Goal: Task Accomplishment & Management: Manage account settings

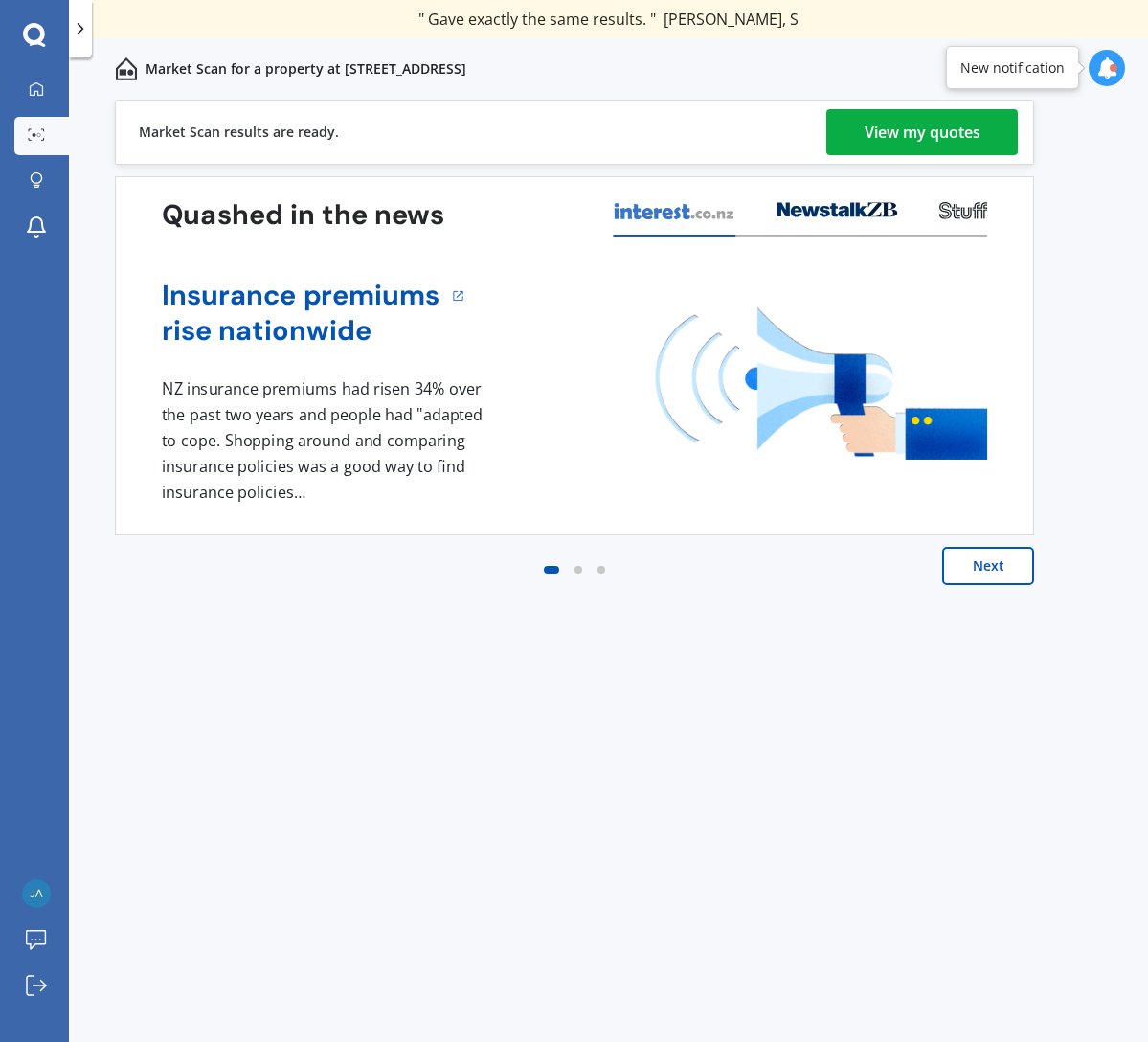
click at [944, 139] on div "View my quotes" at bounding box center [923, 131] width 116 height 46
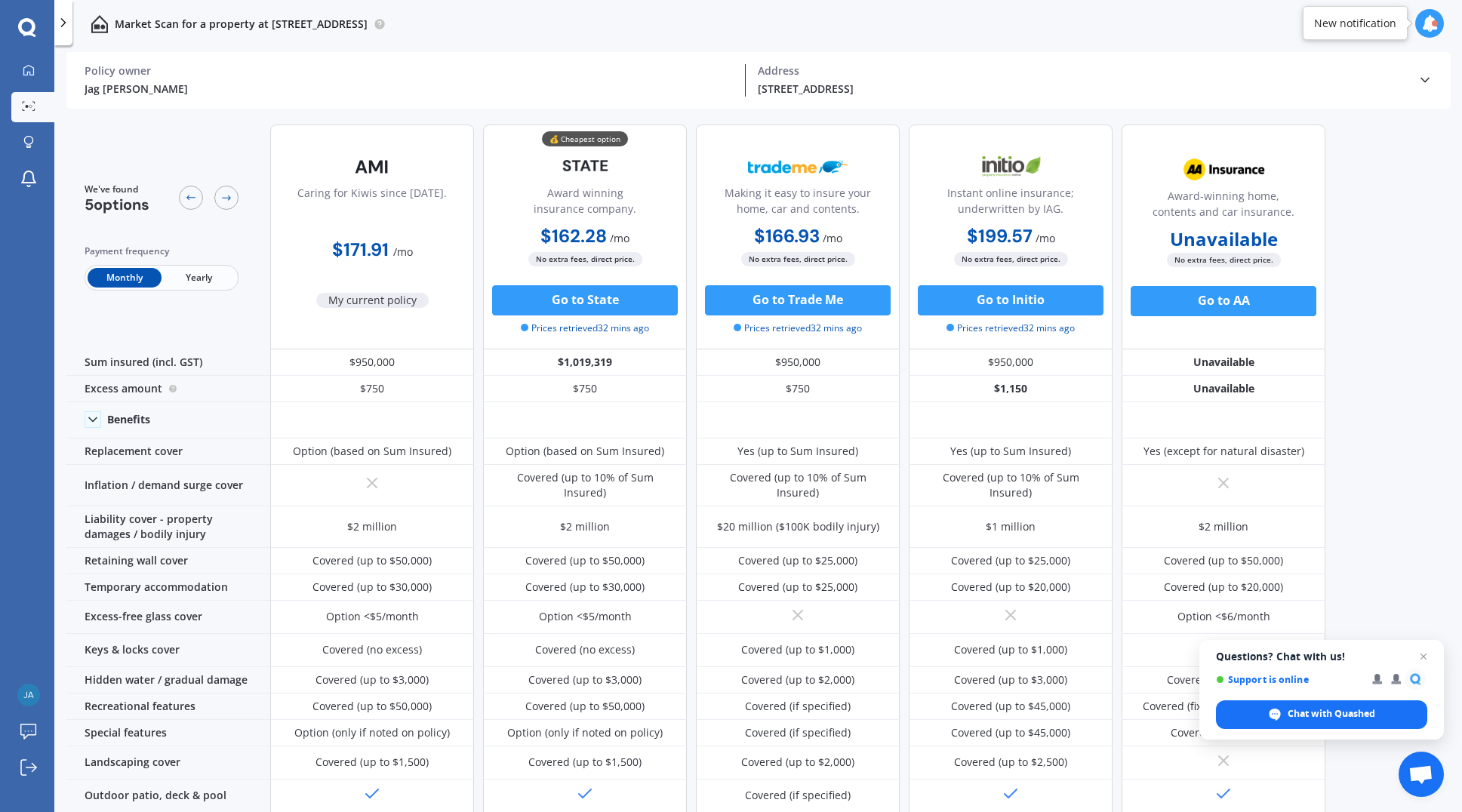
click at [904, 23] on icon at bounding box center [1430, 24] width 17 height 17
click at [904, 655] on span "Open chat" at bounding box center [1424, 657] width 19 height 19
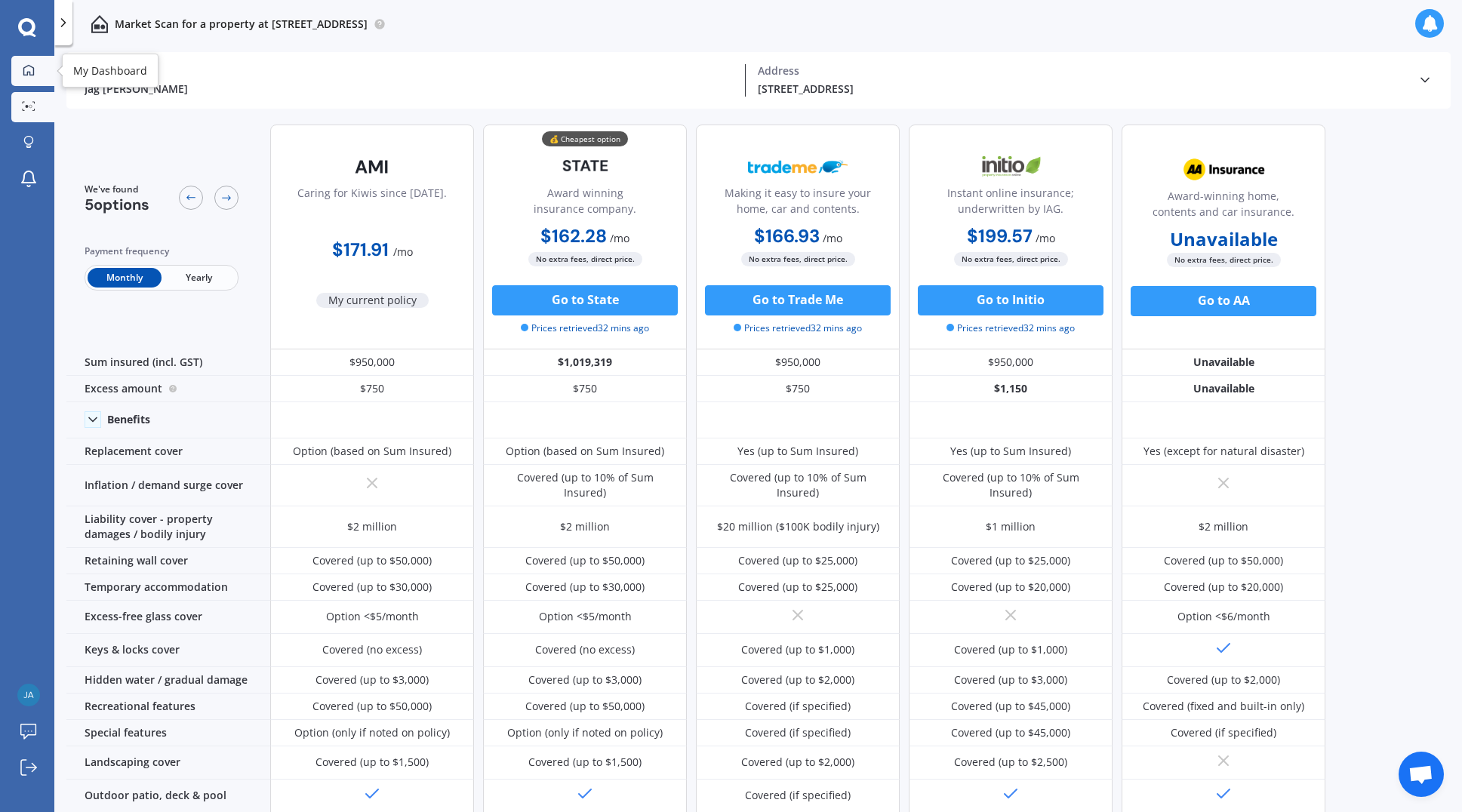
click at [25, 69] on icon at bounding box center [29, 70] width 12 height 12
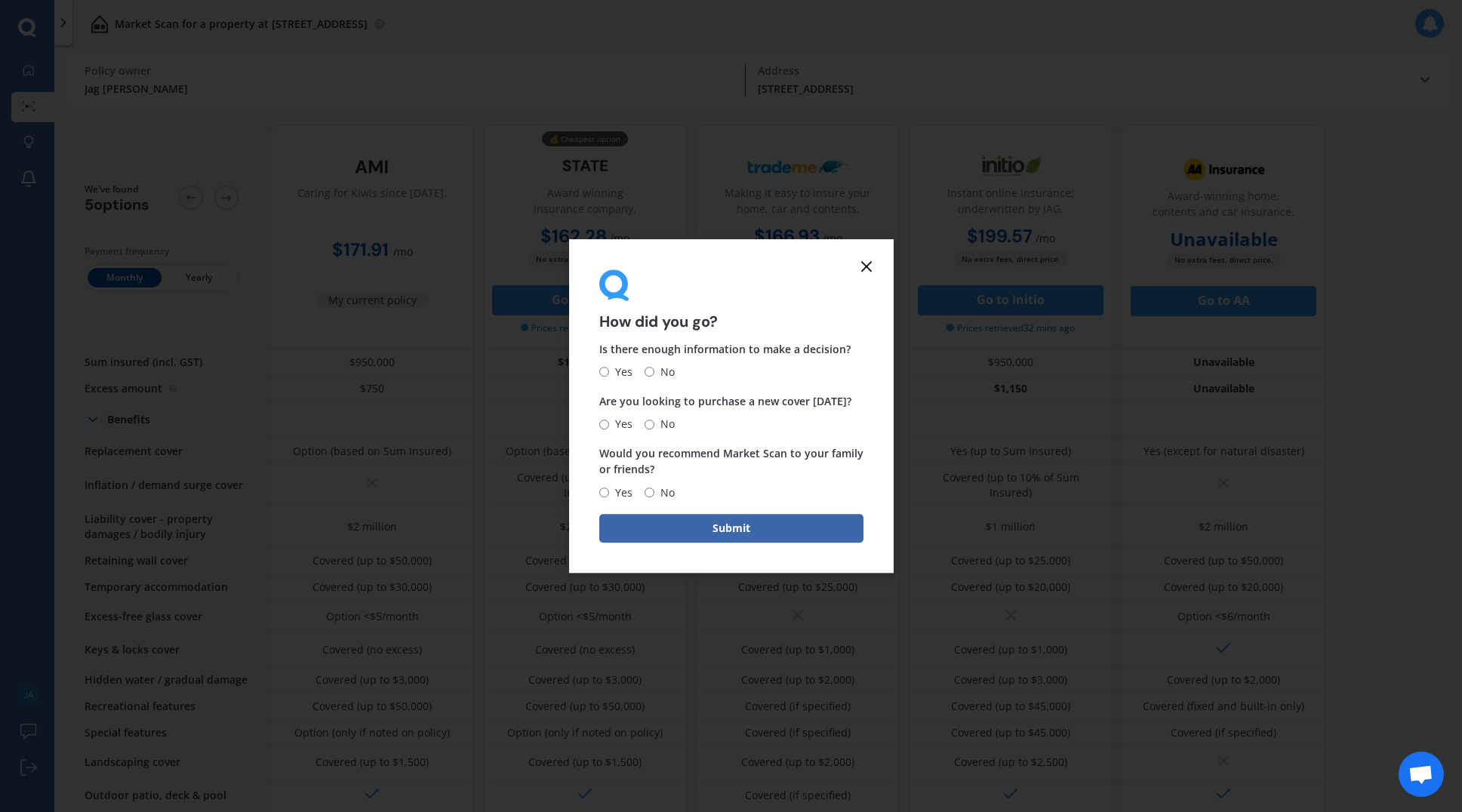
click at [868, 272] on icon at bounding box center [866, 266] width 18 height 18
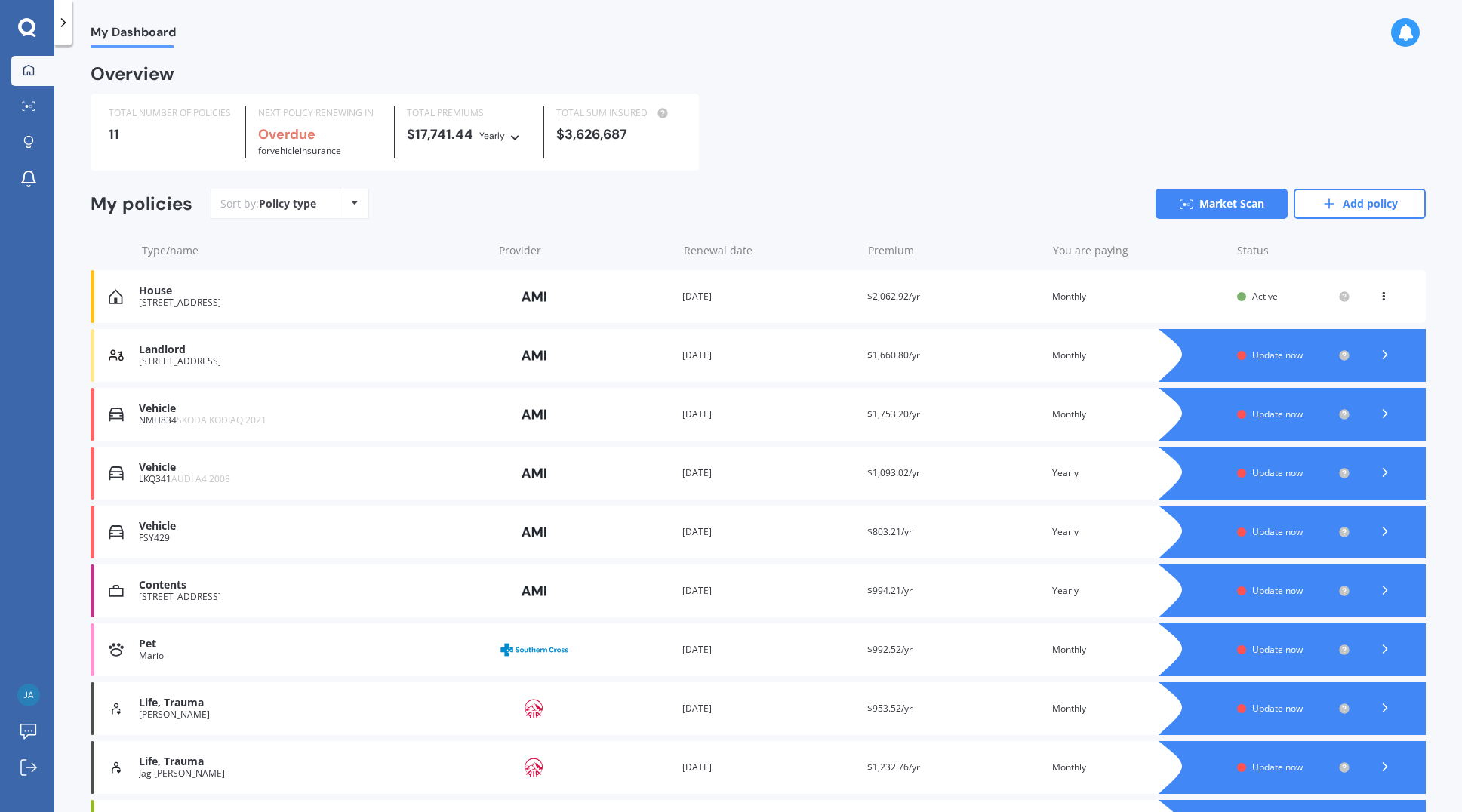
click at [904, 352] on icon at bounding box center [1386, 355] width 15 height 15
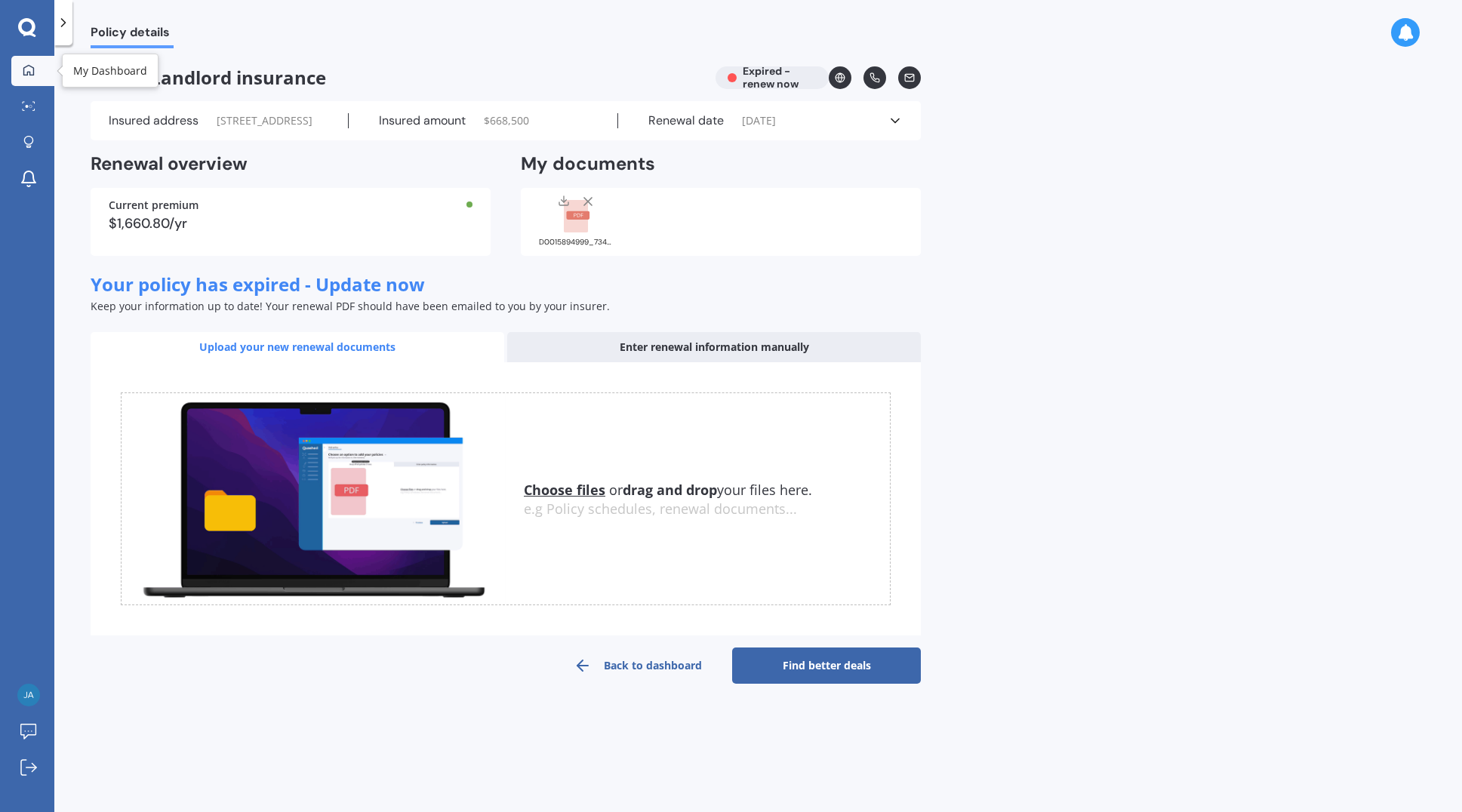
click at [25, 64] on icon at bounding box center [29, 70] width 12 height 12
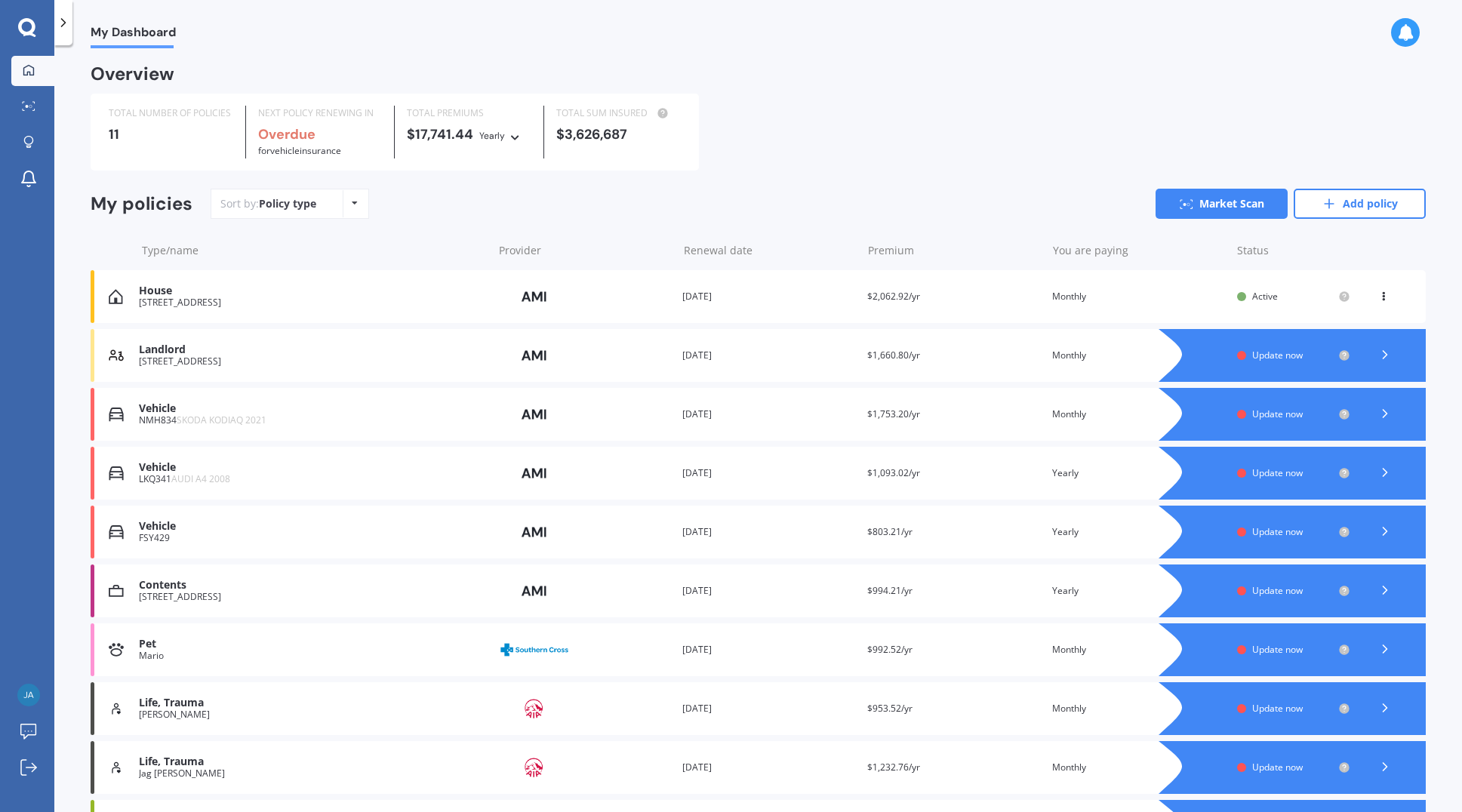
click at [904, 356] on span "Update now" at bounding box center [1277, 355] width 50 height 13
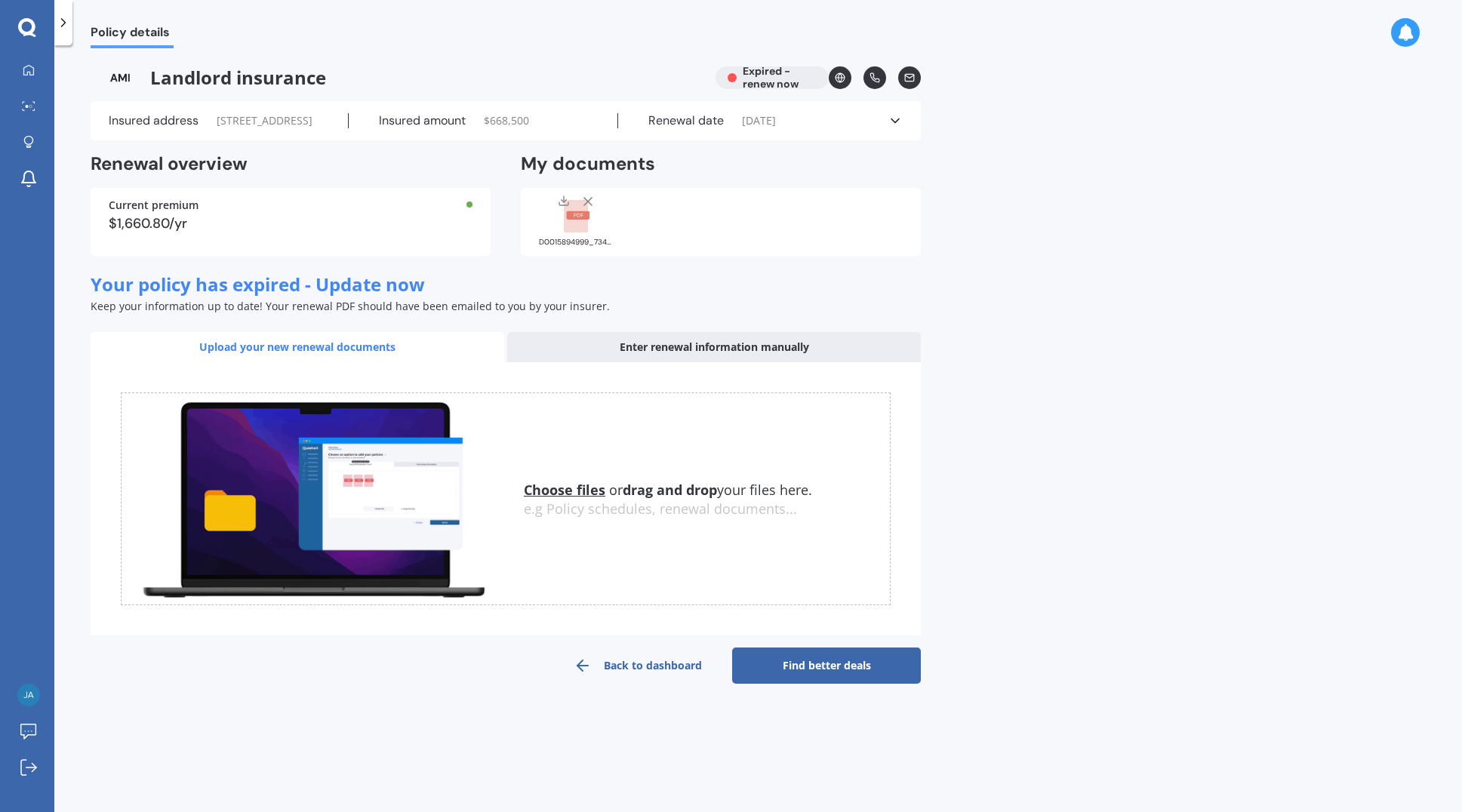
click at [474, 127] on div "Insured amount $ 668,500" at bounding box center [484, 121] width 270 height 15
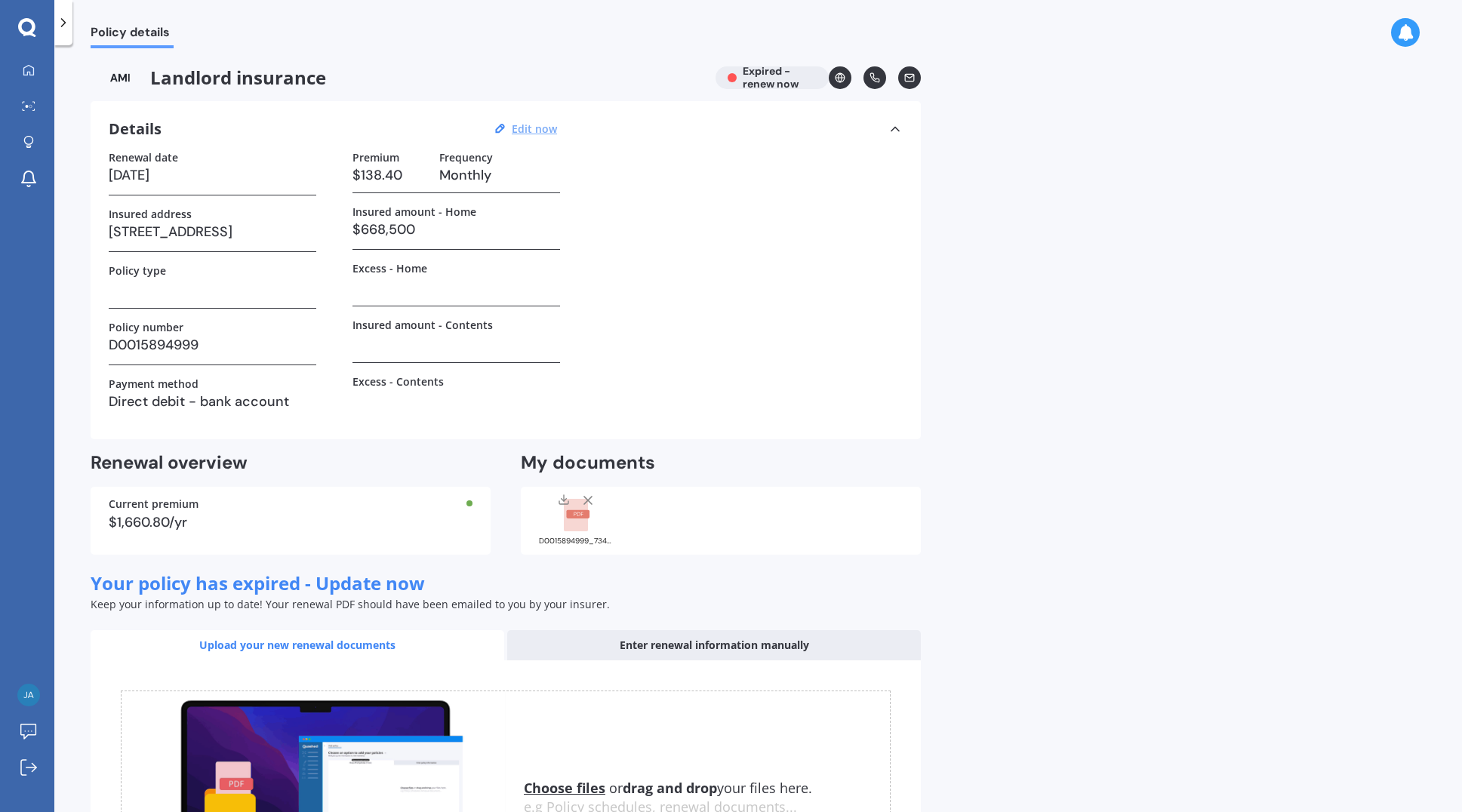
click at [539, 133] on u "Edit now" at bounding box center [534, 128] width 46 height 15
select select "01"
select select "12"
select select "2023"
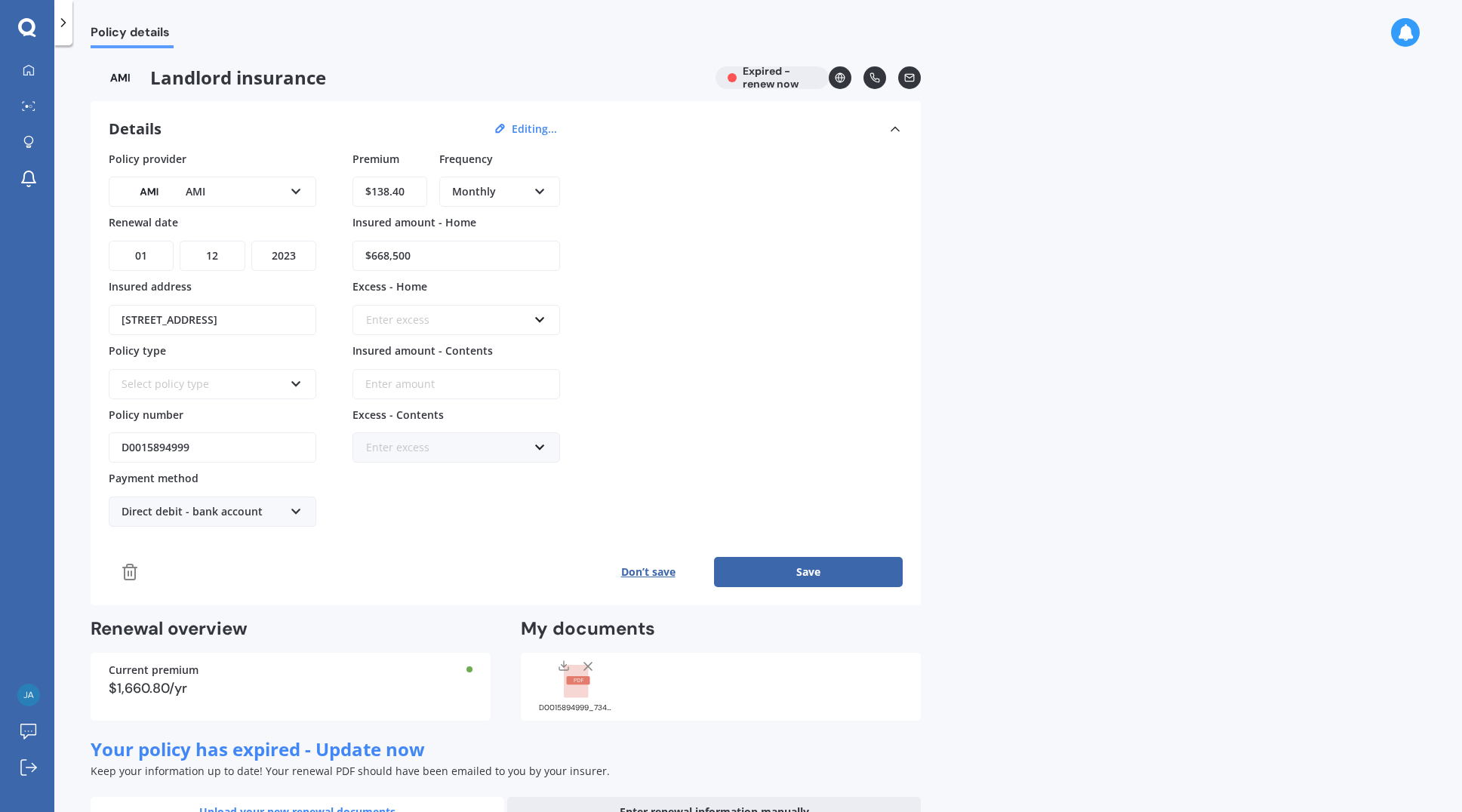
click at [287, 385] on div "Select policy type Landlord Insurance" at bounding box center [212, 384] width 208 height 30
click at [269, 417] on div "Landlord Insurance" at bounding box center [212, 412] width 205 height 27
click at [32, 70] on icon at bounding box center [29, 70] width 12 height 12
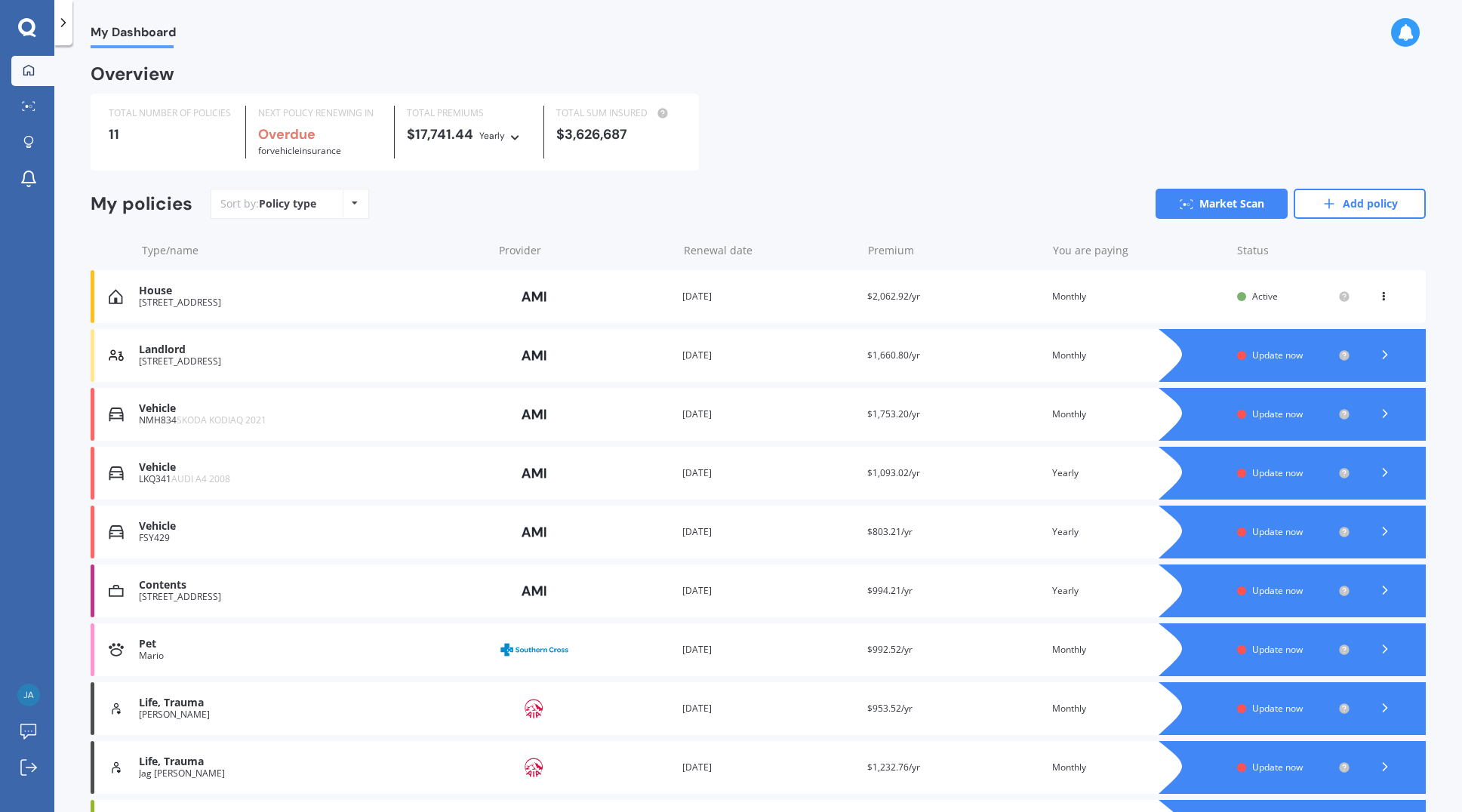
click at [904, 591] on span "Update now" at bounding box center [1277, 590] width 50 height 13
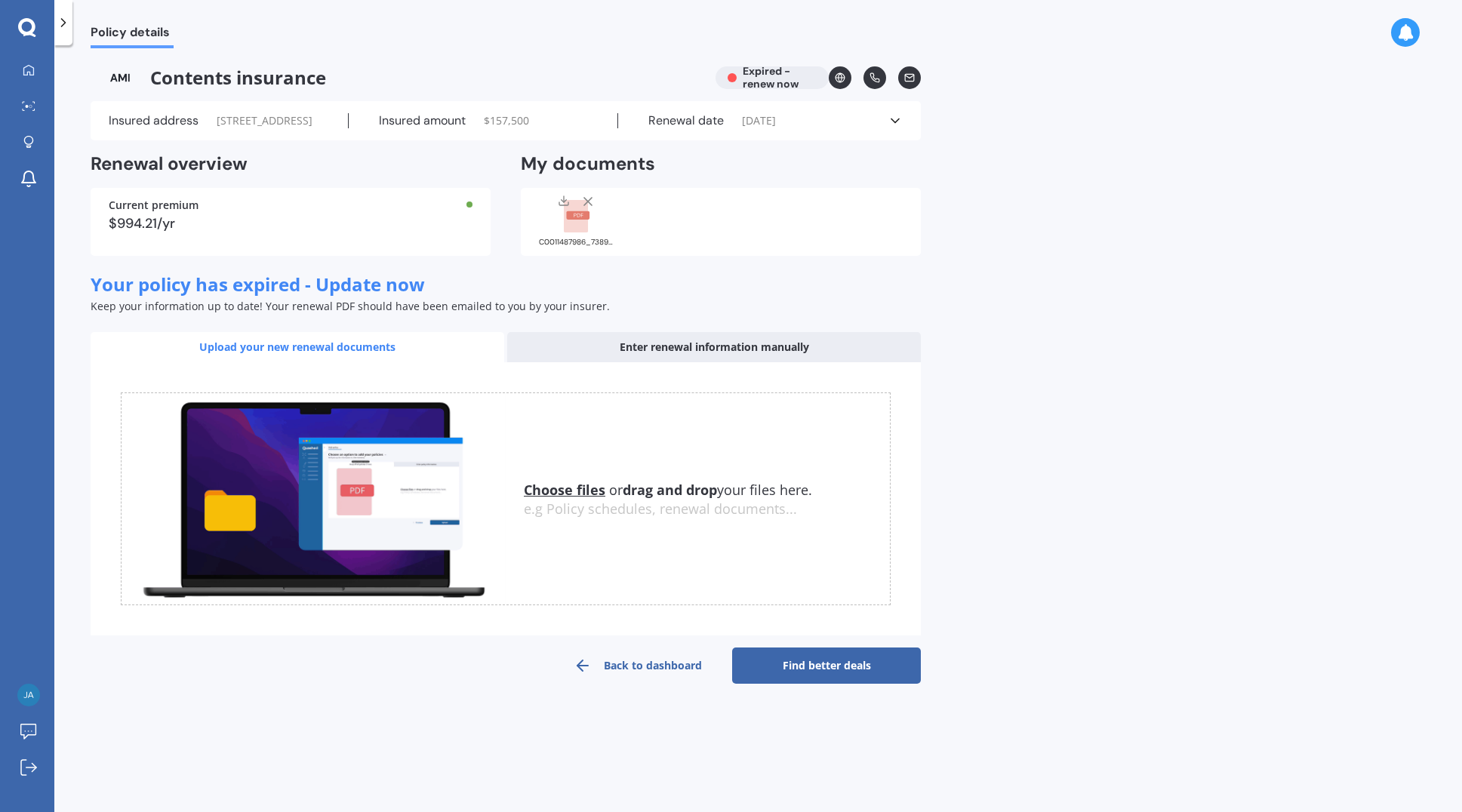
click at [158, 123] on label "Insured address" at bounding box center [154, 121] width 90 height 15
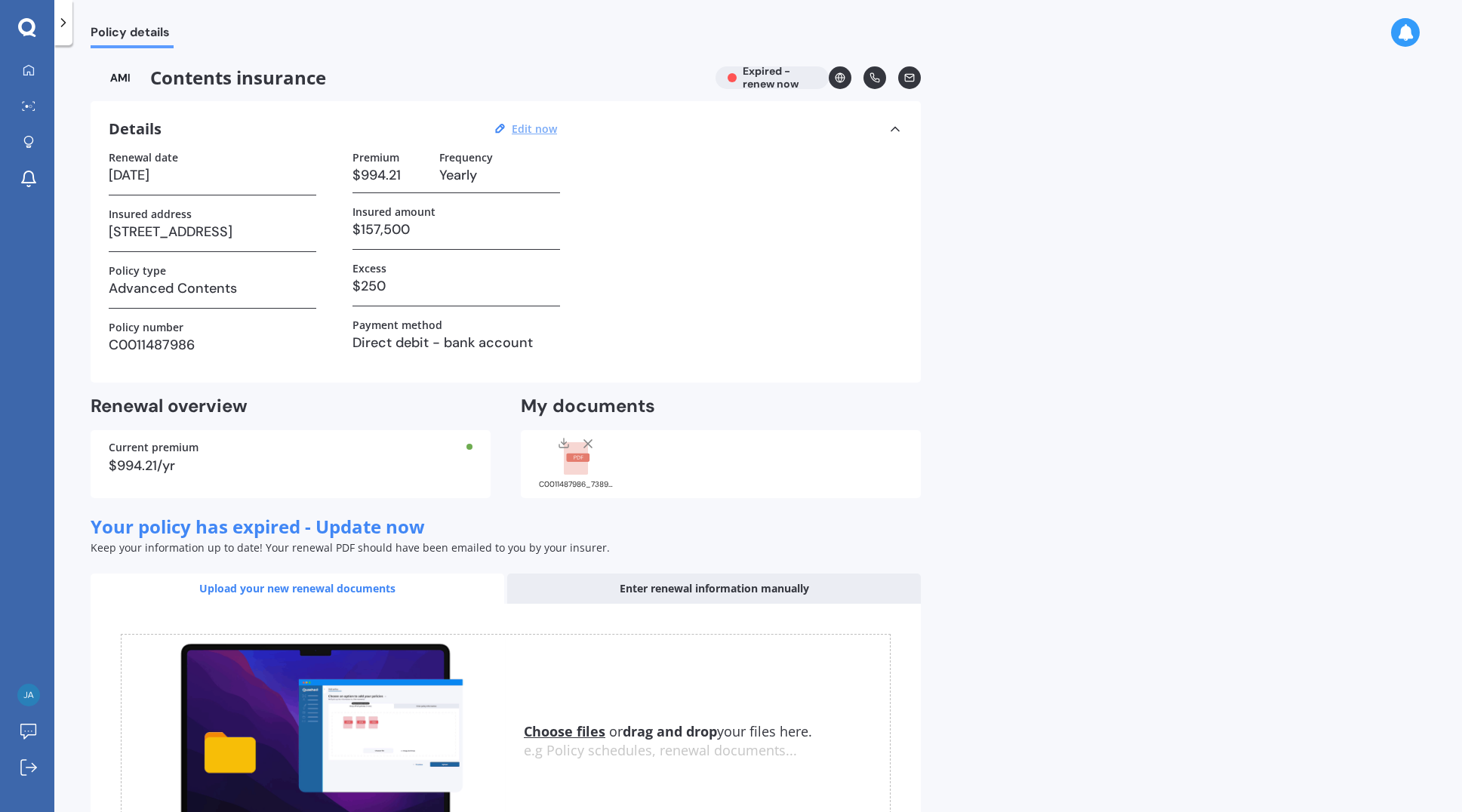
click at [538, 130] on u "Edit now" at bounding box center [534, 128] width 46 height 15
select select "18"
select select "12"
select select "2023"
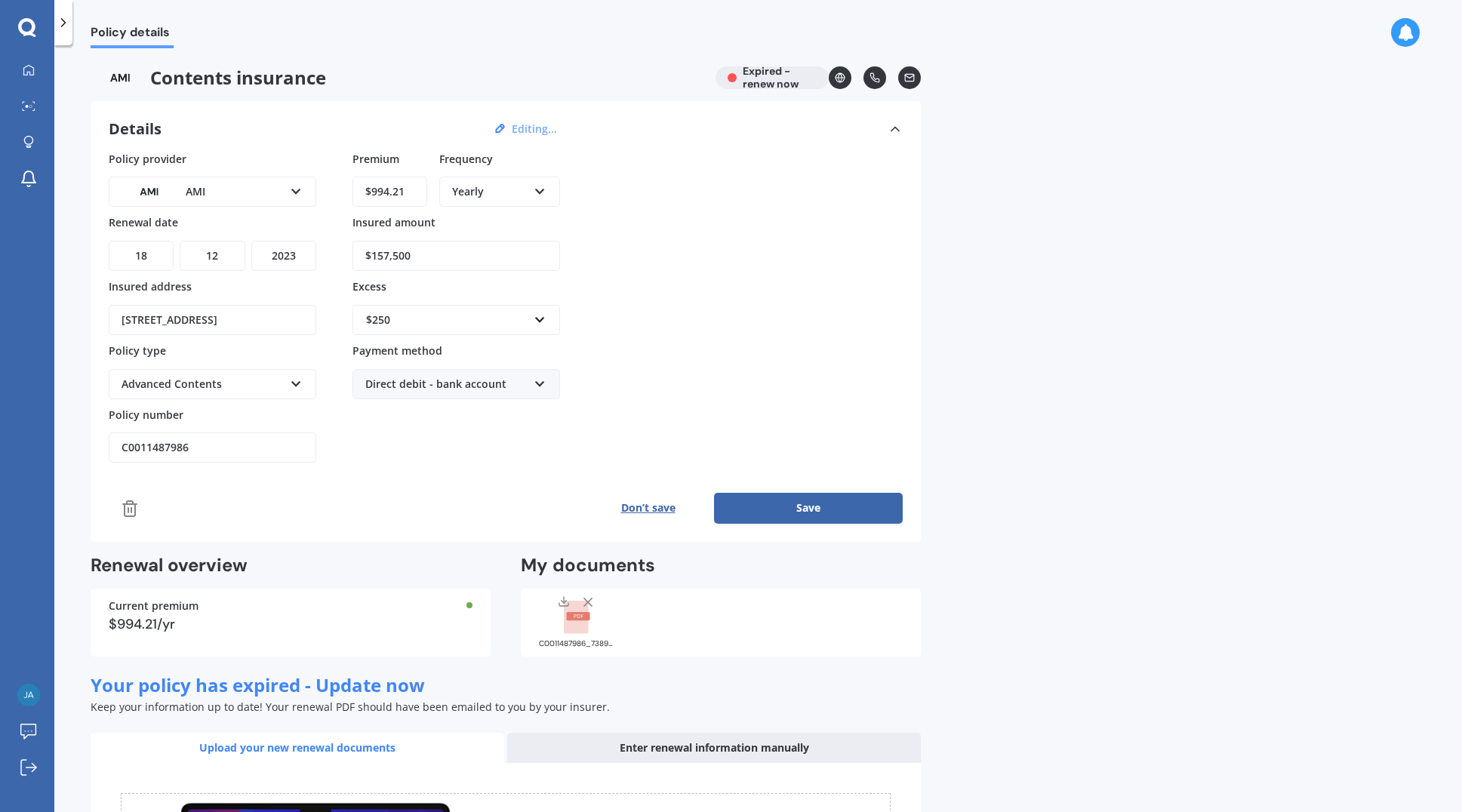
click at [155, 252] on select "DD 01 02 03 04 05 06 07 08 09 10 11 12 13 14 15 16 17 18 19 20 21 22 23 24 25 2…" at bounding box center [141, 255] width 65 height 30
select select "30"
click at [109, 241] on select "DD 01 02 03 04 05 06 07 08 09 10 11 12 13 14 15 16 17 18 19 20 21 22 23 24 25 2…" at bounding box center [141, 255] width 65 height 30
click at [226, 259] on select "MM 01 02 03 04 05 06 07 08 09 10 11 12" at bounding box center [212, 255] width 65 height 30
select select "05"
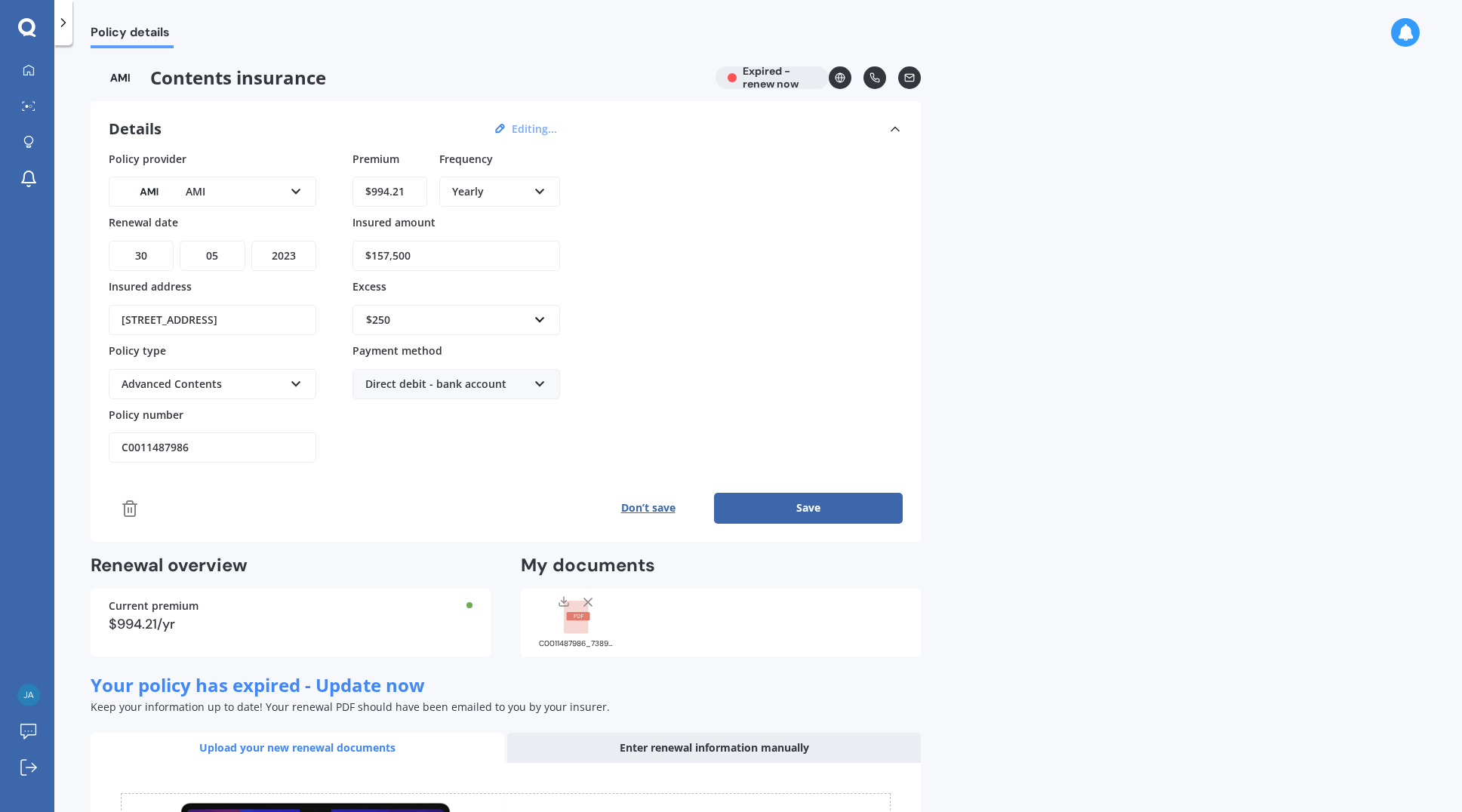
click at [180, 241] on select "MM 01 02 03 04 05 06 07 08 09 10 11 12" at bounding box center [212, 255] width 65 height 30
click at [296, 254] on select "YYYY 2027 2026 2025 2024 2023 2022 2021 2020 2019 2018 2017 2016 2015 2014 2013…" at bounding box center [284, 255] width 65 height 30
select select "2026"
click at [252, 241] on select "YYYY 2027 2026 2025 2024 2023 2022 2021 2020 2019 2018 2017 2016 2015 2014 2013…" at bounding box center [284, 255] width 65 height 30
drag, startPoint x: 181, startPoint y: 444, endPoint x: 101, endPoint y: 442, distance: 80.0
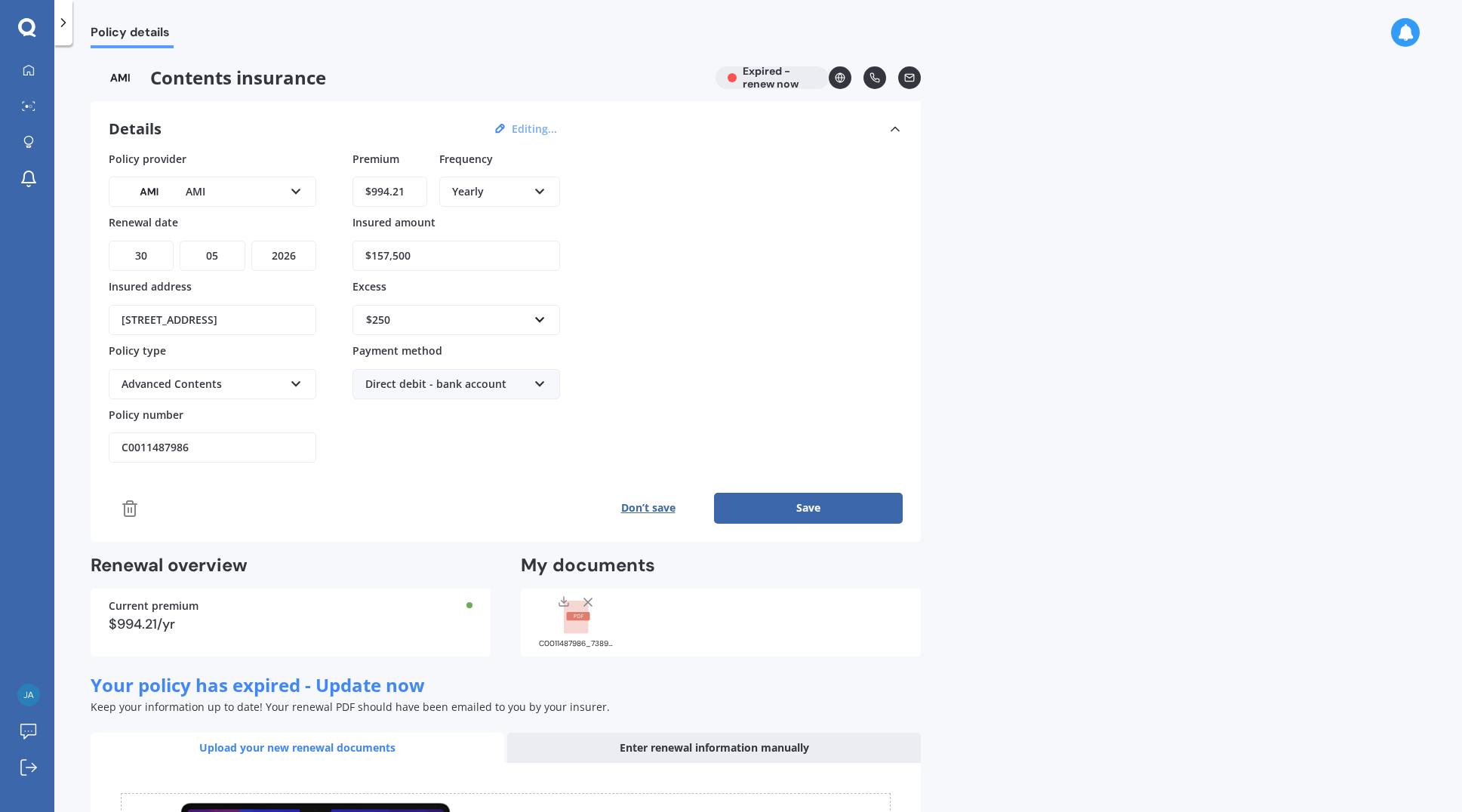
click at [101, 442] on div "Details Editing... Policy provider AMI AA AMI AMP ANZ ASB Ando BNZ Co-Operative…" at bounding box center [505, 321] width 830 height 441
type input "HOMA1168142"
click at [538, 192] on icon at bounding box center [540, 189] width 13 height 11
click at [482, 308] on span "Monthly" at bounding box center [474, 301] width 42 height 15
click at [398, 191] on input "$994.21" at bounding box center [389, 191] width 75 height 30
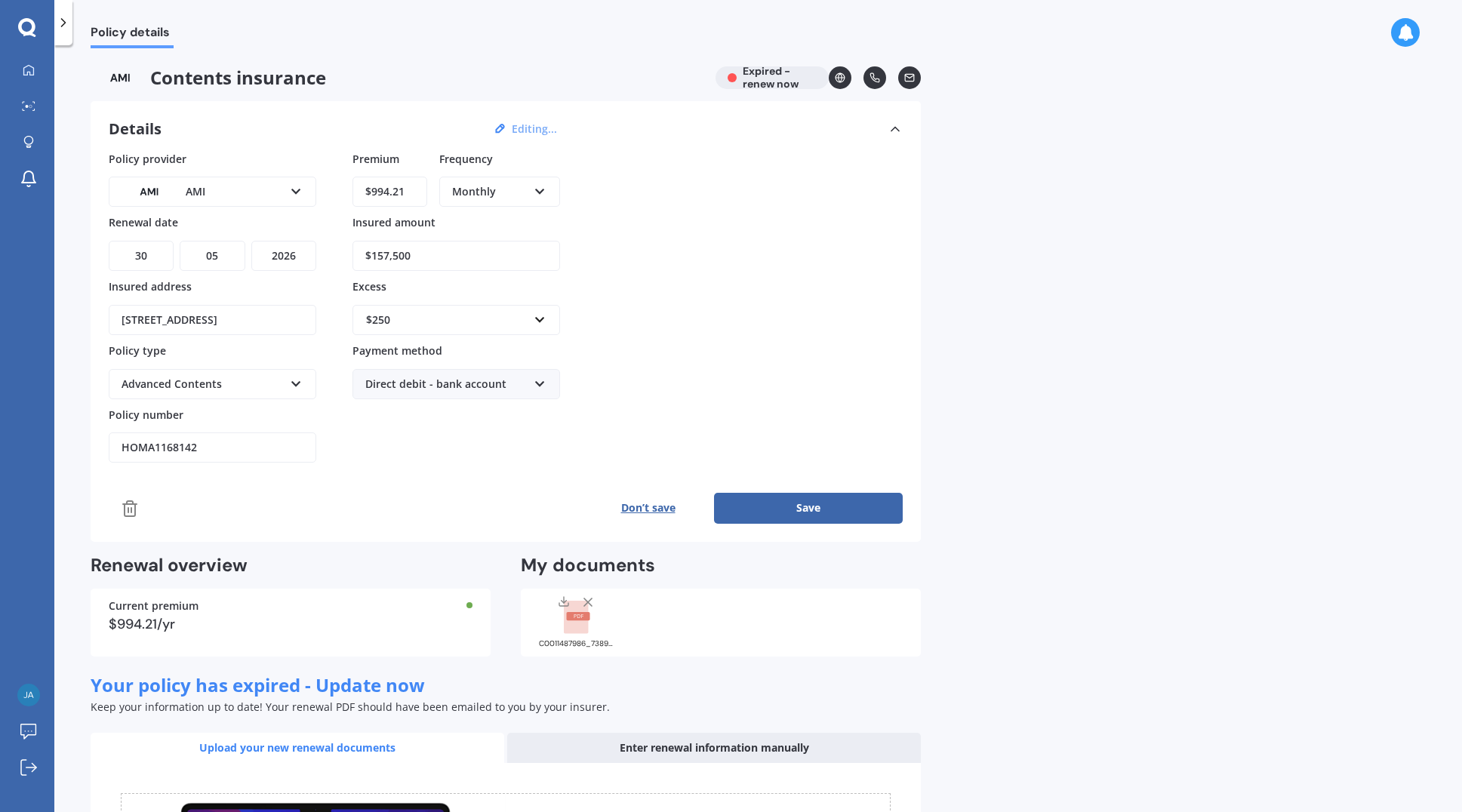
drag, startPoint x: 409, startPoint y: 193, endPoint x: 328, endPoint y: 192, distance: 81.0
click at [328, 192] on div "Policy provider AMI AA AMI AMP ANZ ASB Ando BNZ Co-Operative Bank FMG Initio Ki…" at bounding box center [506, 307] width 794 height 313
type input "$94.85"
click at [412, 475] on div "Policy provider AMI AA AMI AMP ANZ ASB Ando BNZ Co-Operative Bank FMG Initio Ki…" at bounding box center [506, 337] width 794 height 373
click at [388, 254] on input "$157,500" at bounding box center [456, 255] width 208 height 30
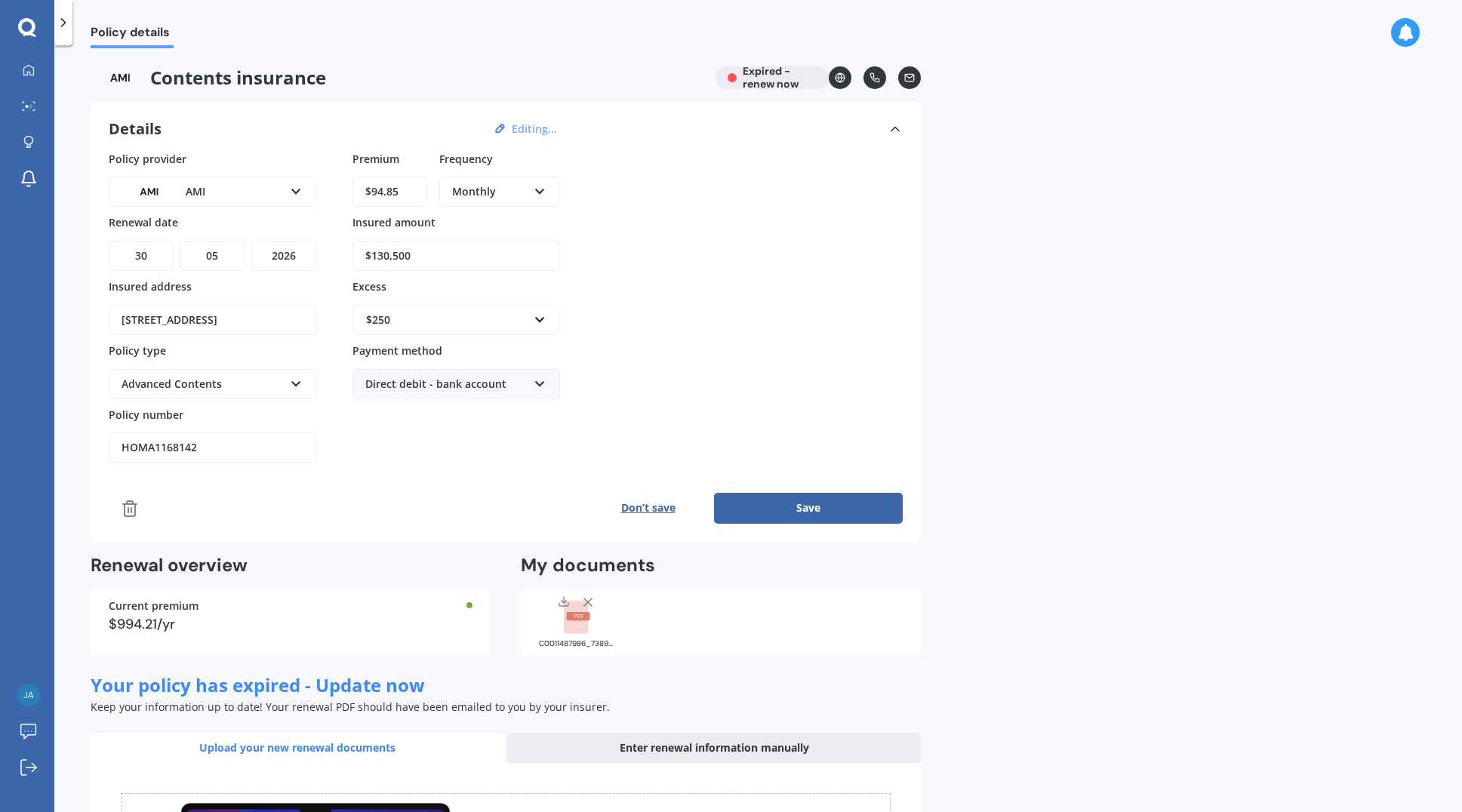
click at [639, 279] on div "Policy provider AMI AA AMI AMP ANZ ASB Ando BNZ Co-Operative Bank FMG Initio Ki…" at bounding box center [506, 307] width 794 height 313
click at [398, 255] on input "$130,500" at bounding box center [456, 255] width 208 height 30
type input "$130,000"
click at [813, 504] on button "Save" at bounding box center [809, 507] width 188 height 30
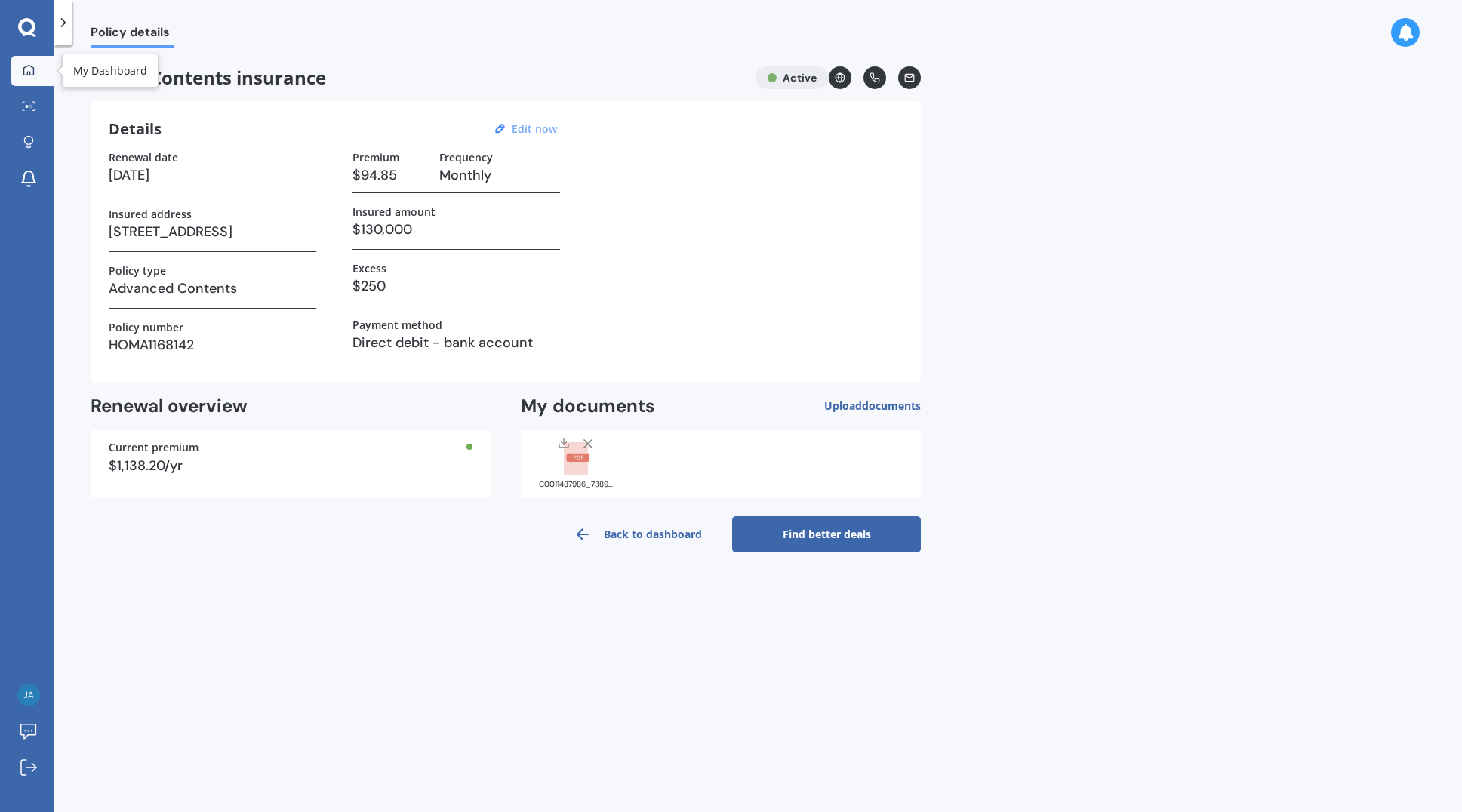
click at [29, 72] on icon at bounding box center [29, 69] width 11 height 11
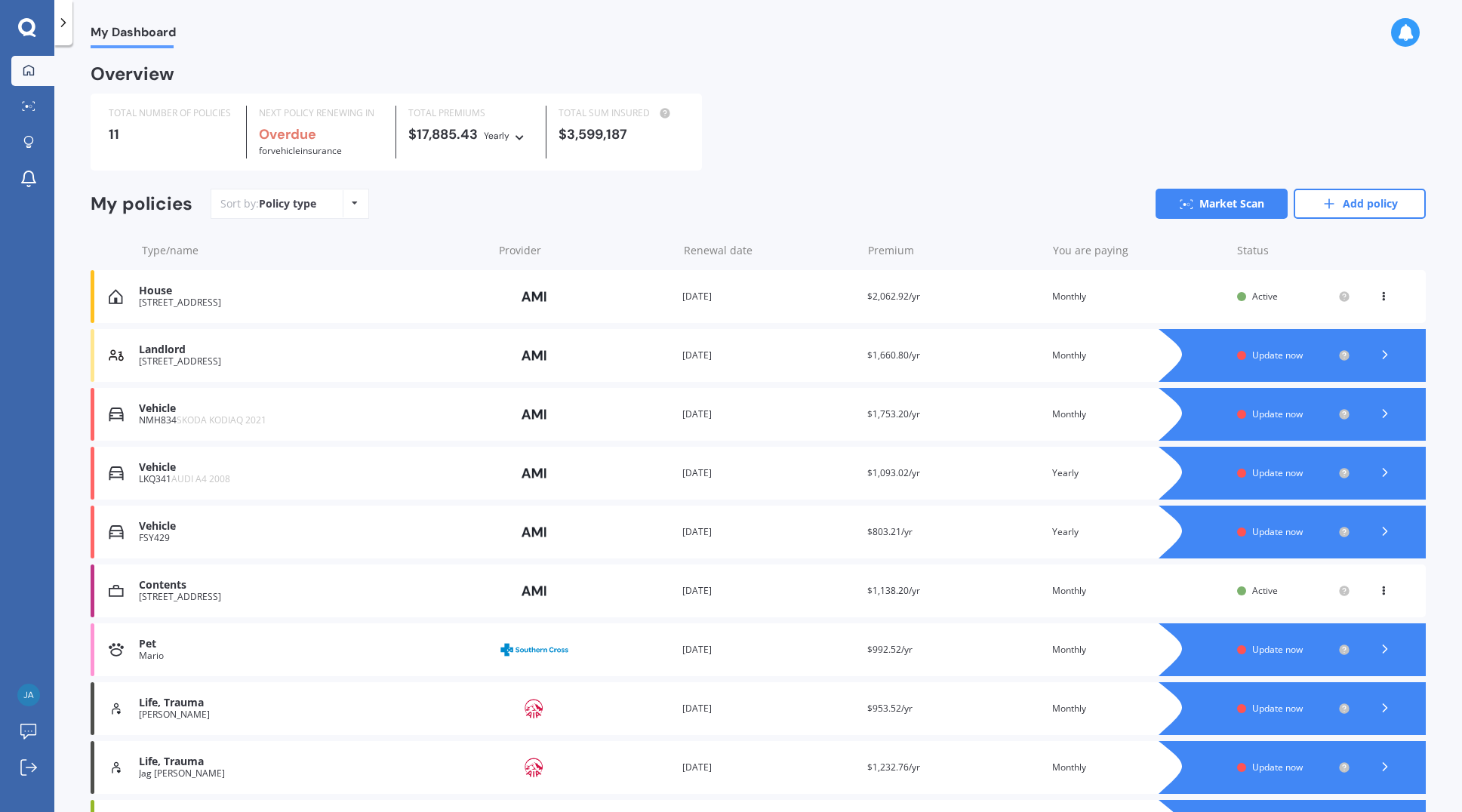
scroll to position [76, 0]
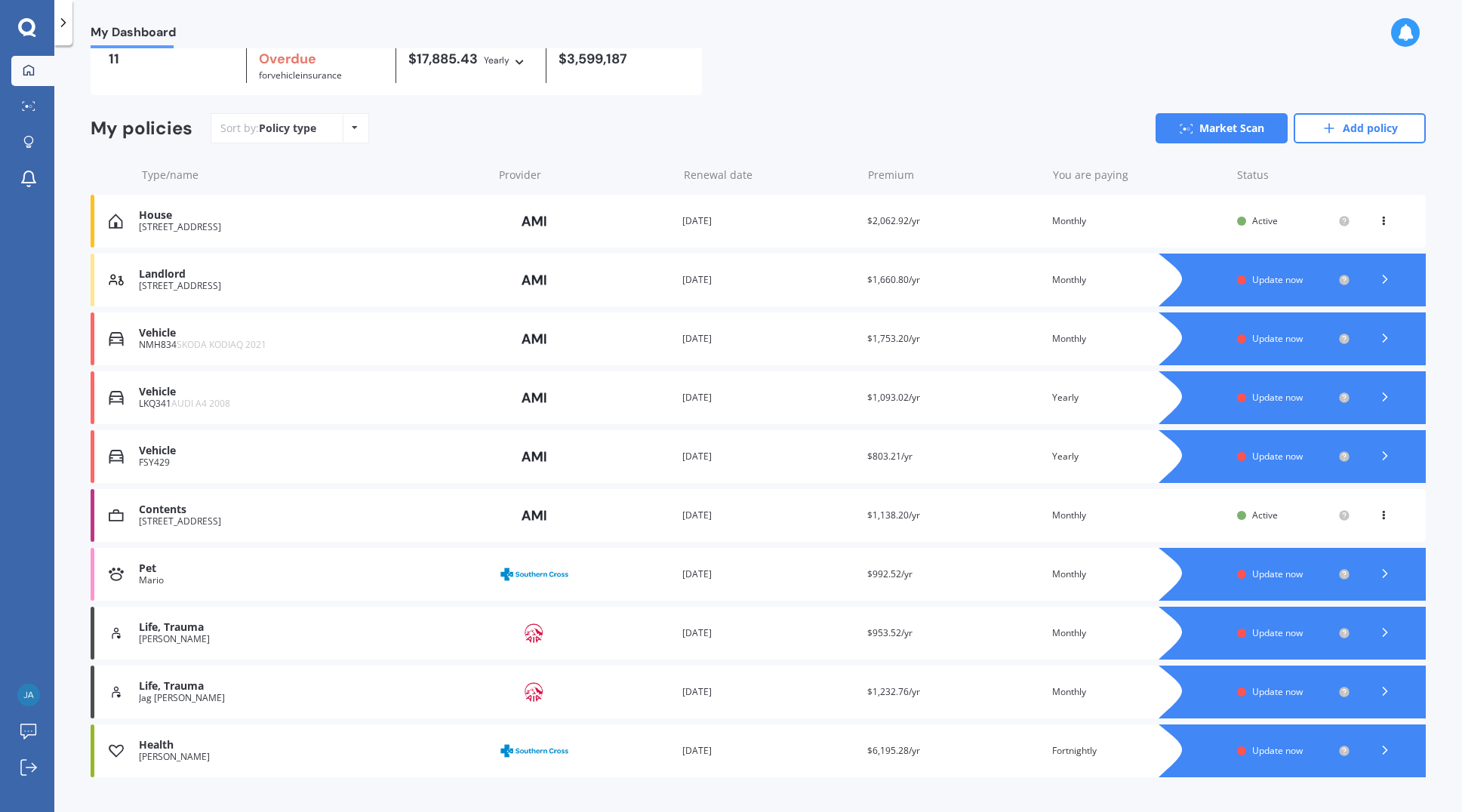
click at [217, 347] on span "SKODA KODIAQ 2021" at bounding box center [222, 344] width 90 height 13
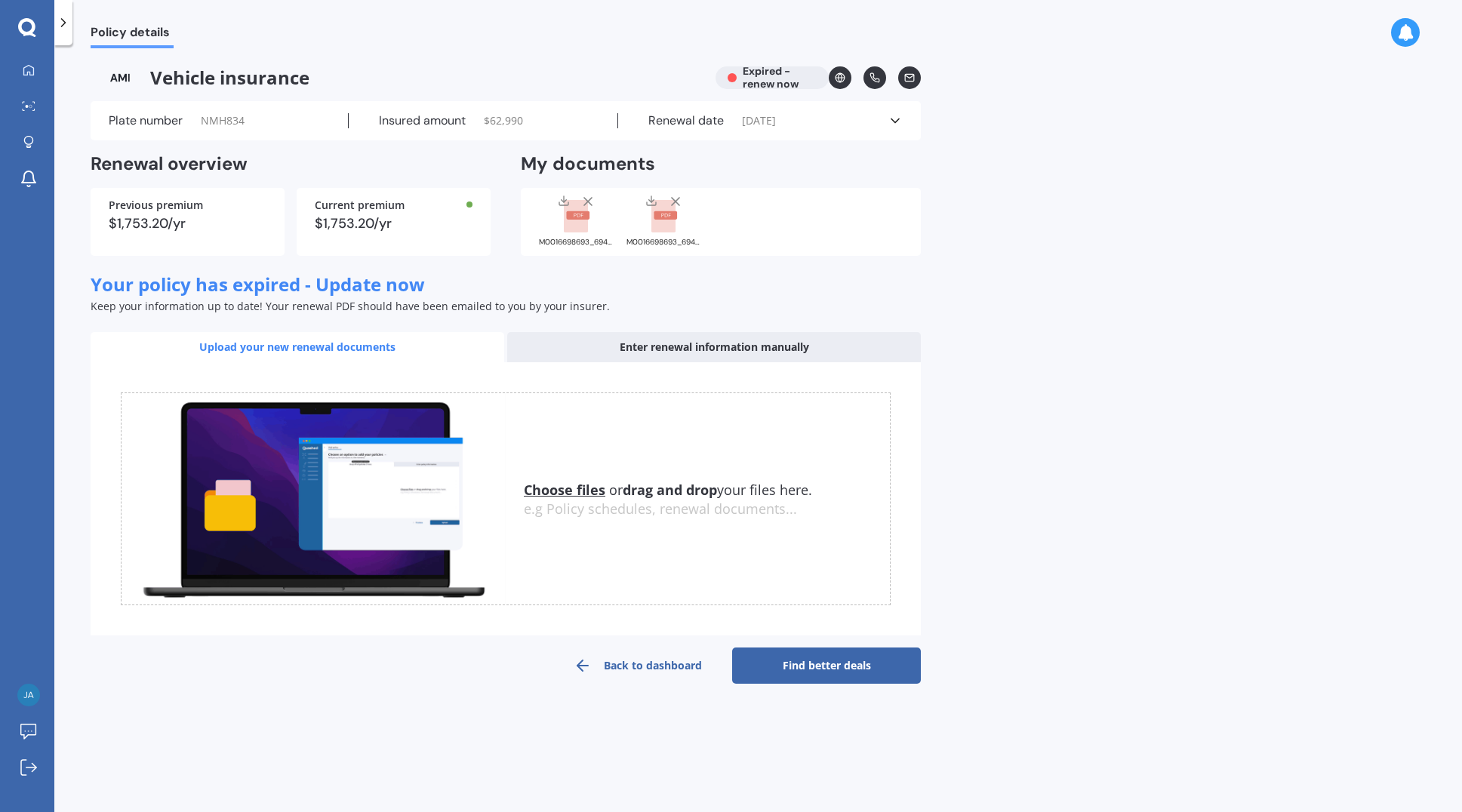
click at [198, 127] on div "Plate number NMH834" at bounding box center [229, 121] width 240 height 15
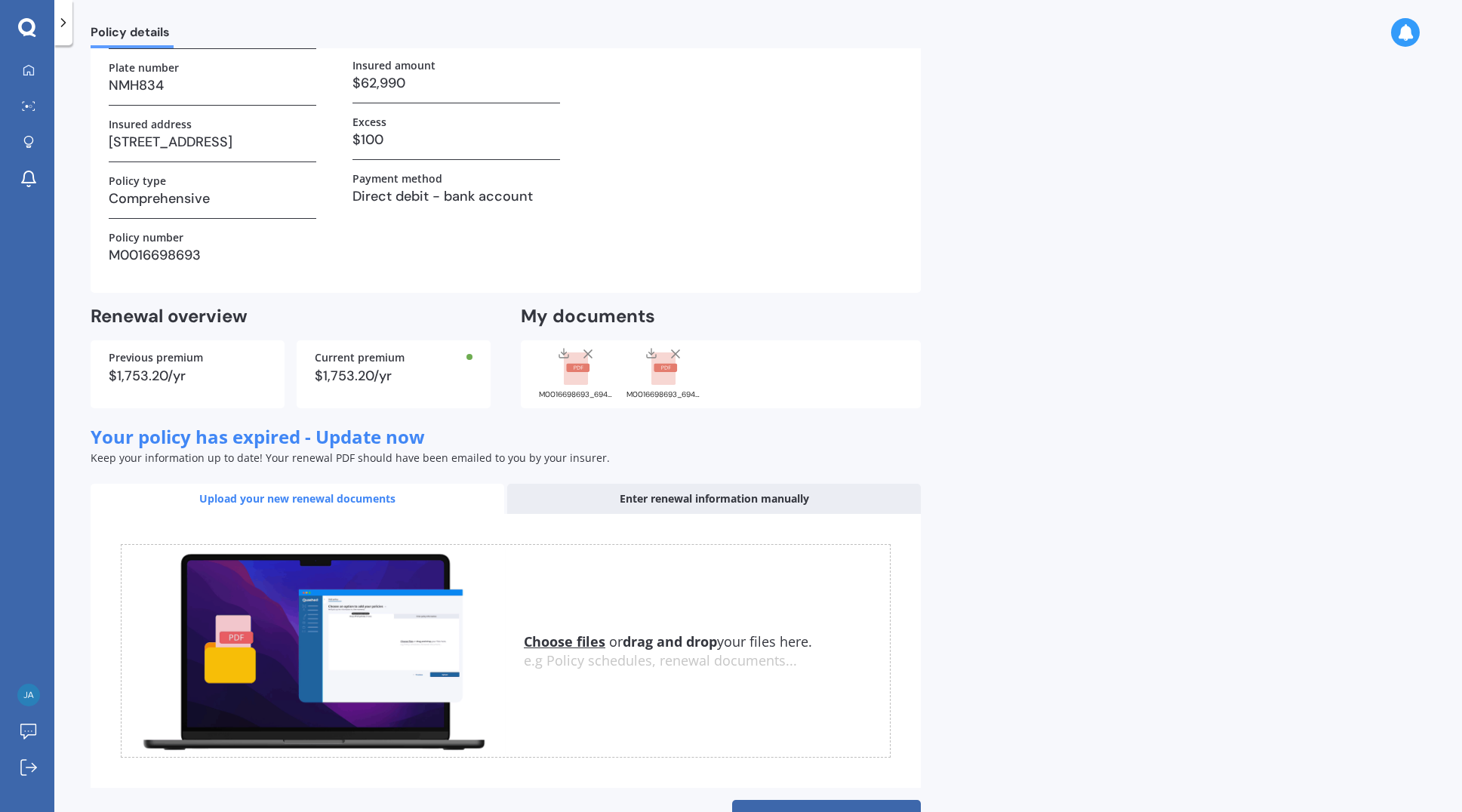
scroll to position [151, 0]
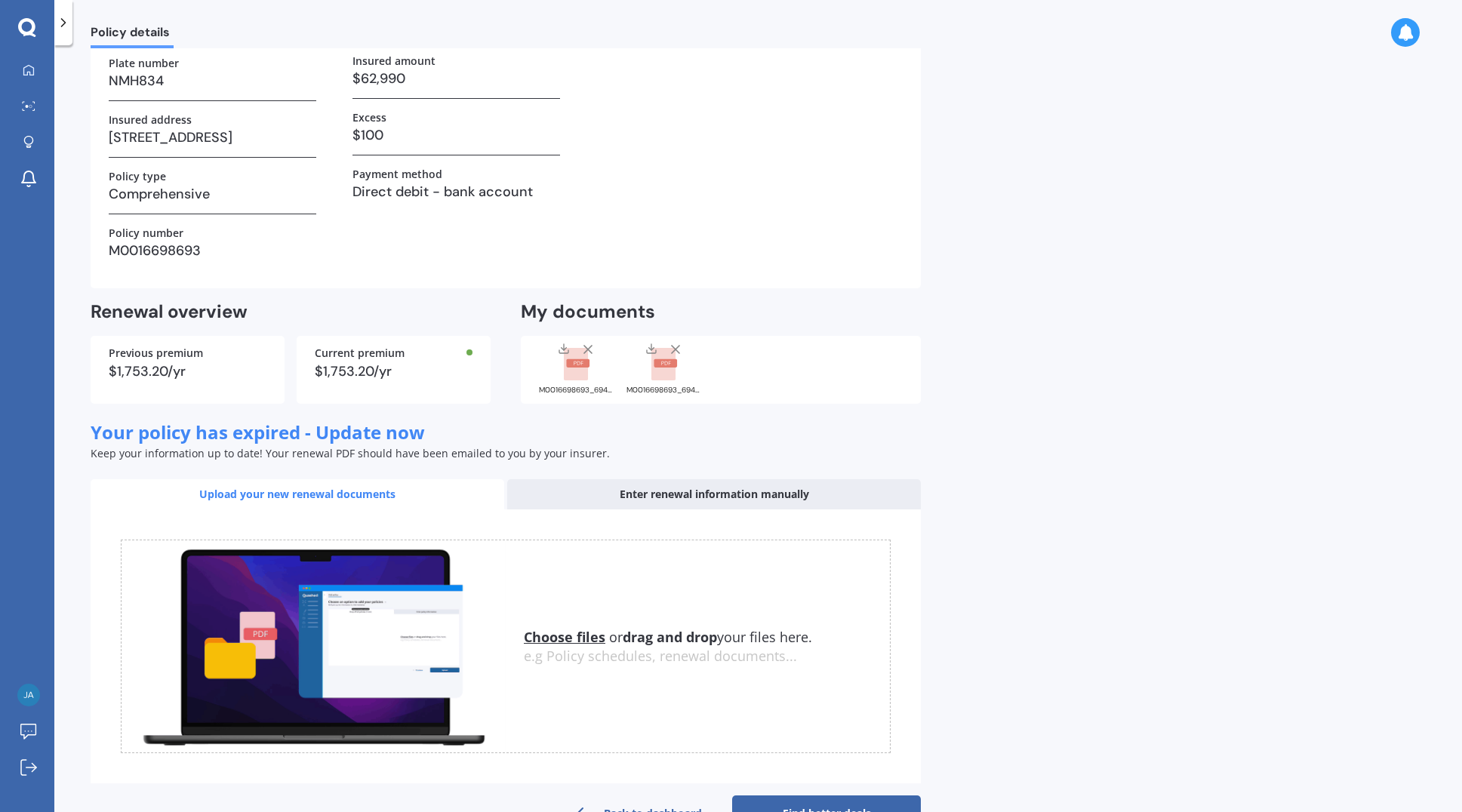
click at [217, 254] on h3 "M0016698693" at bounding box center [212, 250] width 208 height 22
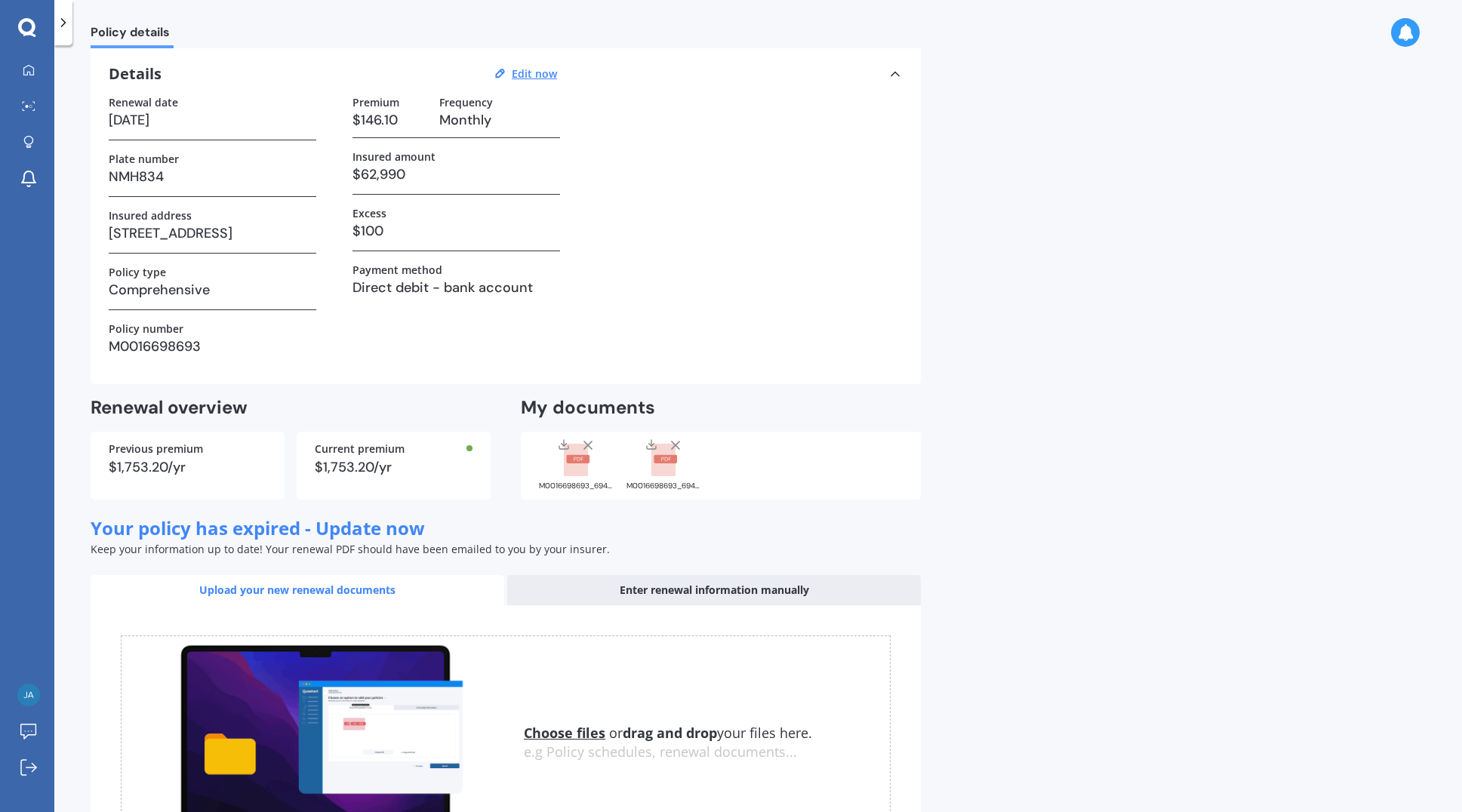
scroll to position [0, 0]
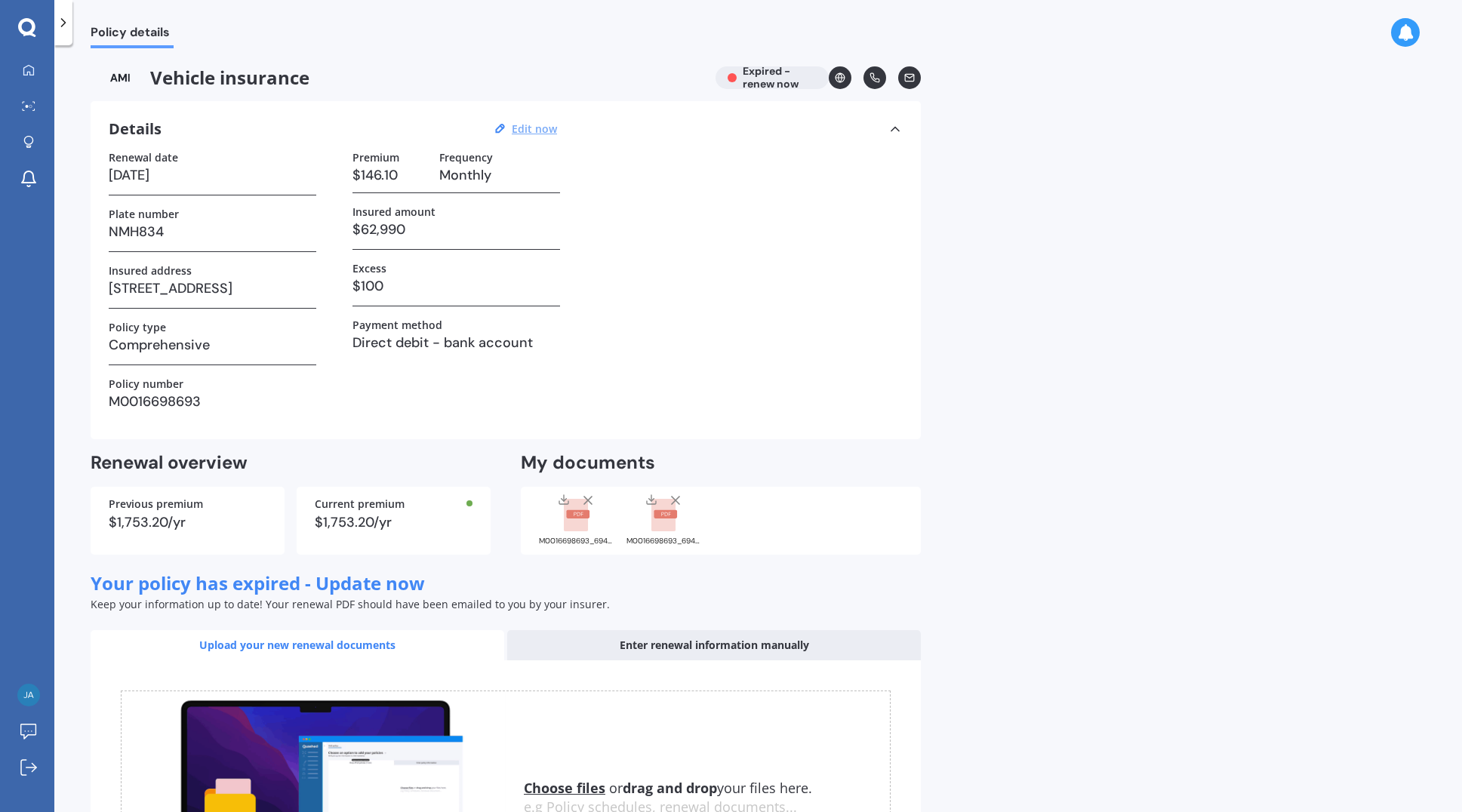
click at [541, 130] on u "Edit now" at bounding box center [534, 128] width 46 height 15
select select "30"
select select "06"
select select "2023"
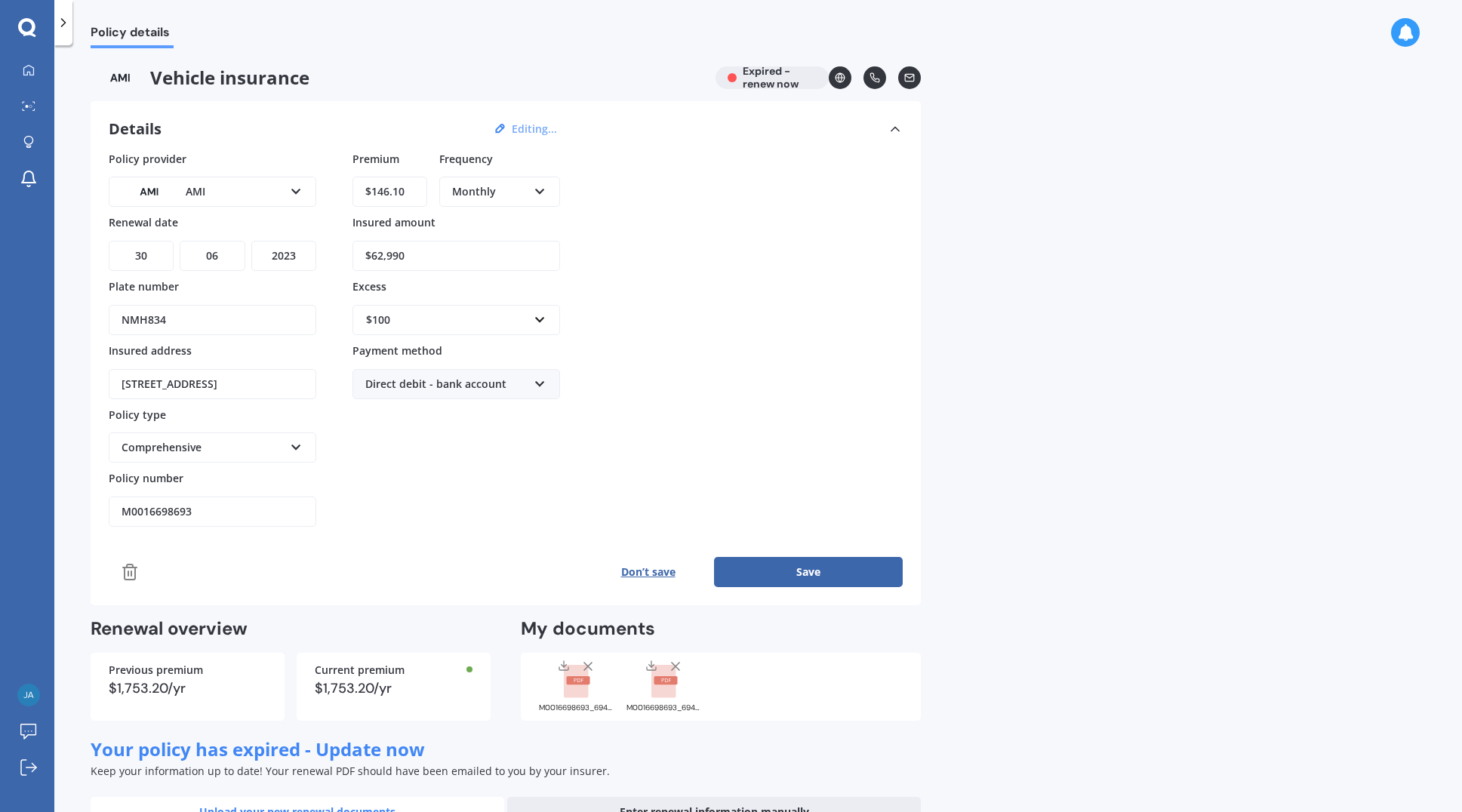
drag, startPoint x: 198, startPoint y: 512, endPoint x: 131, endPoint y: 501, distance: 67.9
click at [131, 501] on input "M0016698693" at bounding box center [212, 511] width 208 height 30
type input "MOTA01083258"
click at [307, 252] on select "YYYY 2027 2026 2025 2024 2023 2022 2021 2020 2019 2018 2017 2016 2015 2014 2013…" at bounding box center [284, 255] width 65 height 30
select select "2026"
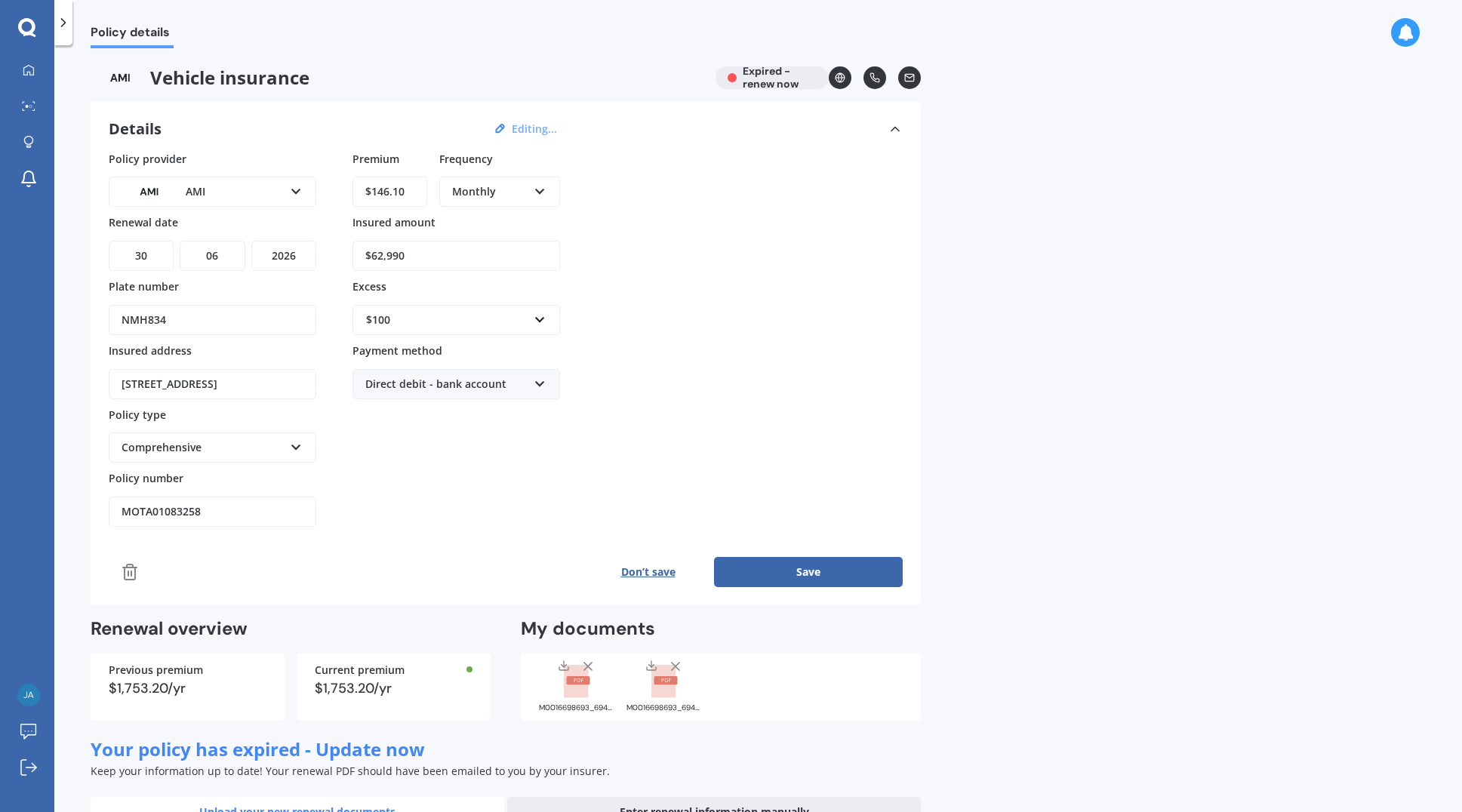
click at [252, 241] on select "YYYY 2027 2026 2025 2024 2023 2022 2021 2020 2019 2018 2017 2016 2015 2014 2013…" at bounding box center [284, 255] width 65 height 30
drag, startPoint x: 415, startPoint y: 195, endPoint x: 357, endPoint y: 191, distance: 58.1
click at [357, 191] on input "$146.10" at bounding box center [389, 191] width 75 height 30
type input "$219.64"
drag, startPoint x: 406, startPoint y: 259, endPoint x: 371, endPoint y: 258, distance: 35.0
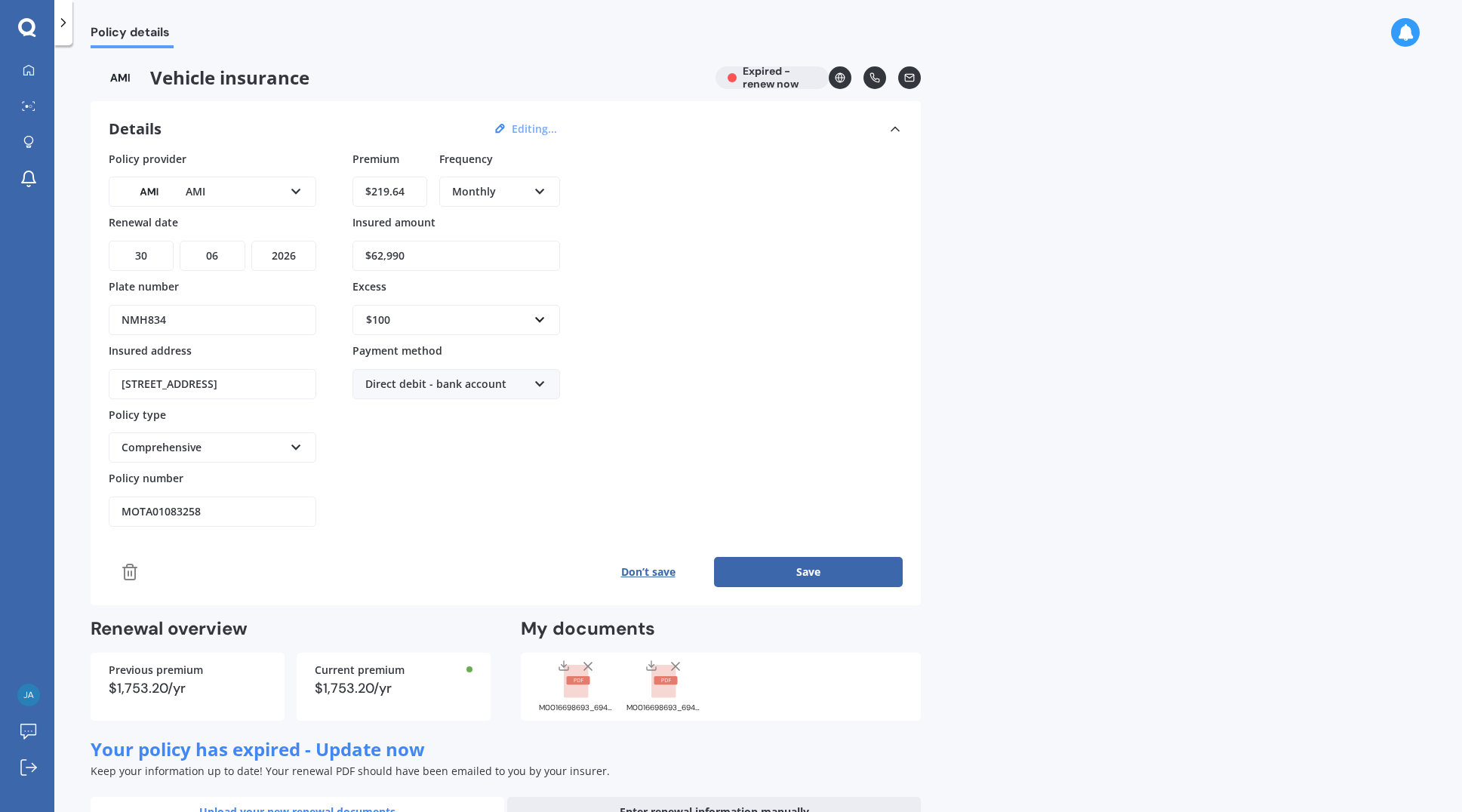
click at [371, 258] on input "$62,990" at bounding box center [456, 255] width 208 height 30
type input "$47,200"
click at [454, 319] on div "$100" at bounding box center [447, 320] width 162 height 17
click at [398, 375] on div "$400" at bounding box center [456, 376] width 206 height 28
click at [813, 570] on button "Save" at bounding box center [809, 571] width 188 height 30
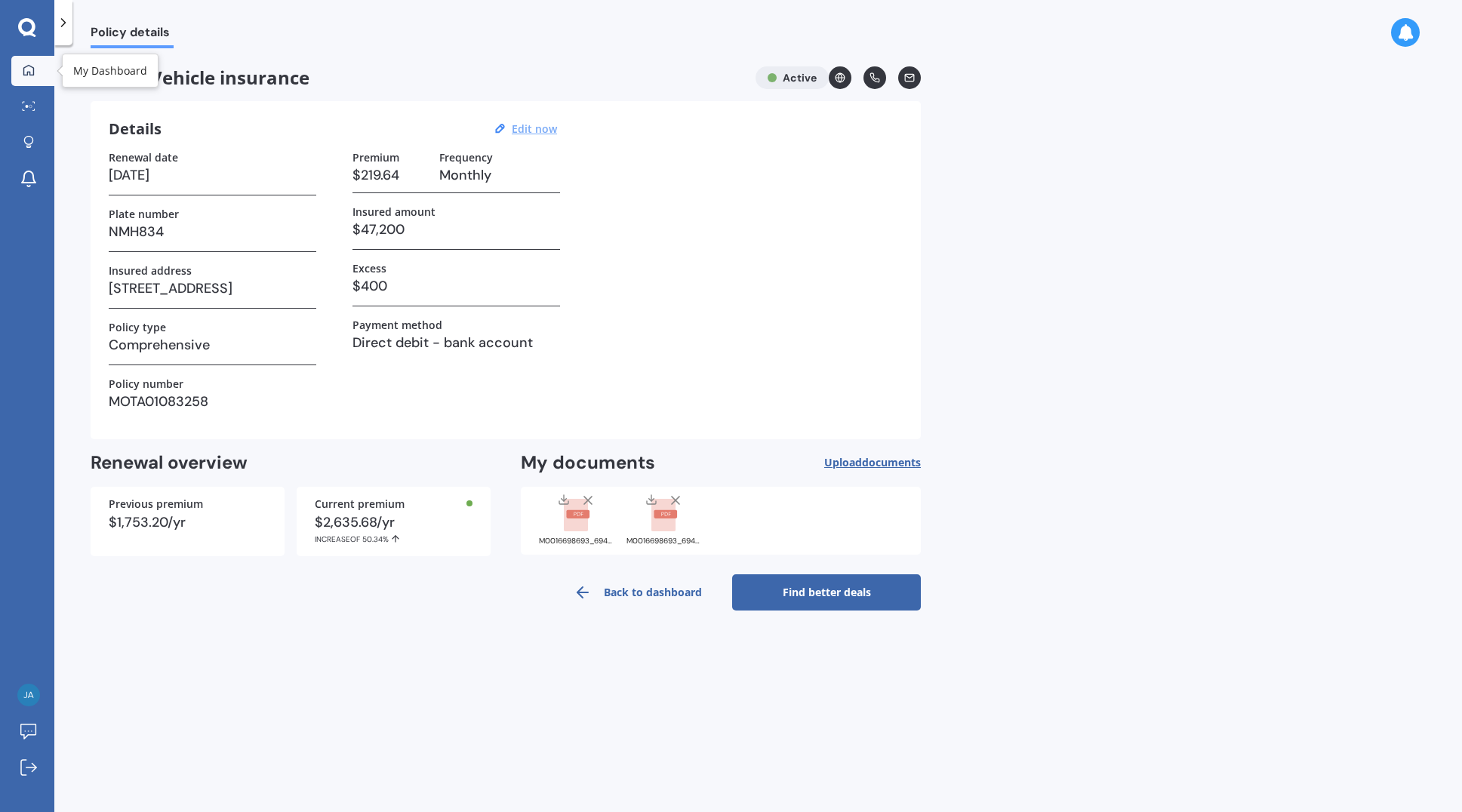
click at [29, 72] on icon at bounding box center [29, 69] width 11 height 11
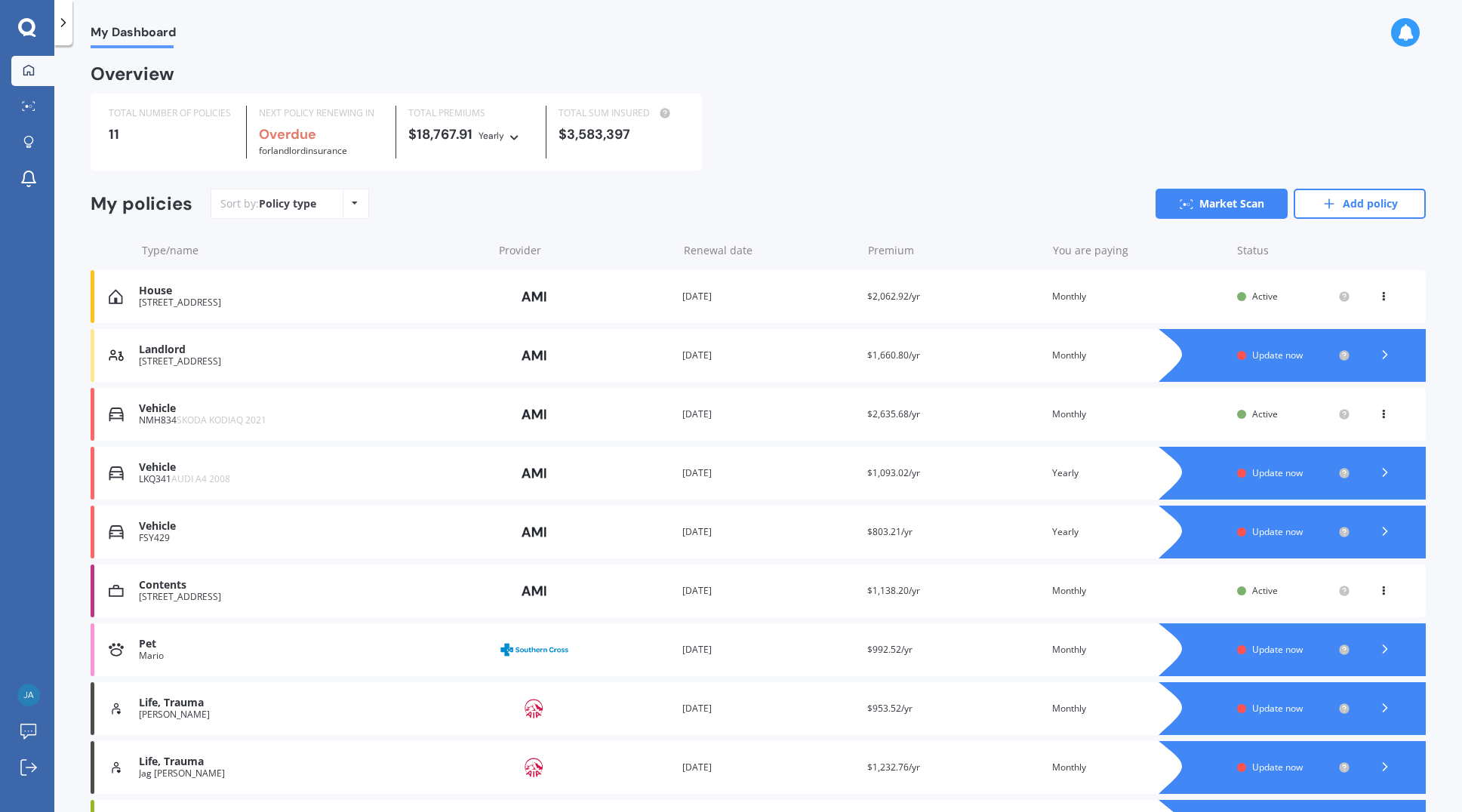
click at [904, 472] on span "Update now" at bounding box center [1277, 472] width 50 height 13
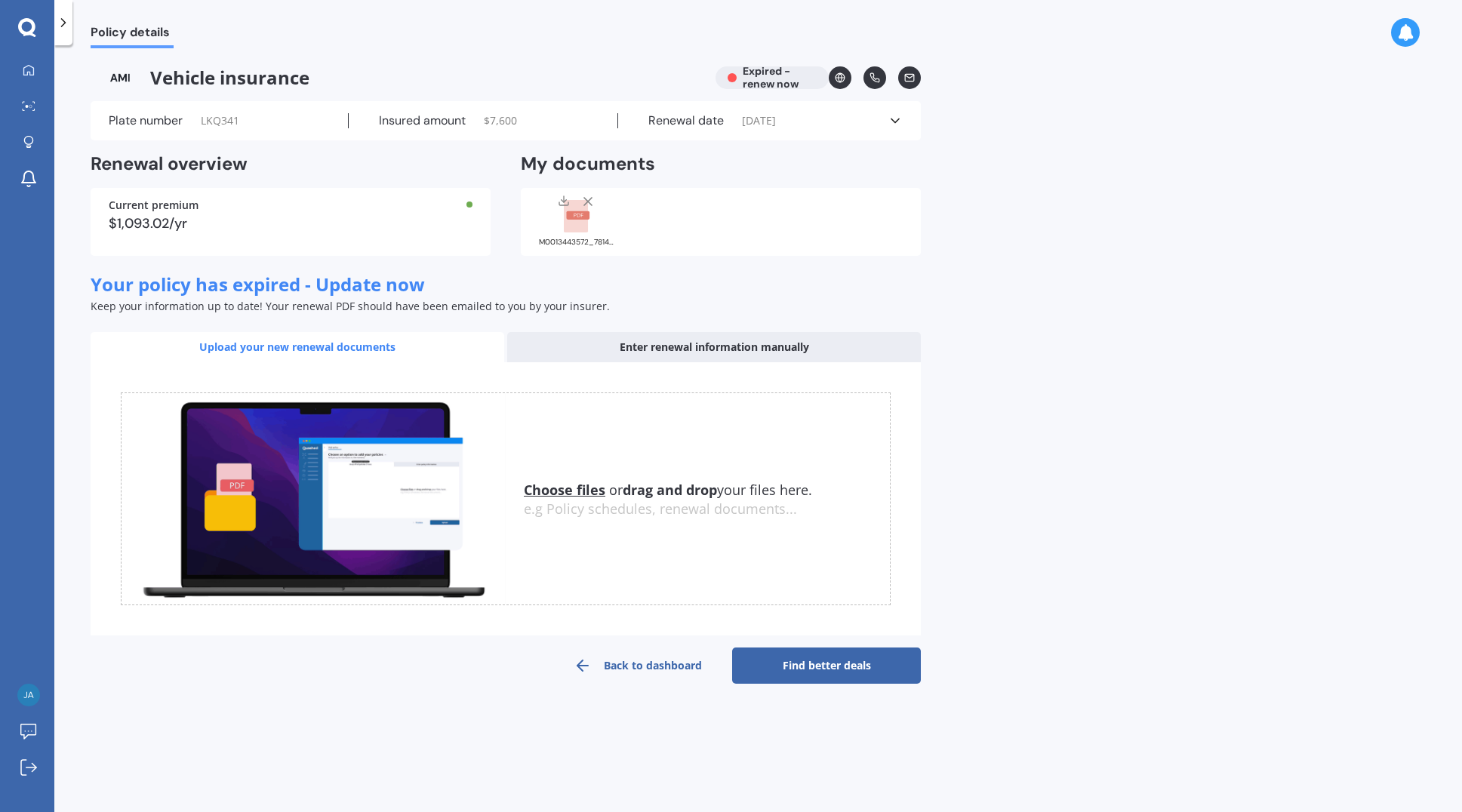
click at [220, 124] on span "LKQ341" at bounding box center [220, 121] width 39 height 15
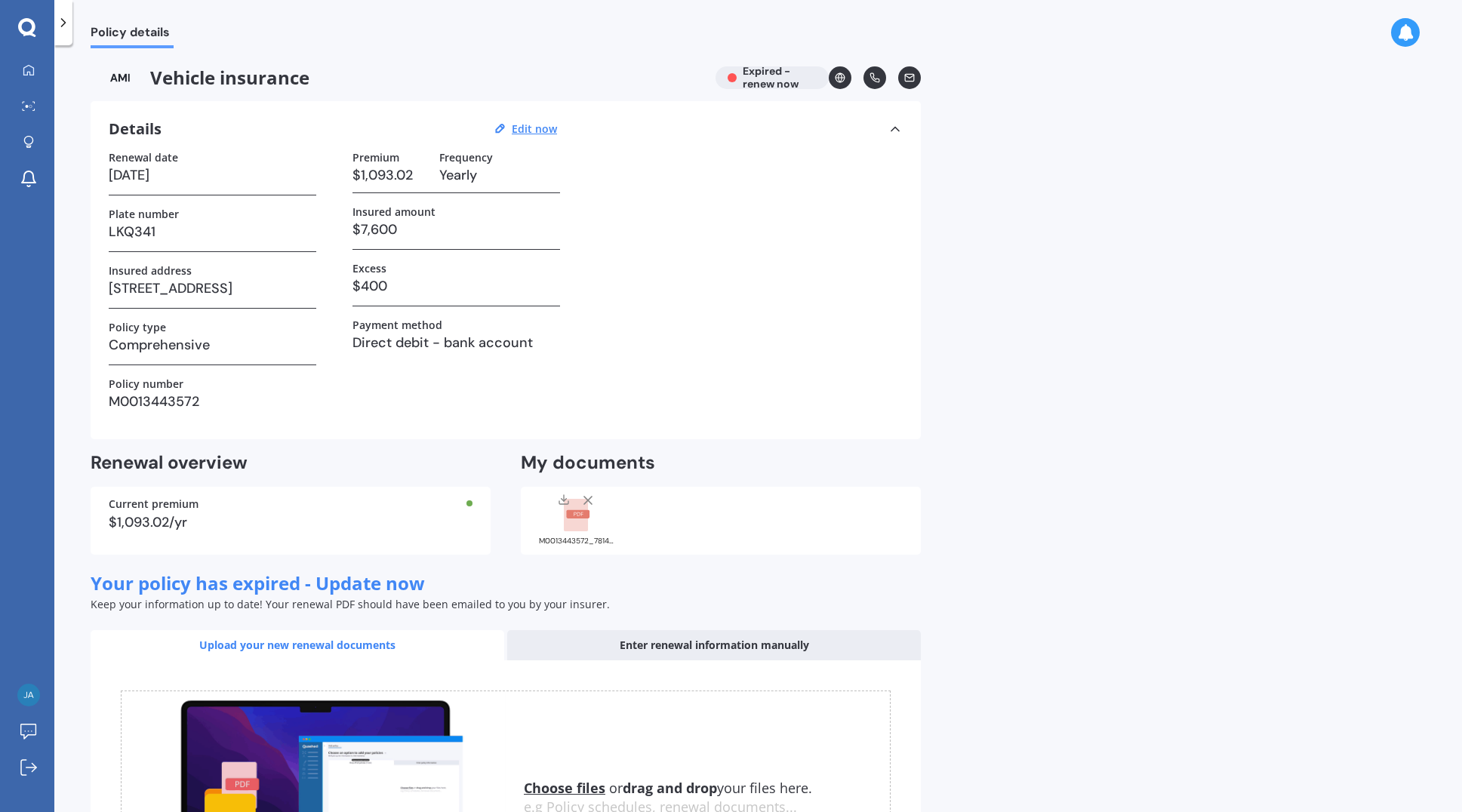
click at [203, 400] on h3 "M0013443572" at bounding box center [212, 401] width 208 height 22
drag, startPoint x: 198, startPoint y: 399, endPoint x: 139, endPoint y: 397, distance: 59.0
click at [139, 397] on h3 "M0013443572" at bounding box center [212, 401] width 208 height 22
click at [538, 132] on u "Edit now" at bounding box center [534, 128] width 46 height 15
select select "01"
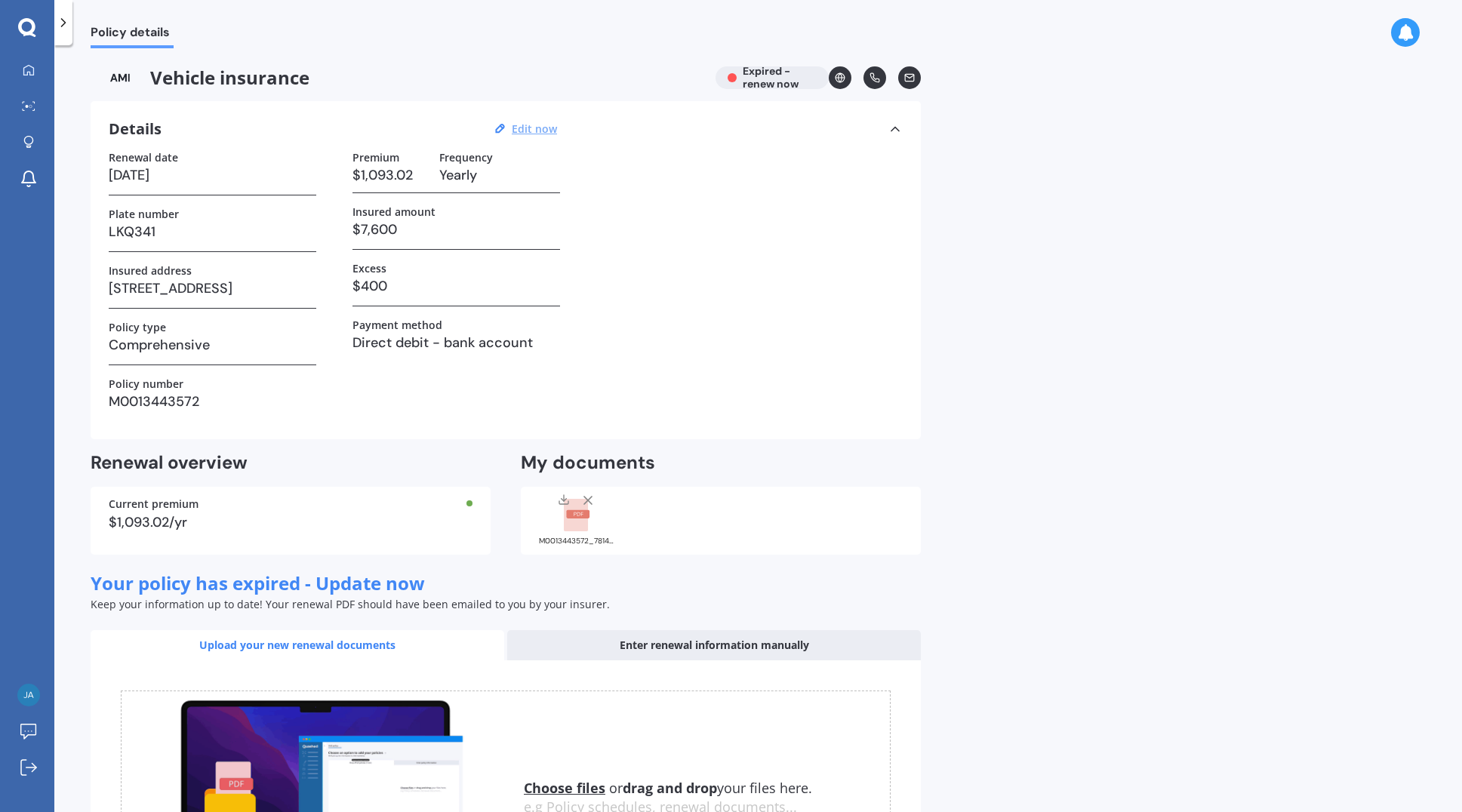
select select "06"
select select "2024"
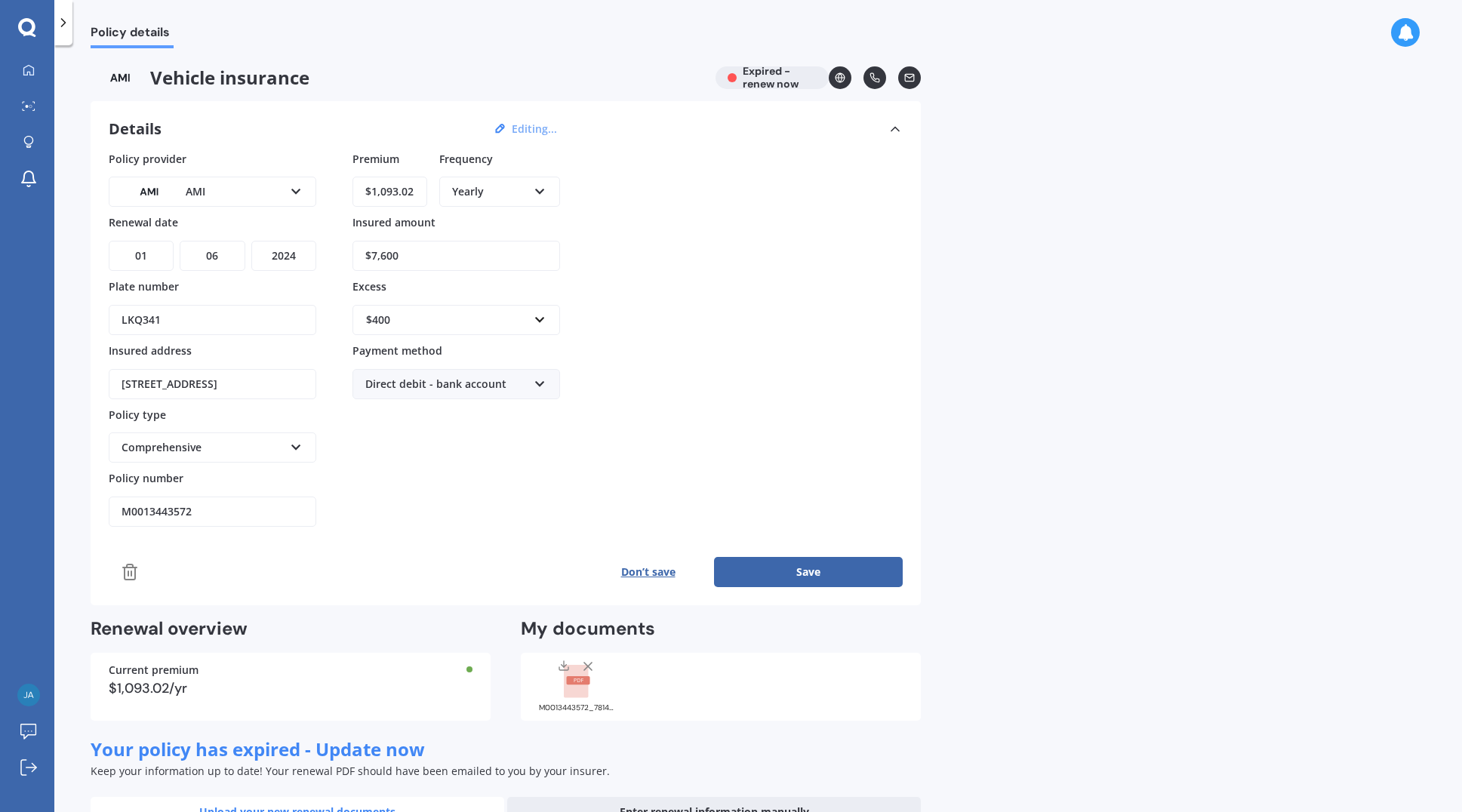
click at [202, 509] on input "M0013443572" at bounding box center [212, 511] width 208 height 30
drag, startPoint x: 200, startPoint y: 511, endPoint x: 141, endPoint y: 511, distance: 59.0
click at [141, 511] on input "M0013443572" at bounding box center [212, 511] width 208 height 30
type input "M0020888593"
click at [435, 431] on div "Premium $1,093.02 Frequency Yearly Yearly Six-Monthly Quarterly Monthly Fortnig…" at bounding box center [456, 340] width 208 height 377
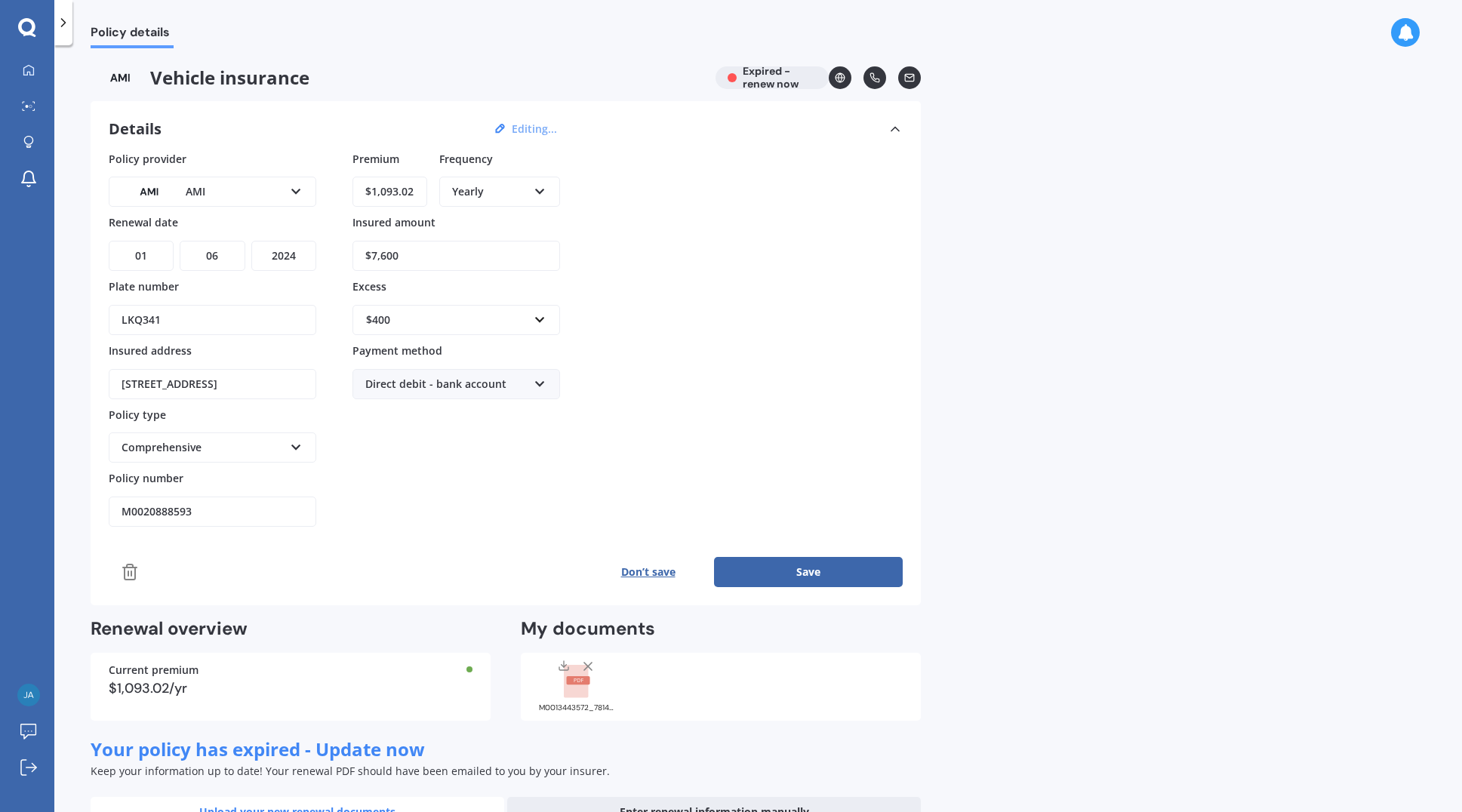
drag, startPoint x: 414, startPoint y: 257, endPoint x: 362, endPoint y: 261, distance: 52.2
click at [362, 261] on input "$7,600" at bounding box center [456, 255] width 208 height 30
type input "$14,600"
click at [394, 320] on div "$400" at bounding box center [447, 320] width 162 height 17
click at [392, 354] on div "$100" at bounding box center [456, 348] width 206 height 28
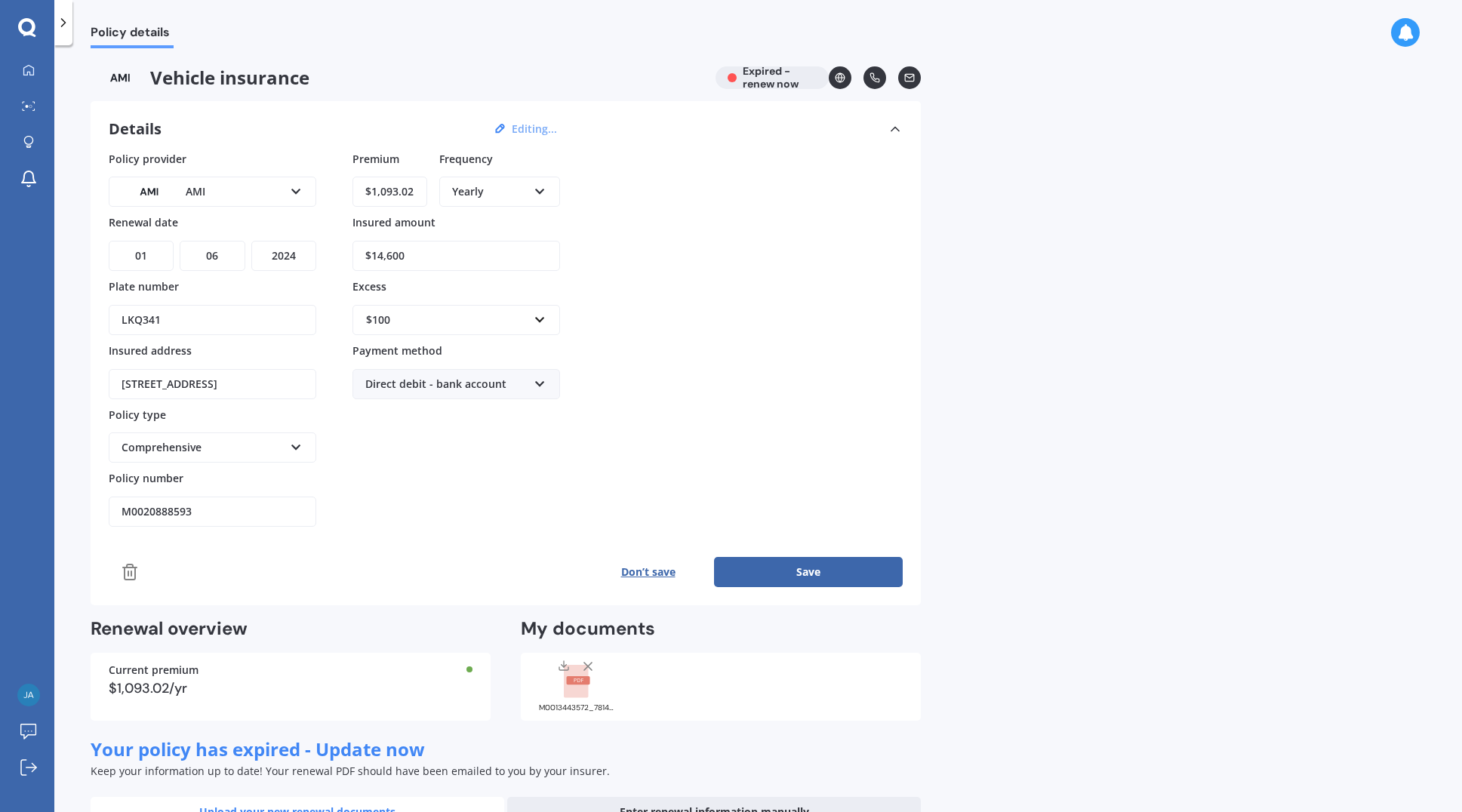
click at [538, 191] on icon at bounding box center [540, 189] width 13 height 11
click at [480, 297] on span "Monthly" at bounding box center [474, 301] width 42 height 15
click at [414, 189] on input "$1,093.02" at bounding box center [389, 191] width 75 height 30
drag, startPoint x: 419, startPoint y: 192, endPoint x: 318, endPoint y: 190, distance: 101.0
click at [318, 190] on div "Policy provider AMI AA AMI AMP ANZ ASB [PERSON_NAME] Ando Assurant Autosure BNZ…" at bounding box center [506, 340] width 794 height 377
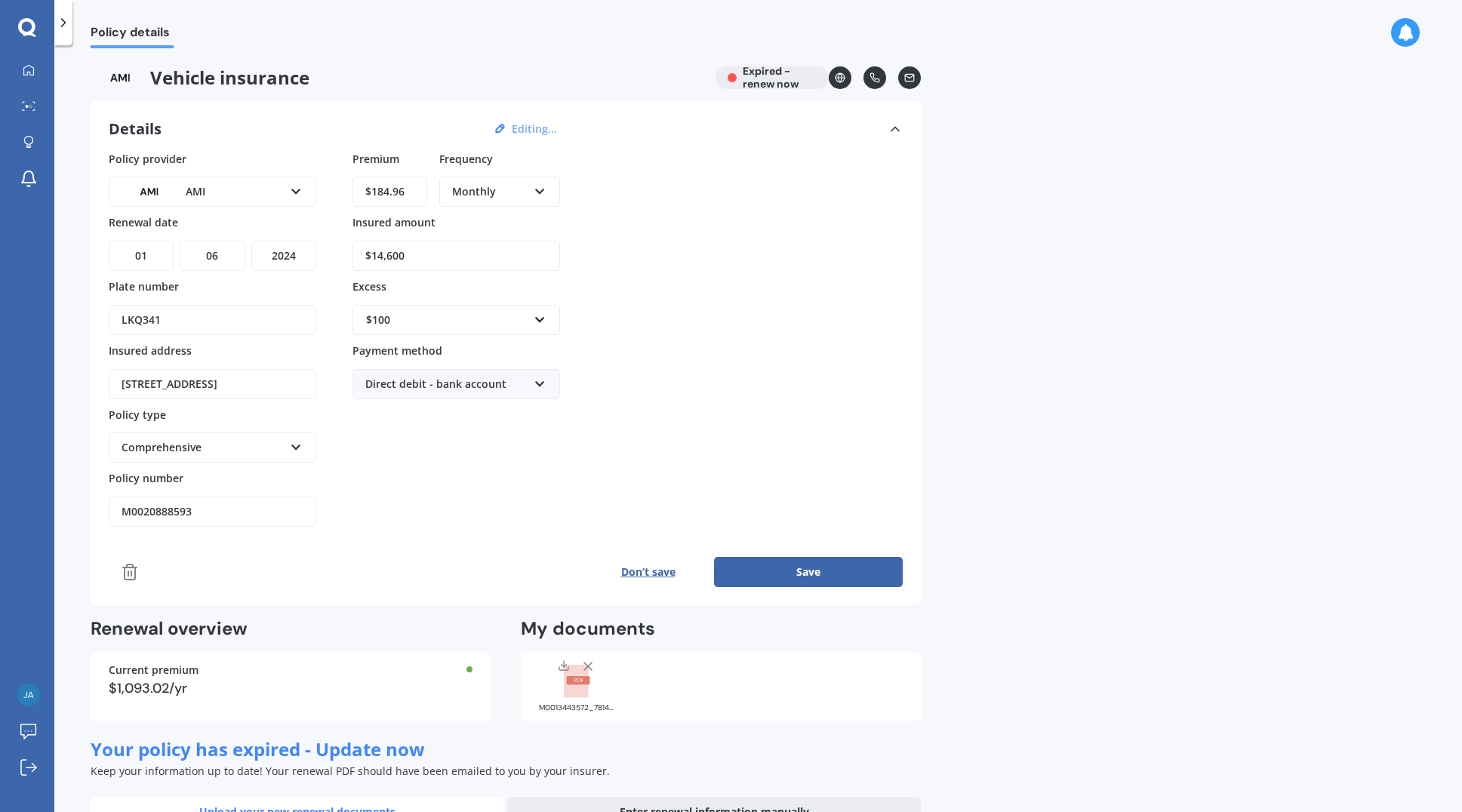
type input "$184.96"
click at [672, 352] on div "Policy provider AMI AA AMI AMP ANZ ASB [PERSON_NAME] Ando Assurant Autosure BNZ…" at bounding box center [506, 340] width 794 height 377
click at [785, 569] on button "Save" at bounding box center [809, 571] width 188 height 30
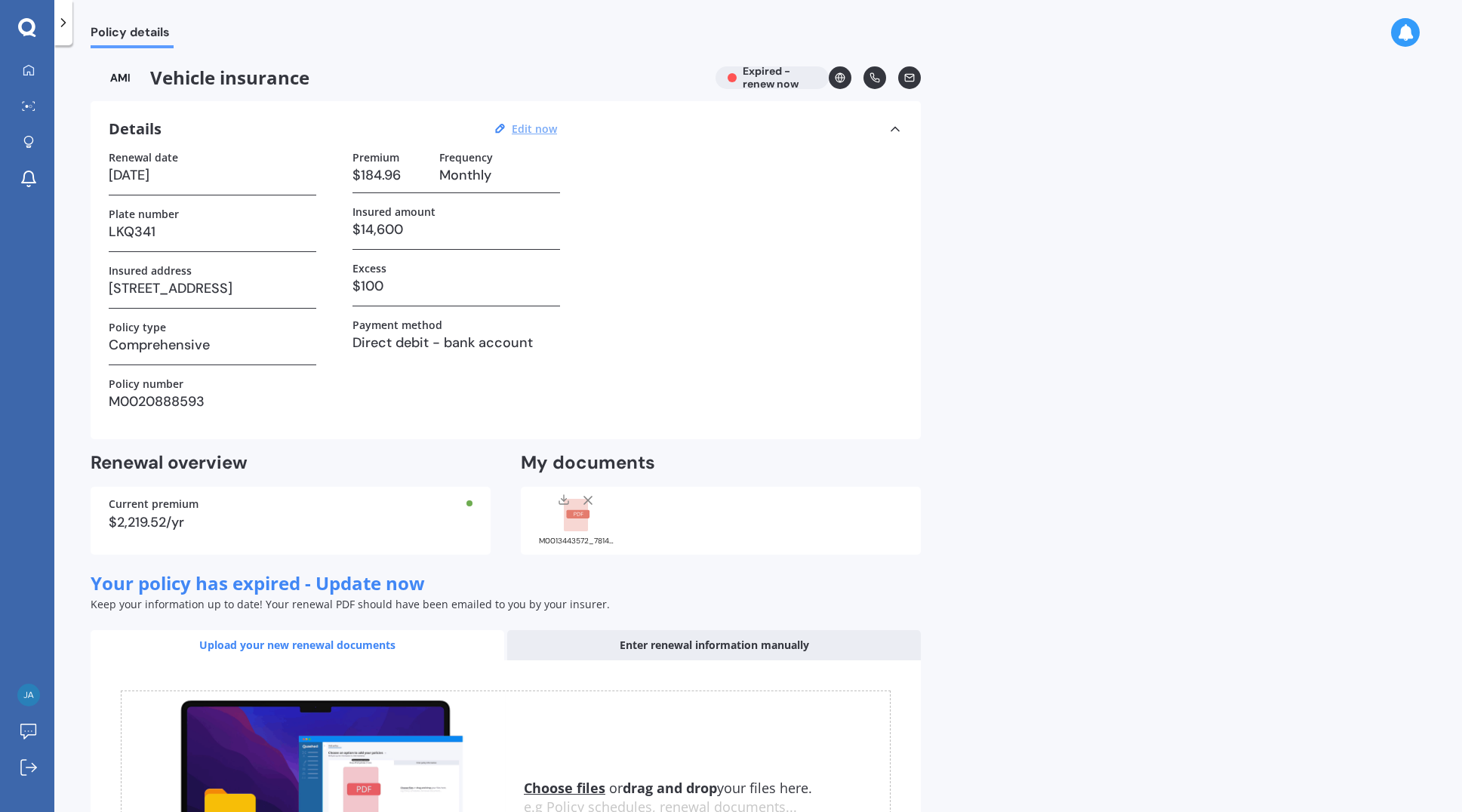
click at [531, 132] on u "Edit now" at bounding box center [534, 128] width 46 height 15
select select "01"
select select "06"
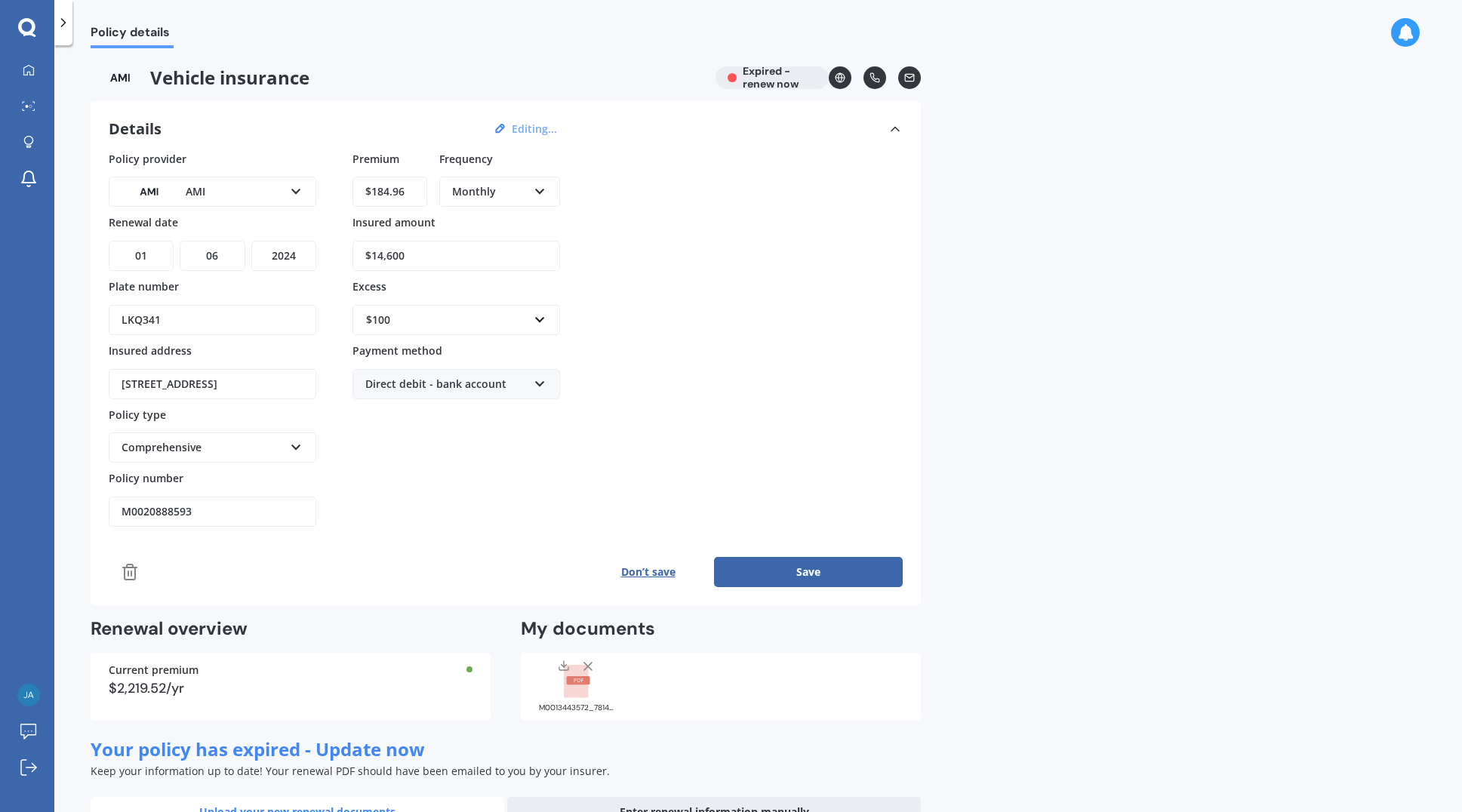
click at [292, 256] on select "YYYY 2027 2026 2025 2024 2023 2022 2021 2020 2019 2018 2017 2016 2015 2014 2013…" at bounding box center [284, 255] width 65 height 30
select select "2026"
click at [252, 241] on select "YYYY 2027 2026 2025 2024 2023 2022 2021 2020 2019 2018 2017 2016 2015 2014 2013…" at bounding box center [284, 255] width 65 height 30
click at [150, 252] on select "DD 01 02 03 04 05 06 07 08 09 10 11 12 13 14 15 16 17 18 19 20 21 22 23 24 25 2…" at bounding box center [141, 255] width 65 height 30
select select "24"
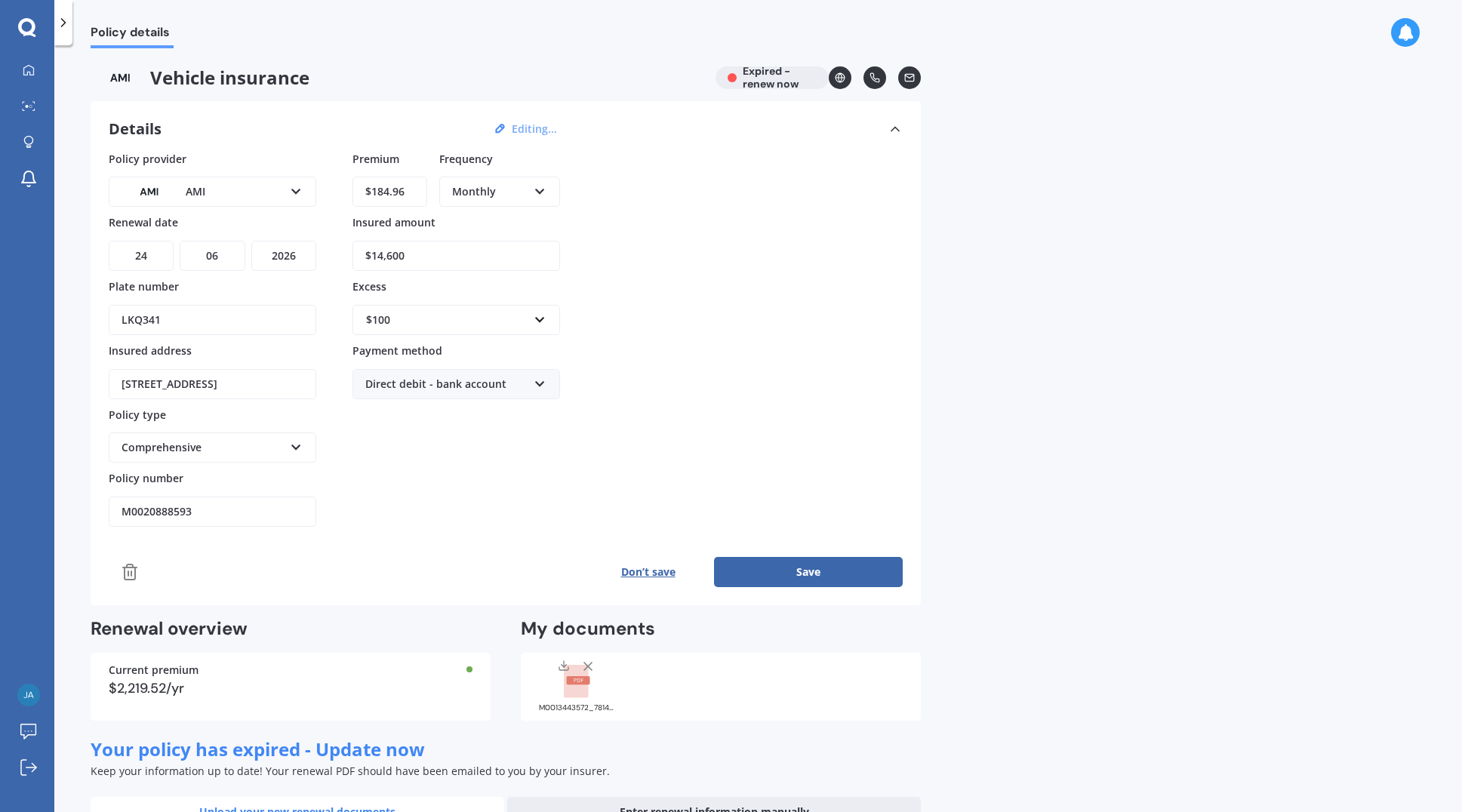
click at [109, 241] on select "DD 01 02 03 04 05 06 07 08 09 10 11 12 13 14 15 16 17 18 19 20 21 22 23 24 25 2…" at bounding box center [141, 255] width 65 height 30
click at [231, 255] on select "MM 01 02 03 04 05 06 07 08 09 10 11 12" at bounding box center [212, 255] width 65 height 30
select select "05"
click at [180, 241] on select "MM 01 02 03 04 05 06 07 08 09 10 11 12" at bounding box center [212, 255] width 65 height 30
click at [803, 567] on button "Save" at bounding box center [809, 571] width 188 height 30
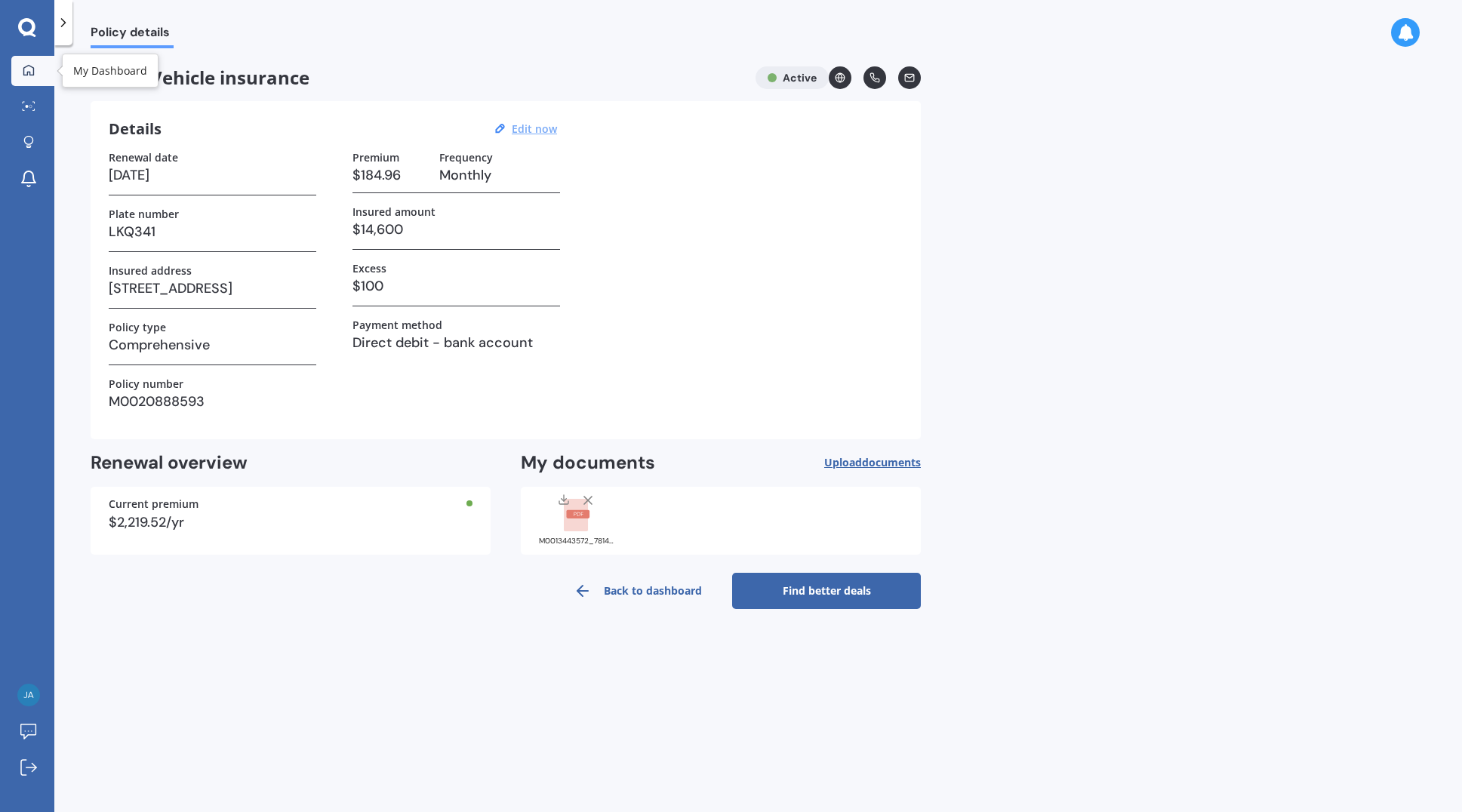
click at [29, 68] on icon at bounding box center [29, 70] width 12 height 12
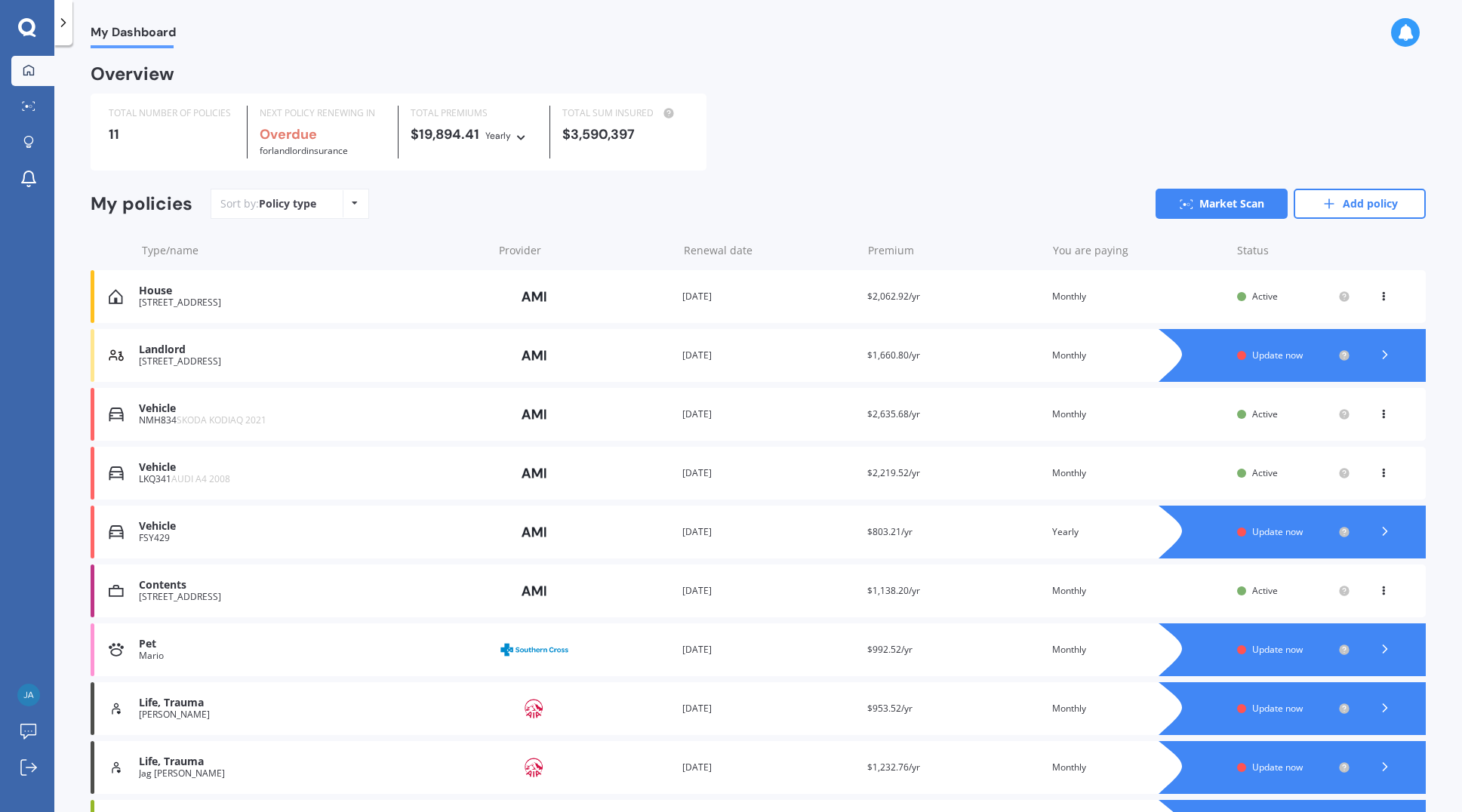
scroll to position [76, 0]
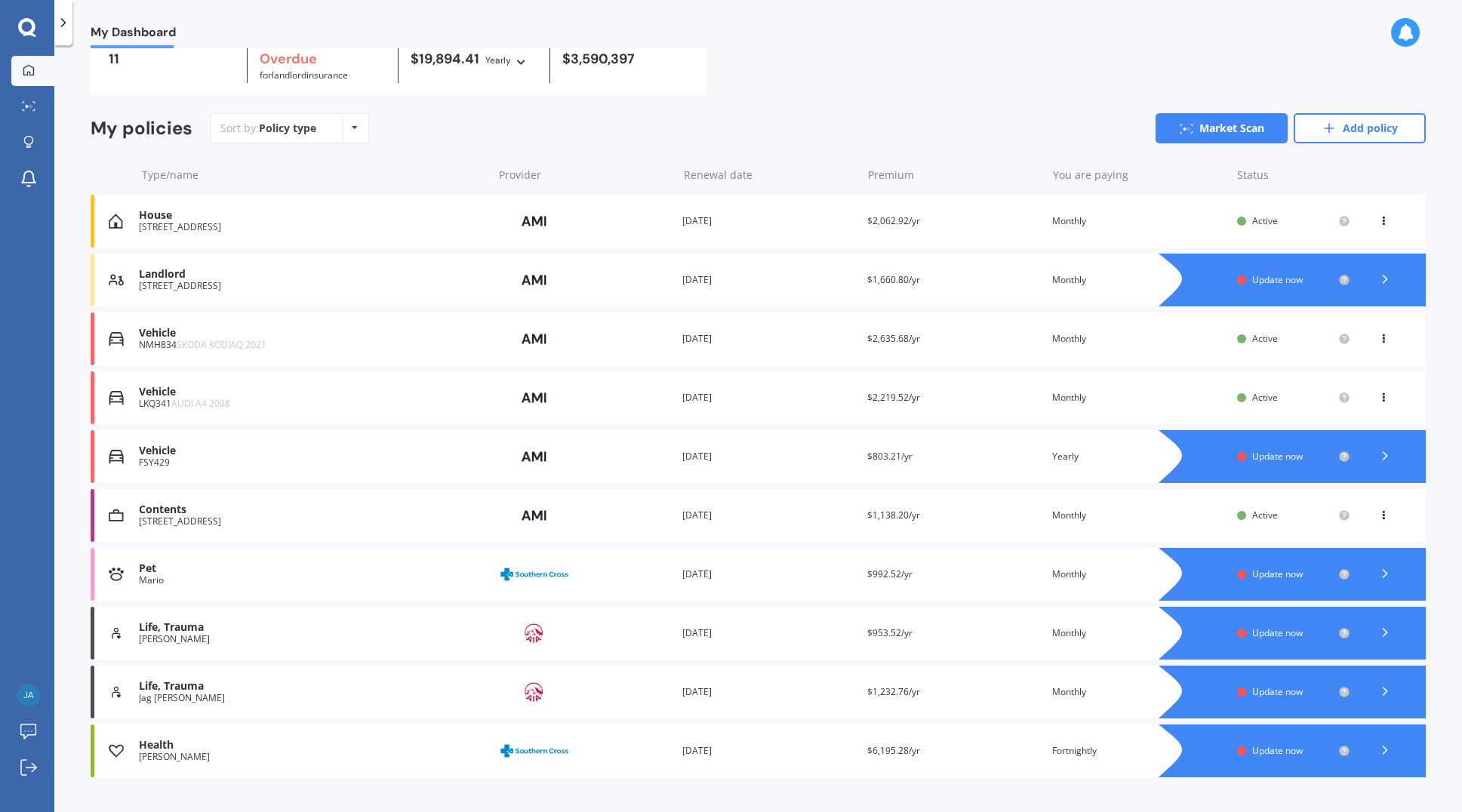
click at [151, 460] on div "FSY429" at bounding box center [312, 462] width 346 height 11
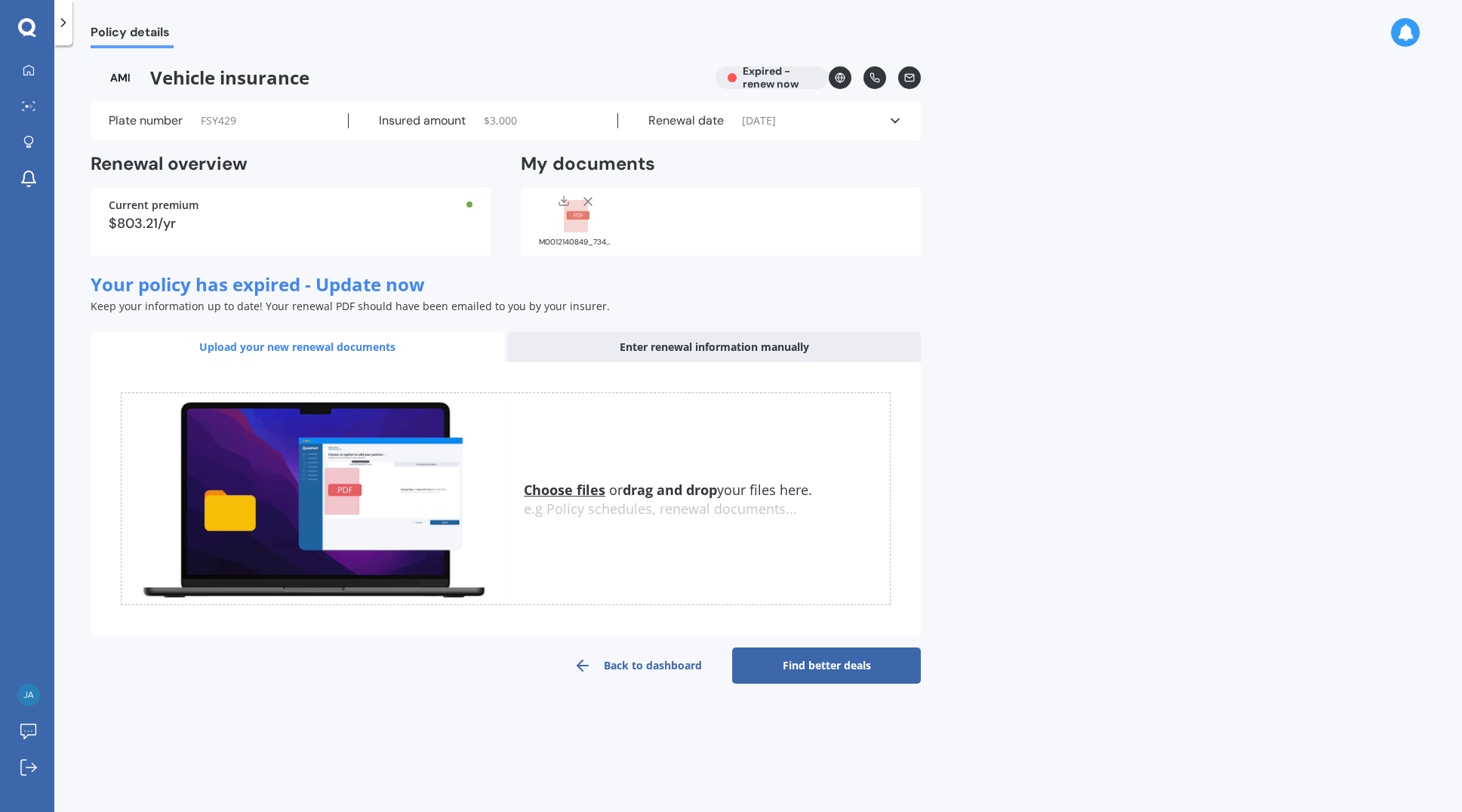
click at [215, 123] on span "FSY429" at bounding box center [219, 121] width 36 height 15
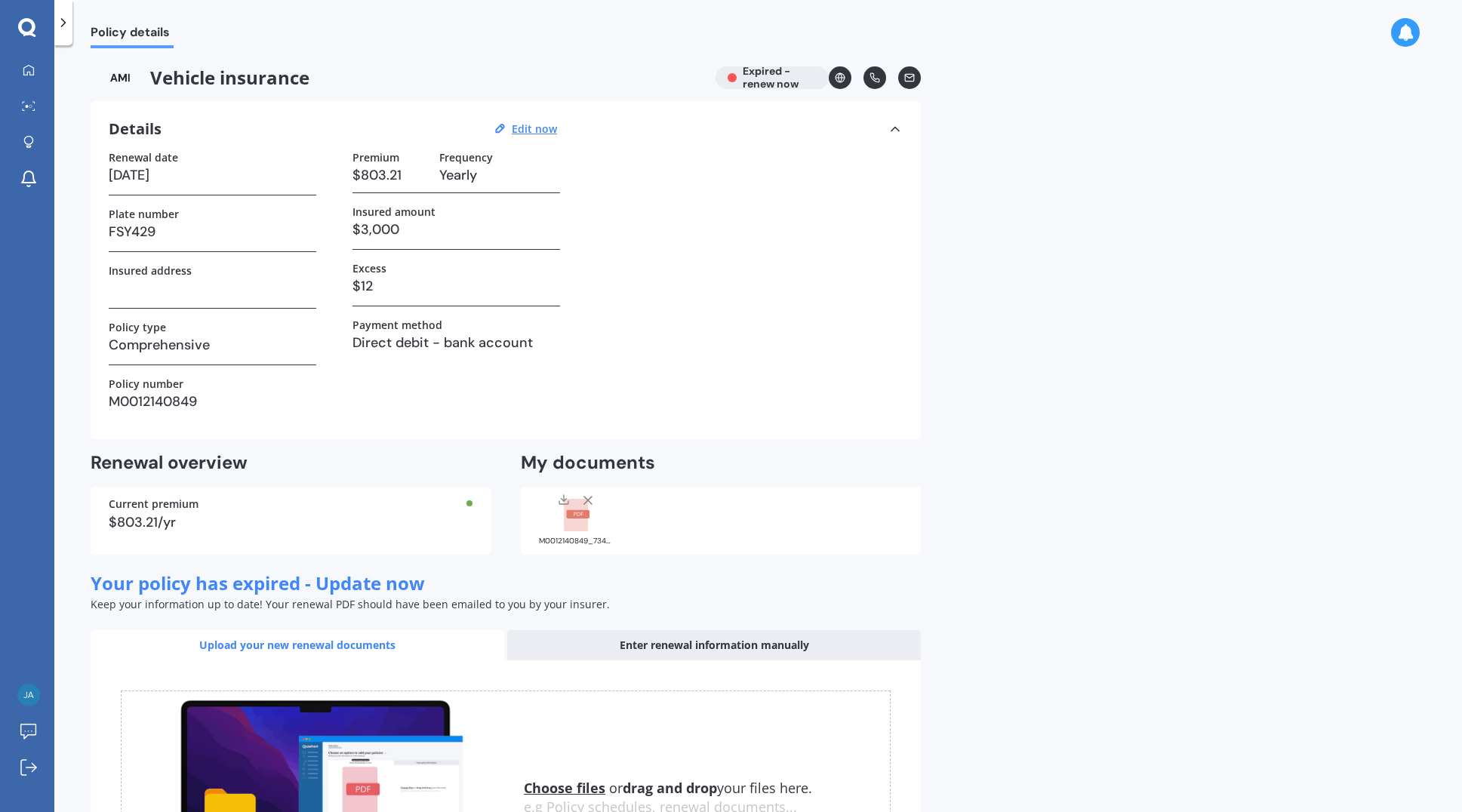
click at [204, 404] on h3 "M0012140849" at bounding box center [212, 401] width 208 height 22
click at [197, 398] on h3 "M0012140849" at bounding box center [212, 401] width 208 height 22
click at [530, 132] on u "Edit now" at bounding box center [534, 128] width 46 height 15
select select "01"
select select "12"
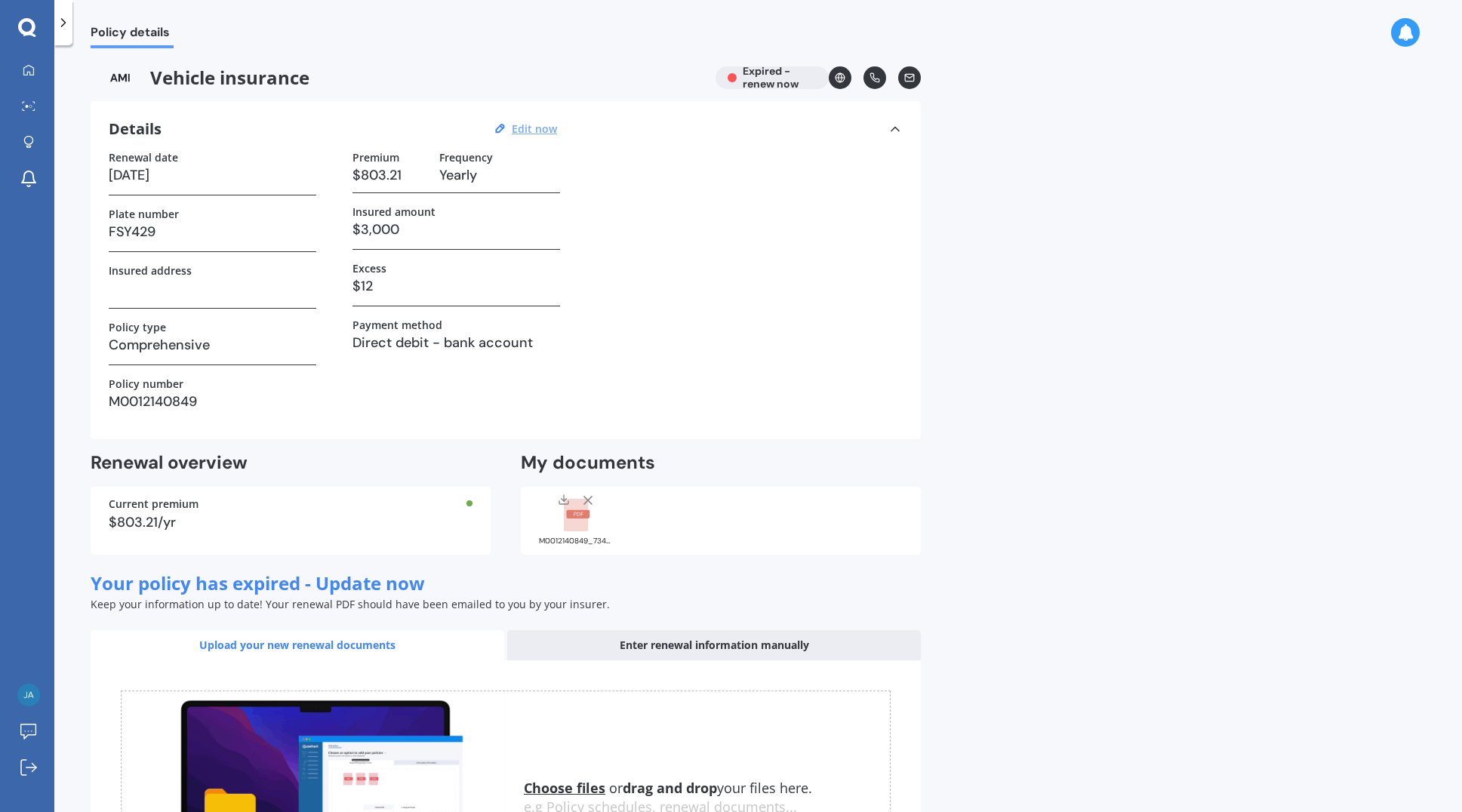
select select "2023"
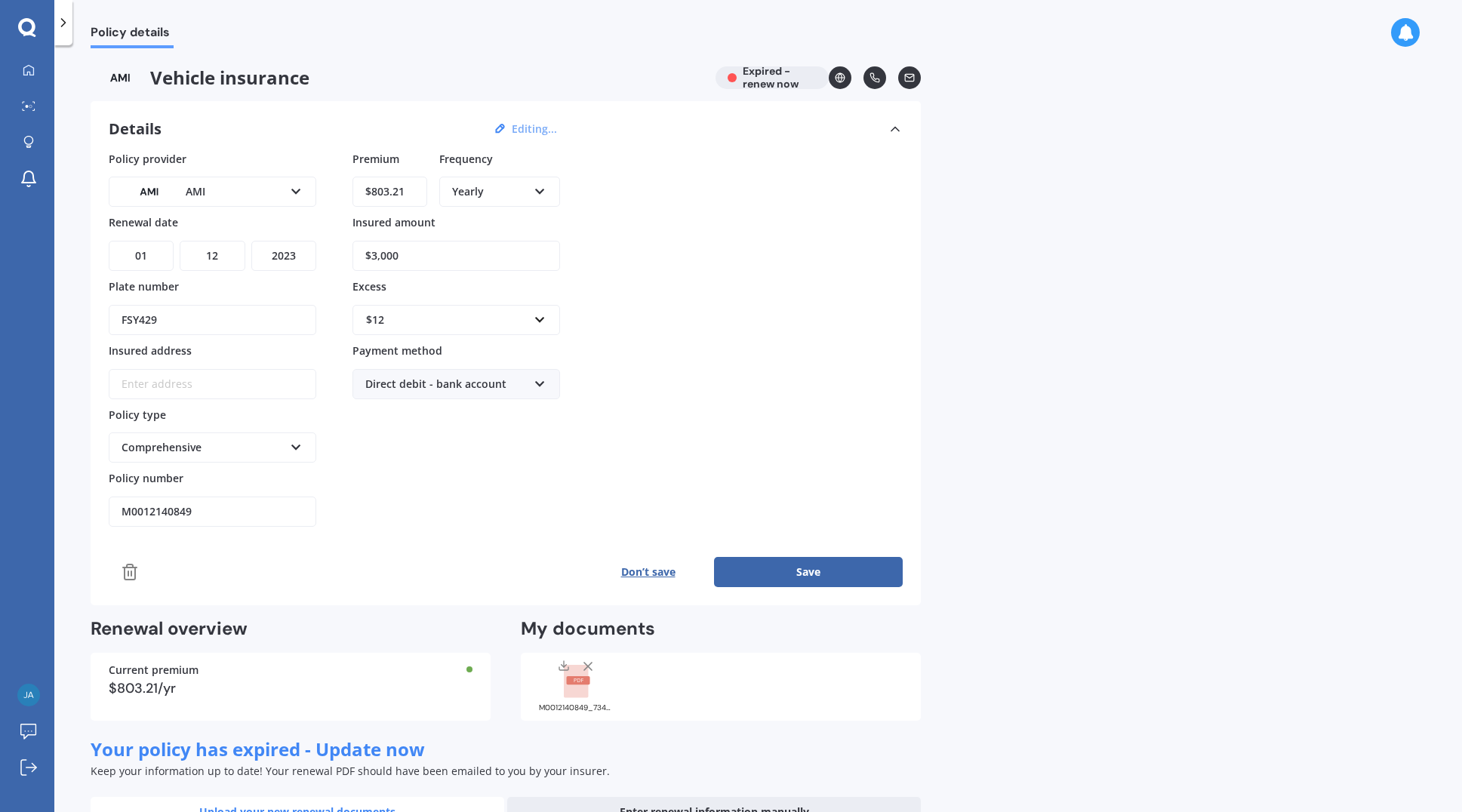
click at [216, 510] on input "M0012140849" at bounding box center [212, 511] width 208 height 30
drag, startPoint x: 215, startPoint y: 511, endPoint x: 168, endPoint y: 510, distance: 47.0
click at [168, 510] on input "M0012140849" at bounding box center [212, 511] width 208 height 30
click at [33, 69] on icon at bounding box center [29, 69] width 11 height 11
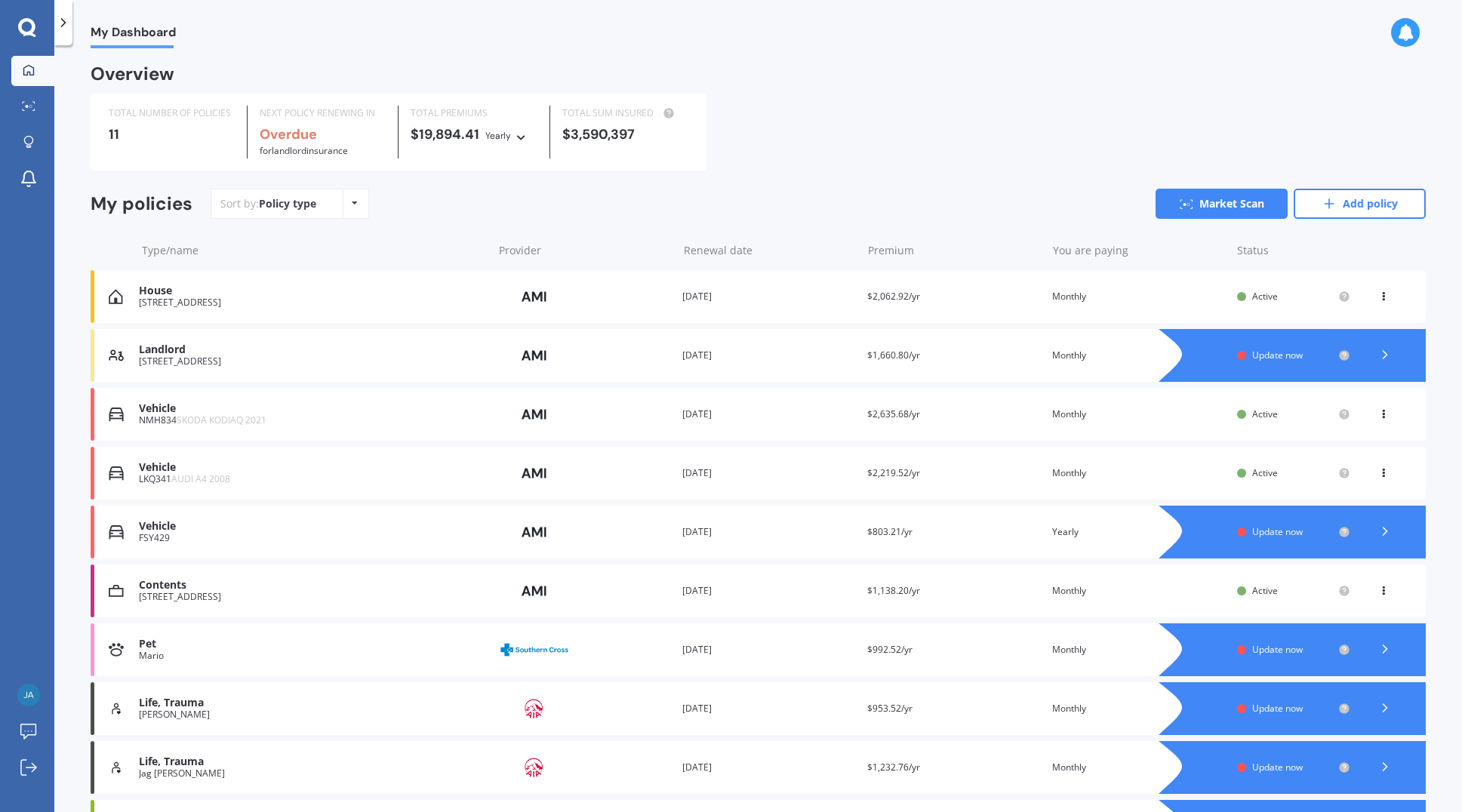
click at [184, 476] on span "AUDI A4 2008" at bounding box center [201, 479] width 59 height 13
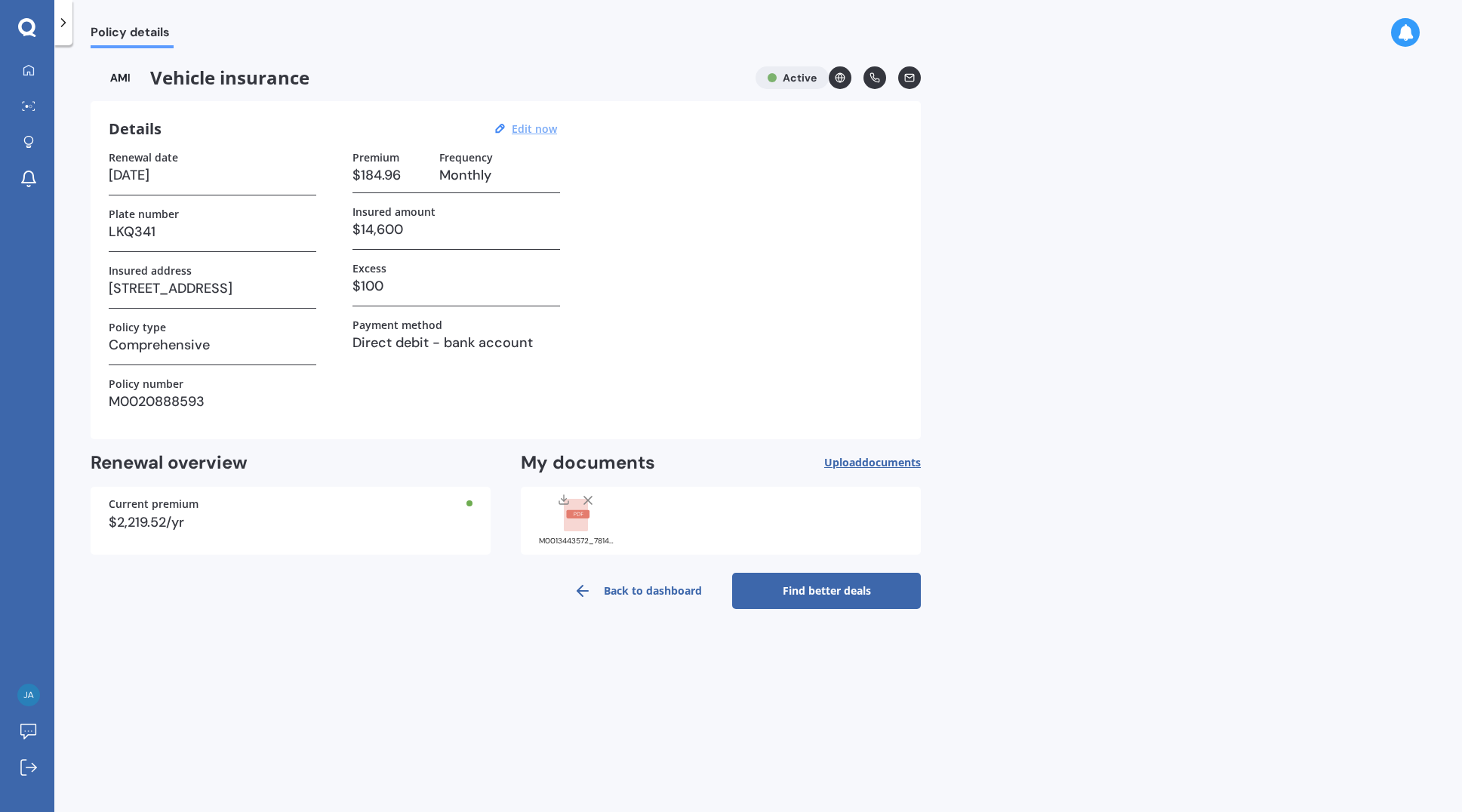
click at [542, 126] on u "Edit now" at bounding box center [534, 128] width 46 height 15
select select "24"
select select "05"
select select "2026"
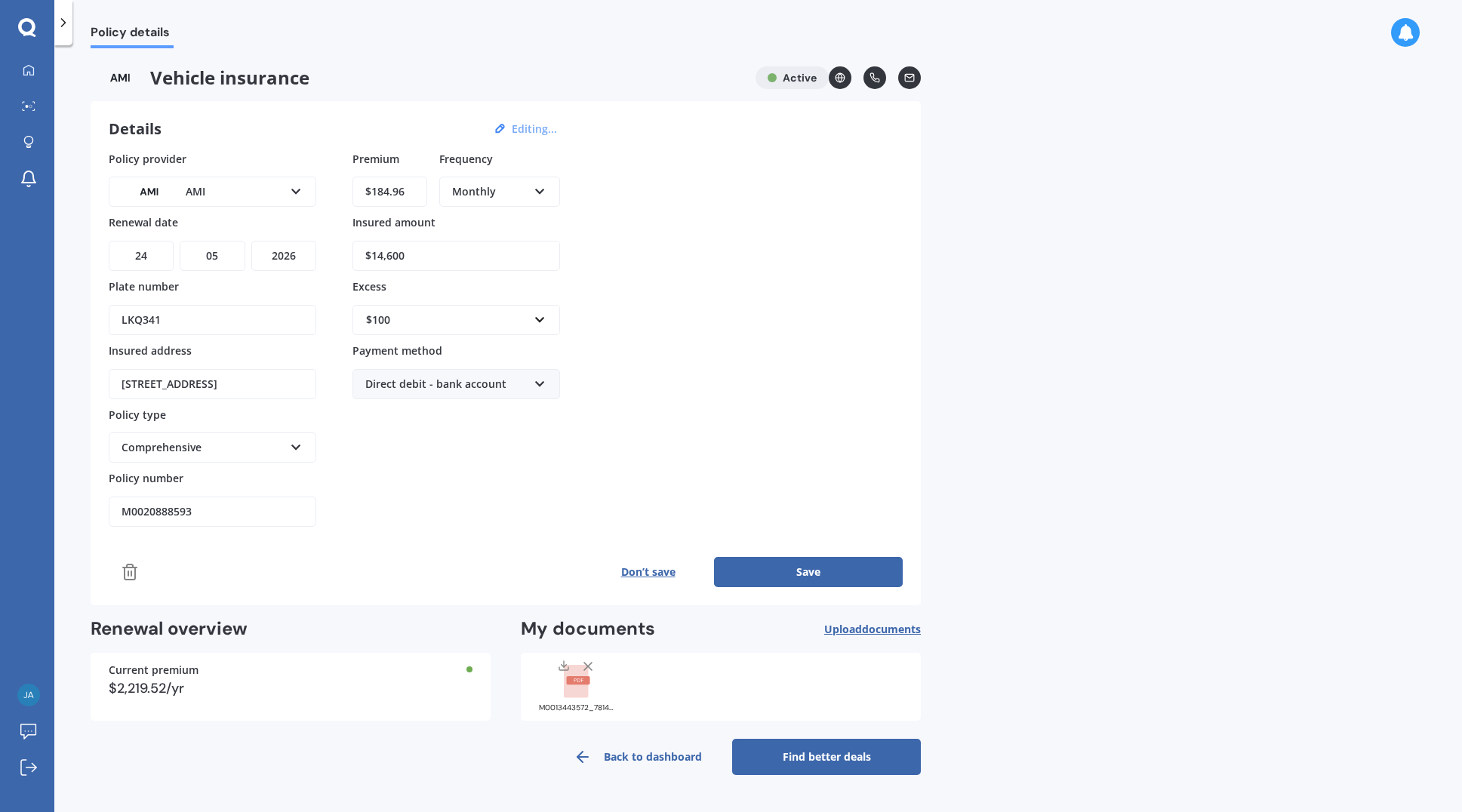
click at [147, 254] on select "DD 01 02 03 04 05 06 07 08 09 10 11 12 13 14 15 16 17 18 19 20 21 22 23 24 25 2…" at bounding box center [141, 255] width 65 height 30
select select "01"
click at [109, 241] on select "DD 01 02 03 04 05 06 07 08 09 10 11 12 13 14 15 16 17 18 19 20 21 22 23 24 25 2…" at bounding box center [141, 255] width 65 height 30
click at [225, 250] on select "MM 01 02 03 04 05 06 07 08 09 10 11 12" at bounding box center [212, 255] width 65 height 30
select select "06"
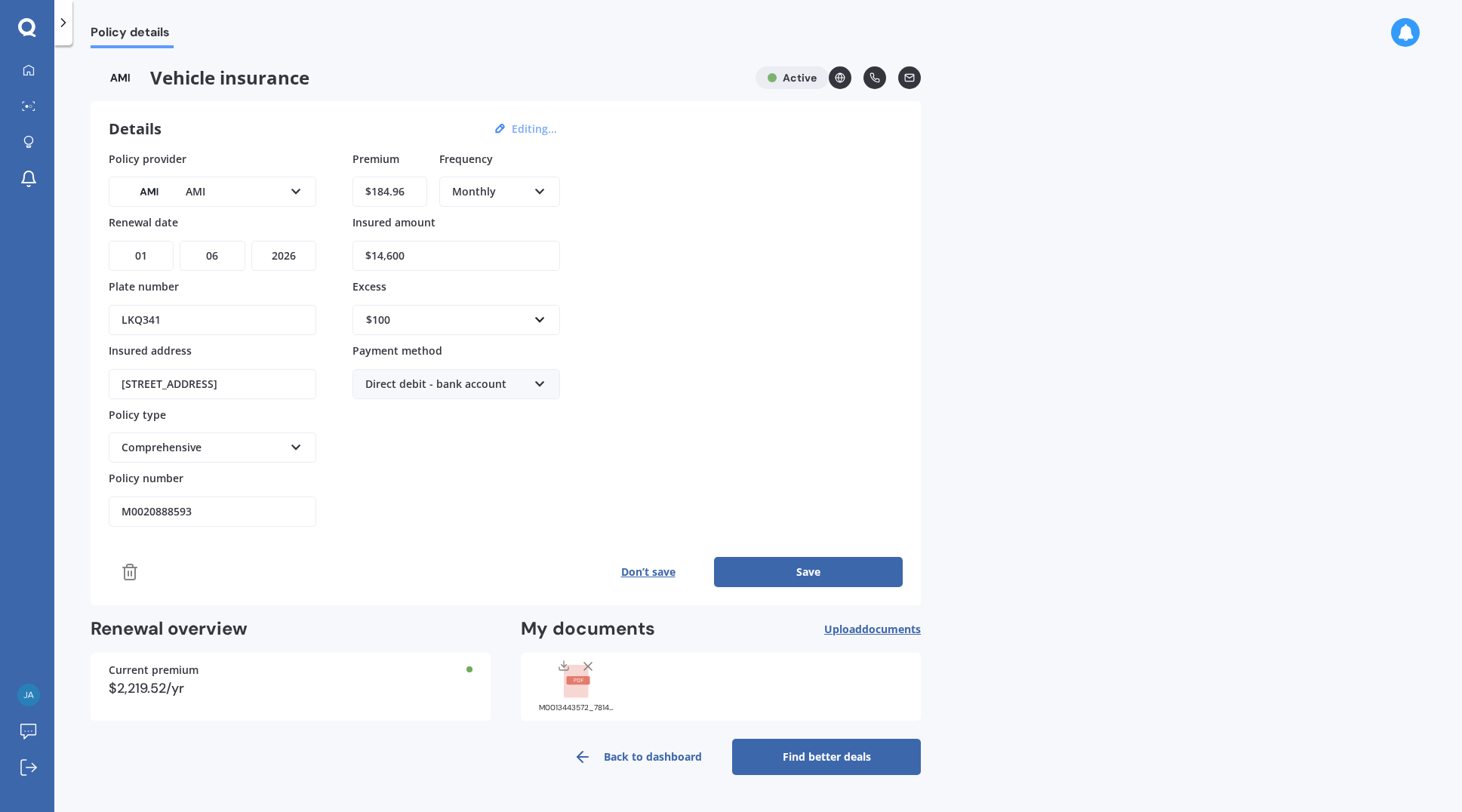
click at [180, 241] on select "MM 01 02 03 04 05 06 07 08 09 10 11 12" at bounding box center [212, 255] width 65 height 30
click at [188, 513] on input "M0020888593" at bounding box center [212, 511] width 208 height 30
drag, startPoint x: 194, startPoint y: 513, endPoint x: 133, endPoint y: 508, distance: 61.2
click at [133, 508] on input "M0020888593" at bounding box center [212, 511] width 208 height 30
type input "MOTA00941634"
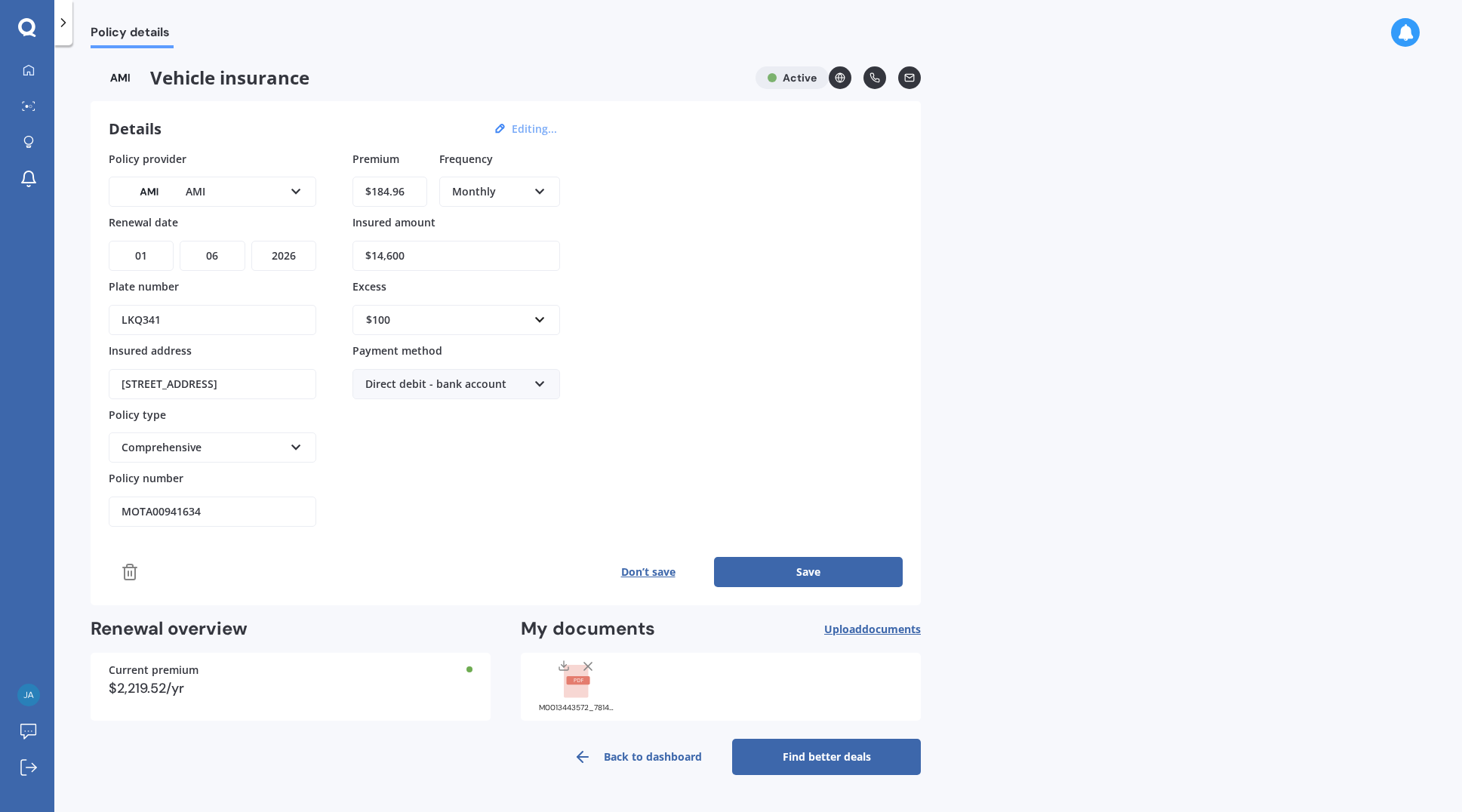
click at [531, 191] on div "Monthly Yearly Six-Monthly Quarterly Monthly Fortnightly Weekly" at bounding box center [500, 191] width 120 height 30
click at [472, 222] on span "Yearly" at bounding box center [469, 220] width 31 height 15
click at [408, 194] on input "$184.96" at bounding box center [389, 191] width 75 height 30
drag, startPoint x: 413, startPoint y: 194, endPoint x: 269, endPoint y: 191, distance: 144.0
click at [269, 191] on div "Policy provider AMI AA AMI AMP ANZ ASB [PERSON_NAME] Ando Assurant Autosure BNZ…" at bounding box center [506, 340] width 794 height 377
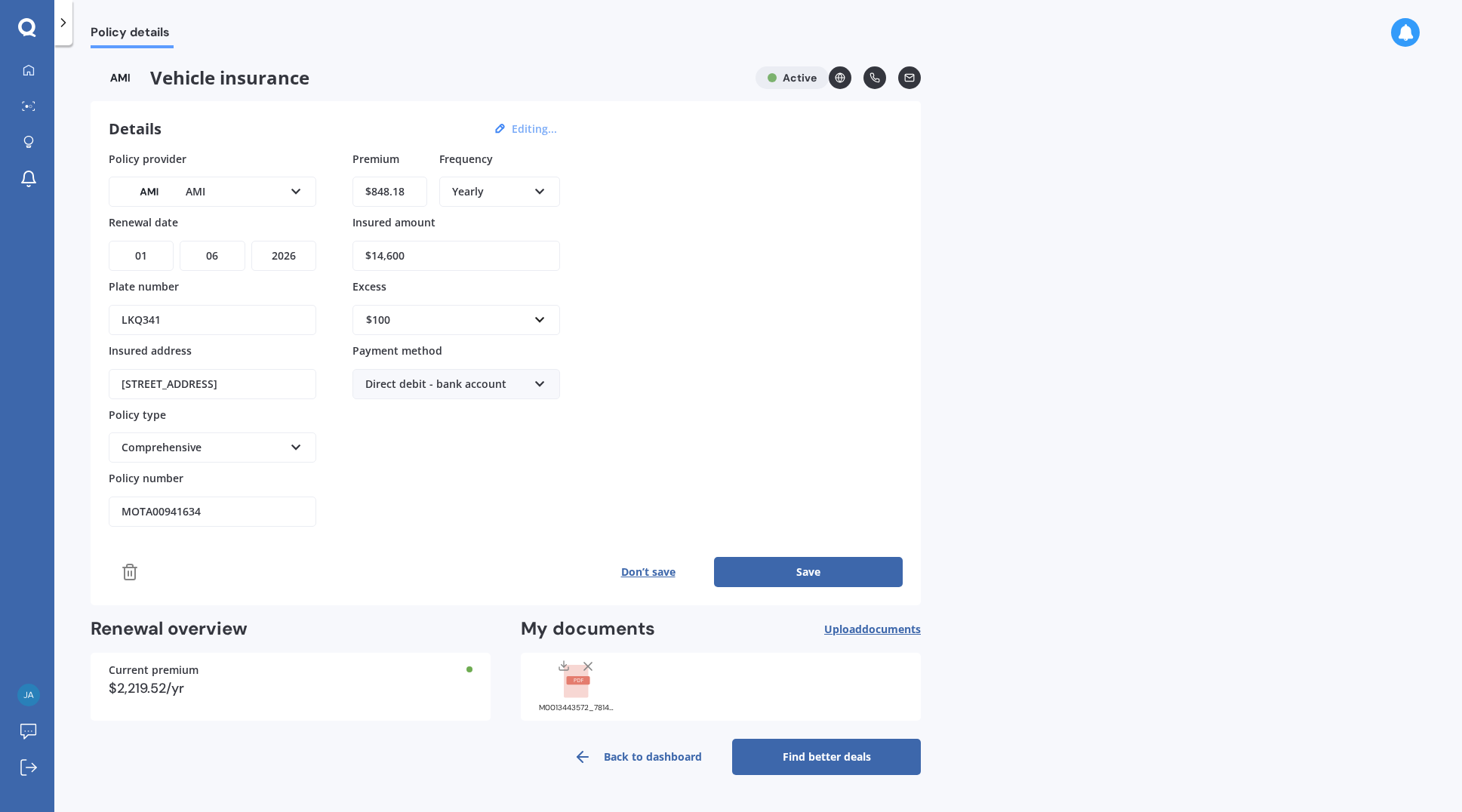
type input "$848.18"
click at [449, 481] on div "Premium $848.18 Frequency Yearly Yearly Six-Monthly Quarterly Monthly Fortnight…" at bounding box center [456, 340] width 208 height 377
drag, startPoint x: 347, startPoint y: 252, endPoint x: 338, endPoint y: 250, distance: 9.2
click at [338, 250] on div "Policy provider AMI AA AMI AMP ANZ ASB [PERSON_NAME] Ando Assurant Autosure BNZ…" at bounding box center [506, 340] width 794 height 377
type input "$6,200"
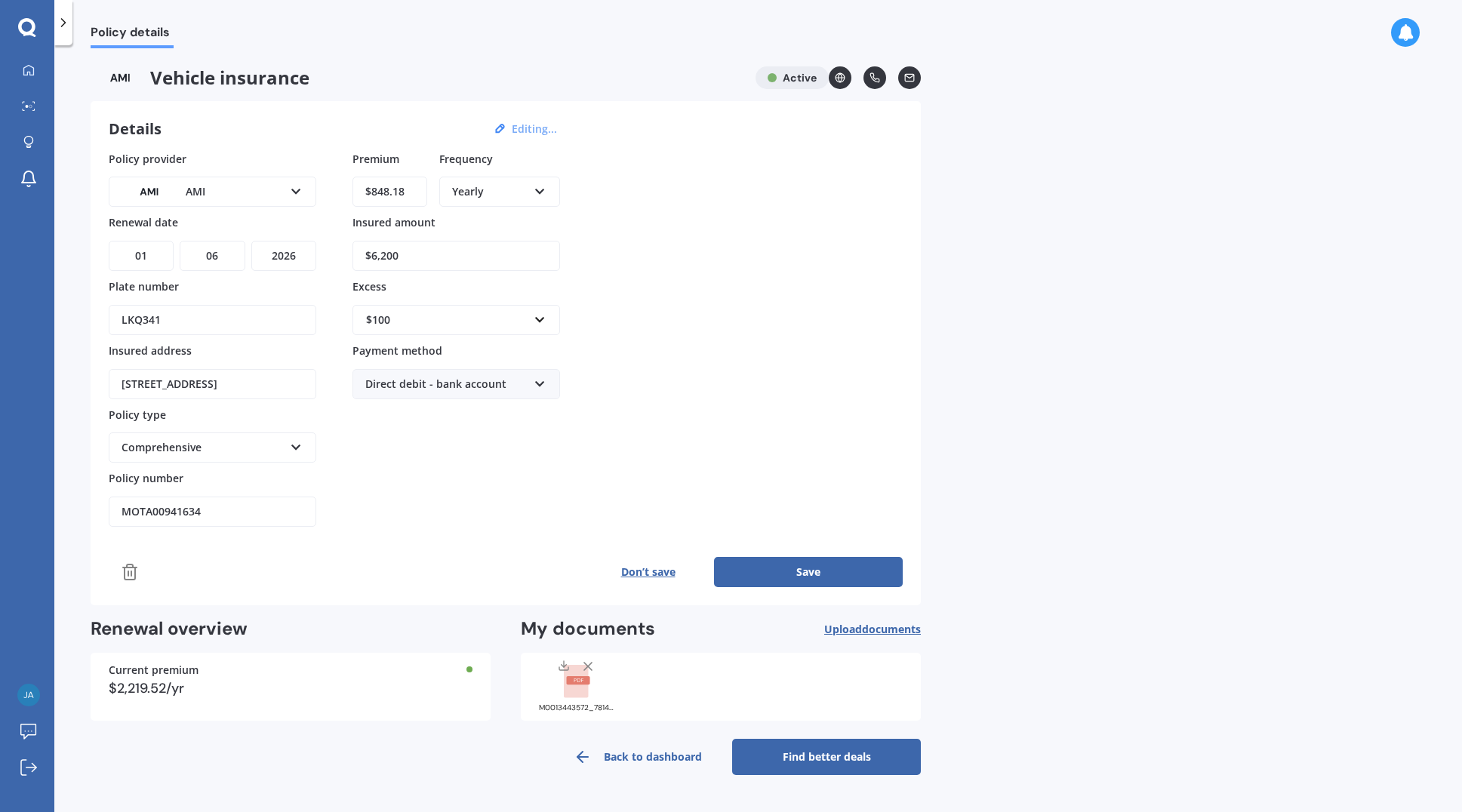
click at [405, 322] on div "$100" at bounding box center [447, 320] width 162 height 17
click at [409, 320] on input "text" at bounding box center [450, 320] width 194 height 29
type input "600"
click at [400, 348] on div "$ 600" at bounding box center [456, 348] width 206 height 28
click at [545, 465] on div "Premium $848.18 Frequency Yearly Yearly Six-Monthly Quarterly Monthly Fortnight…" at bounding box center [456, 340] width 208 height 377
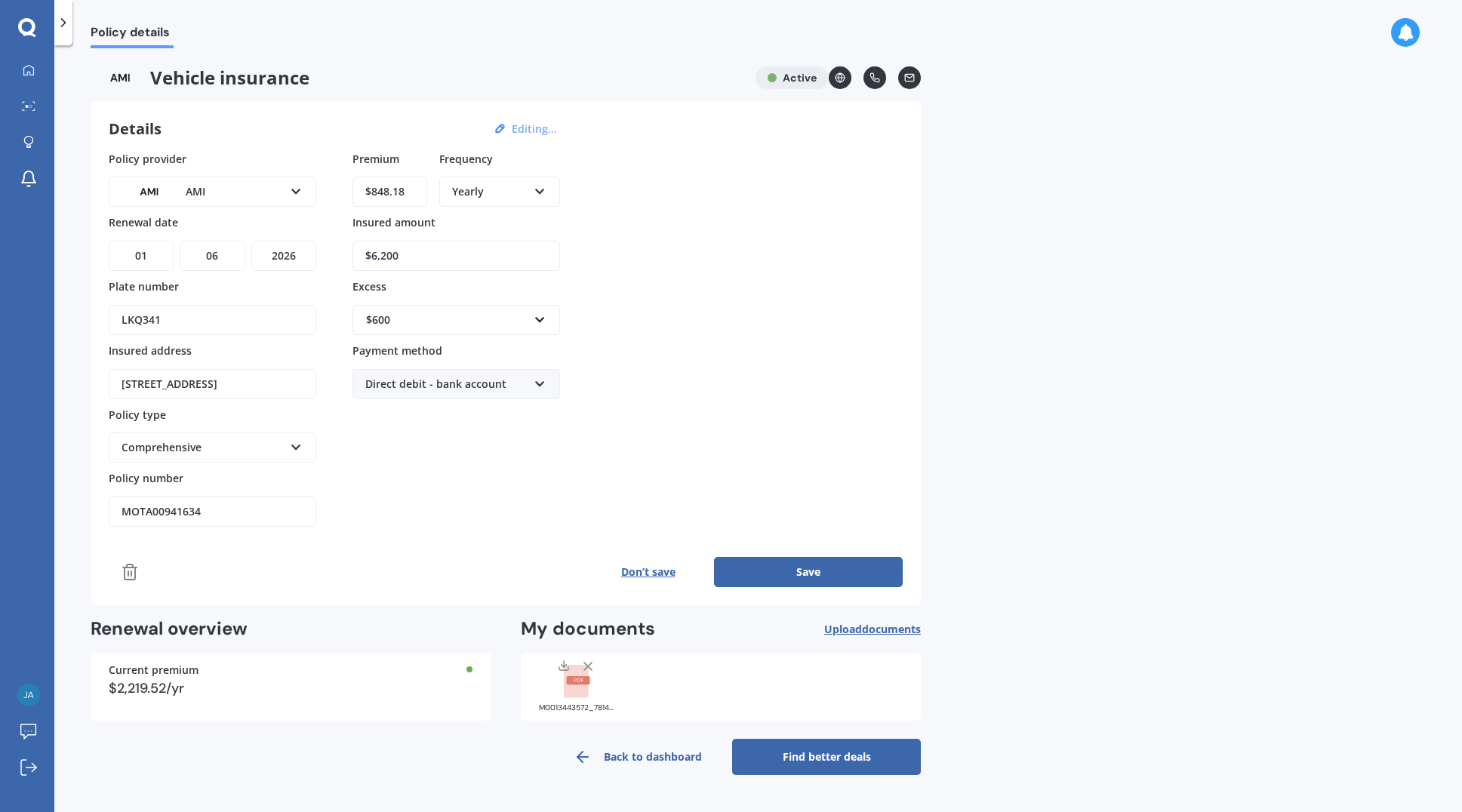
click at [751, 563] on button "Save" at bounding box center [809, 571] width 188 height 30
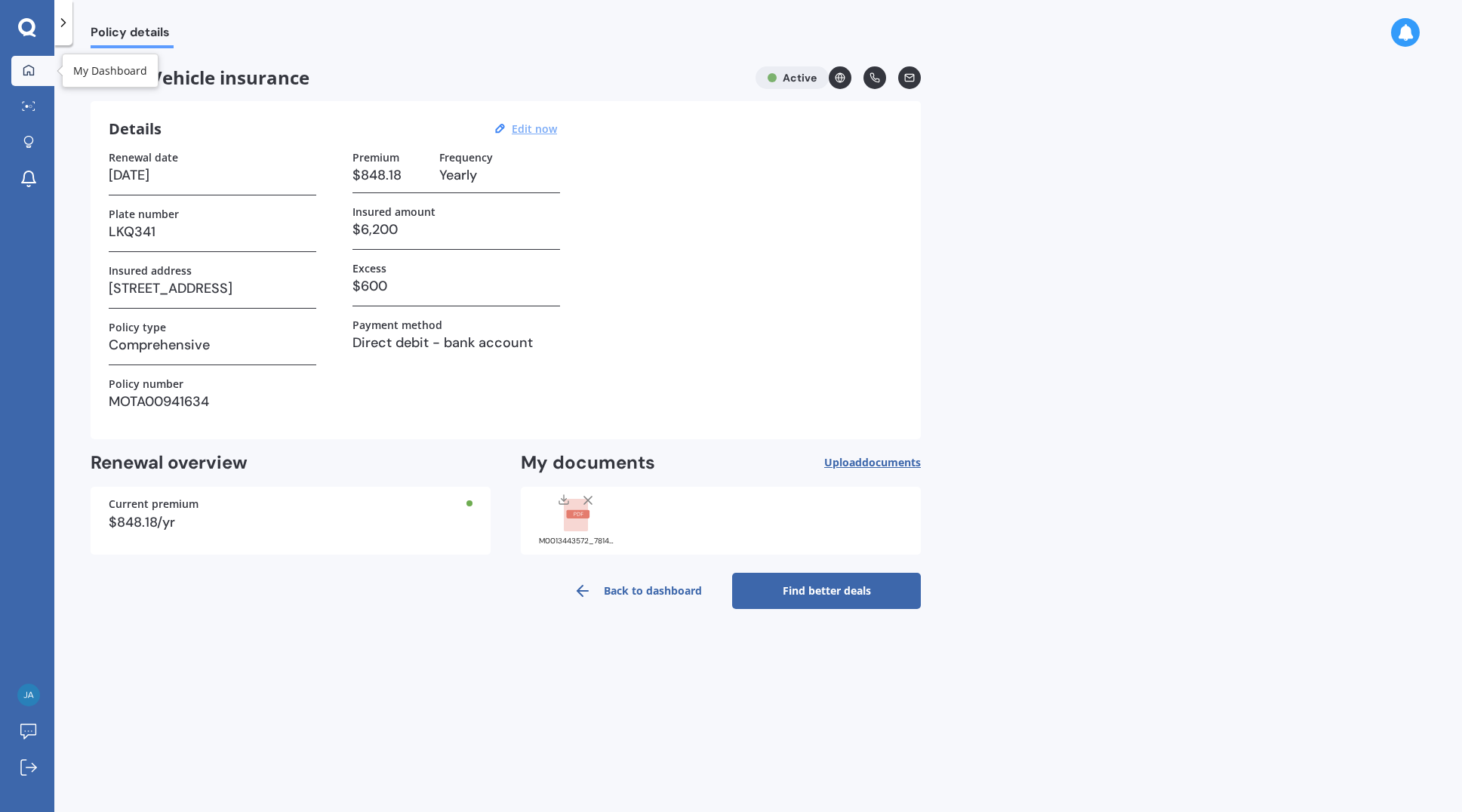
click at [24, 74] on icon at bounding box center [29, 69] width 11 height 11
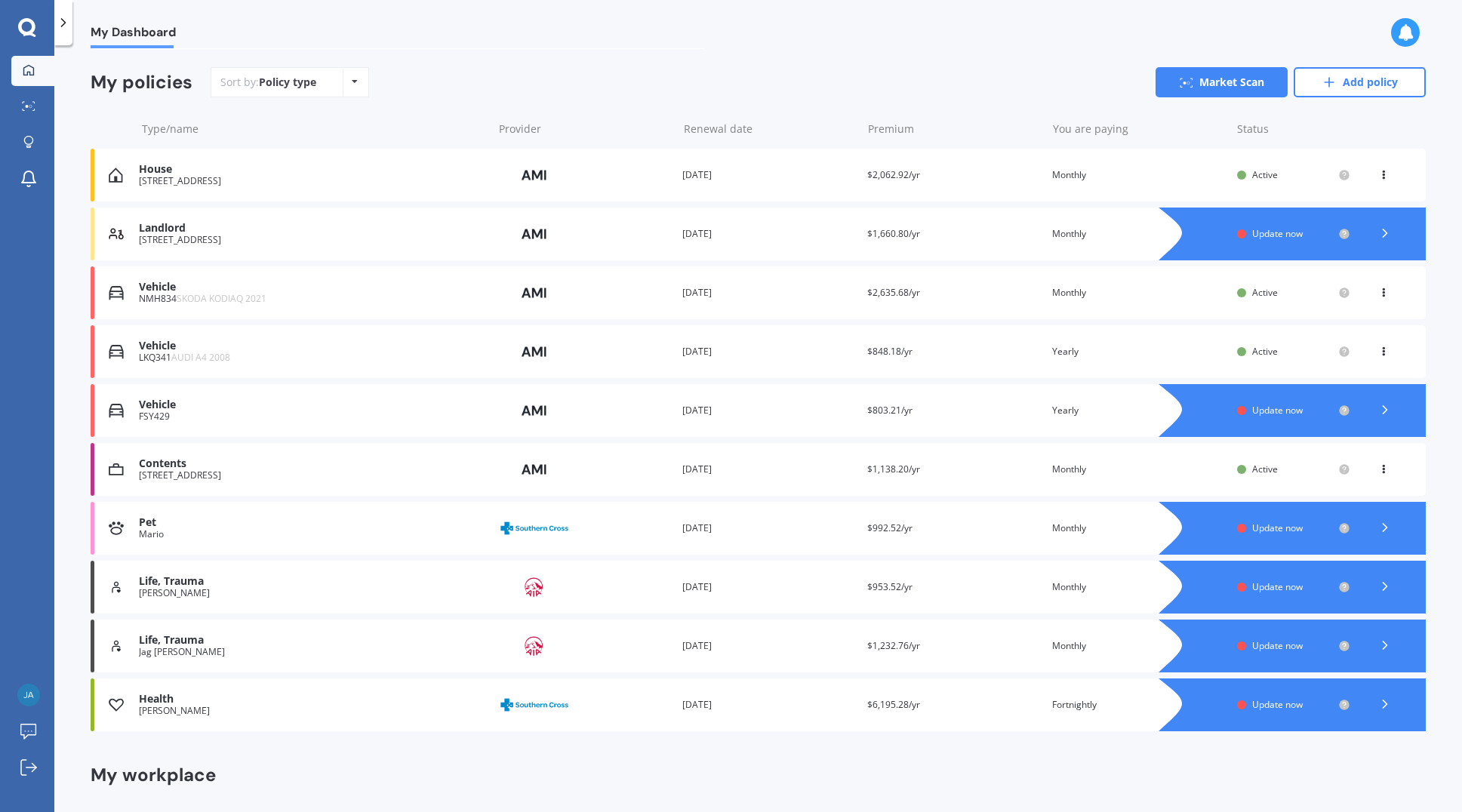
scroll to position [267, 0]
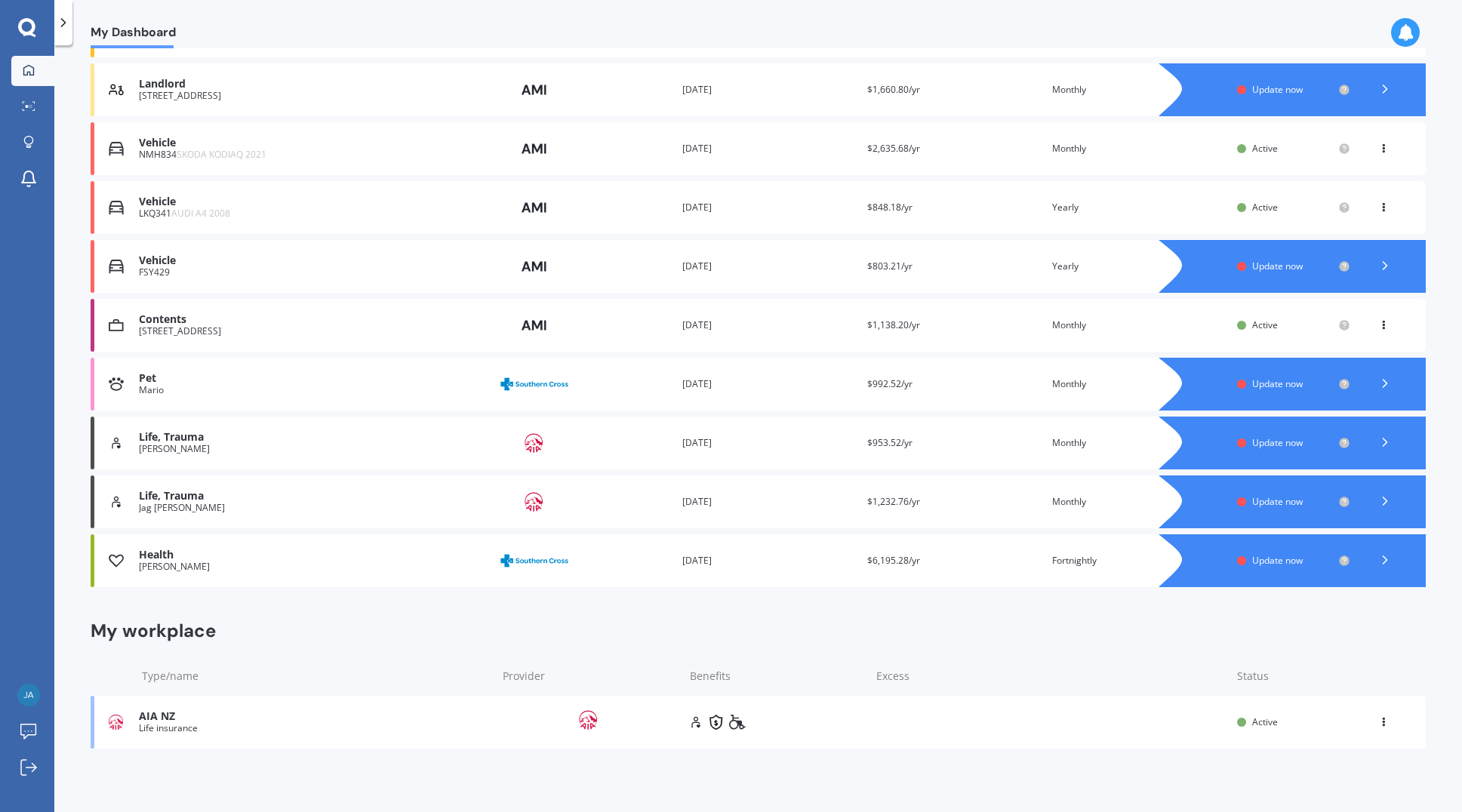
click at [194, 729] on div "Life insurance" at bounding box center [314, 728] width 351 height 11
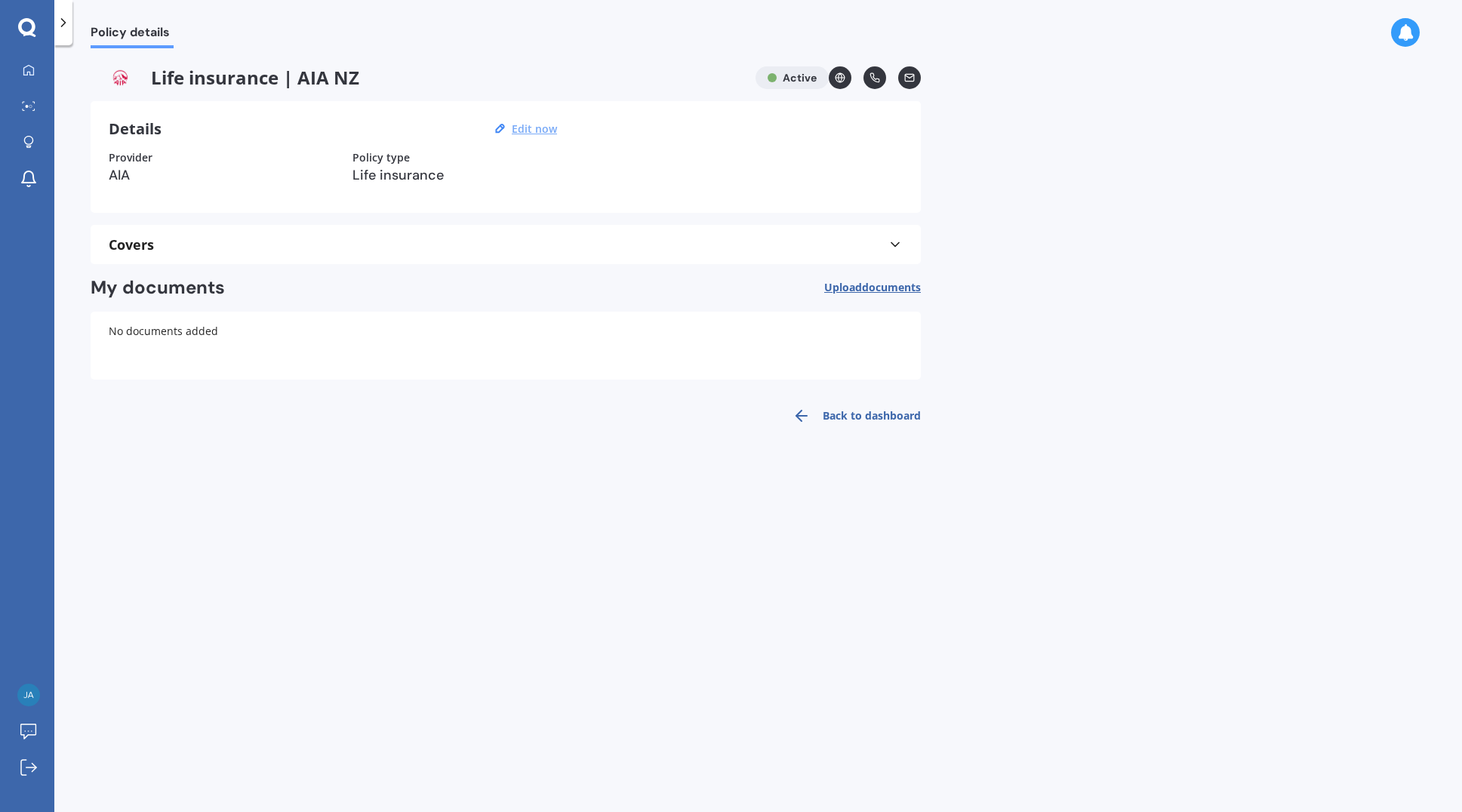
click at [544, 127] on u "Edit now" at bounding box center [534, 128] width 46 height 15
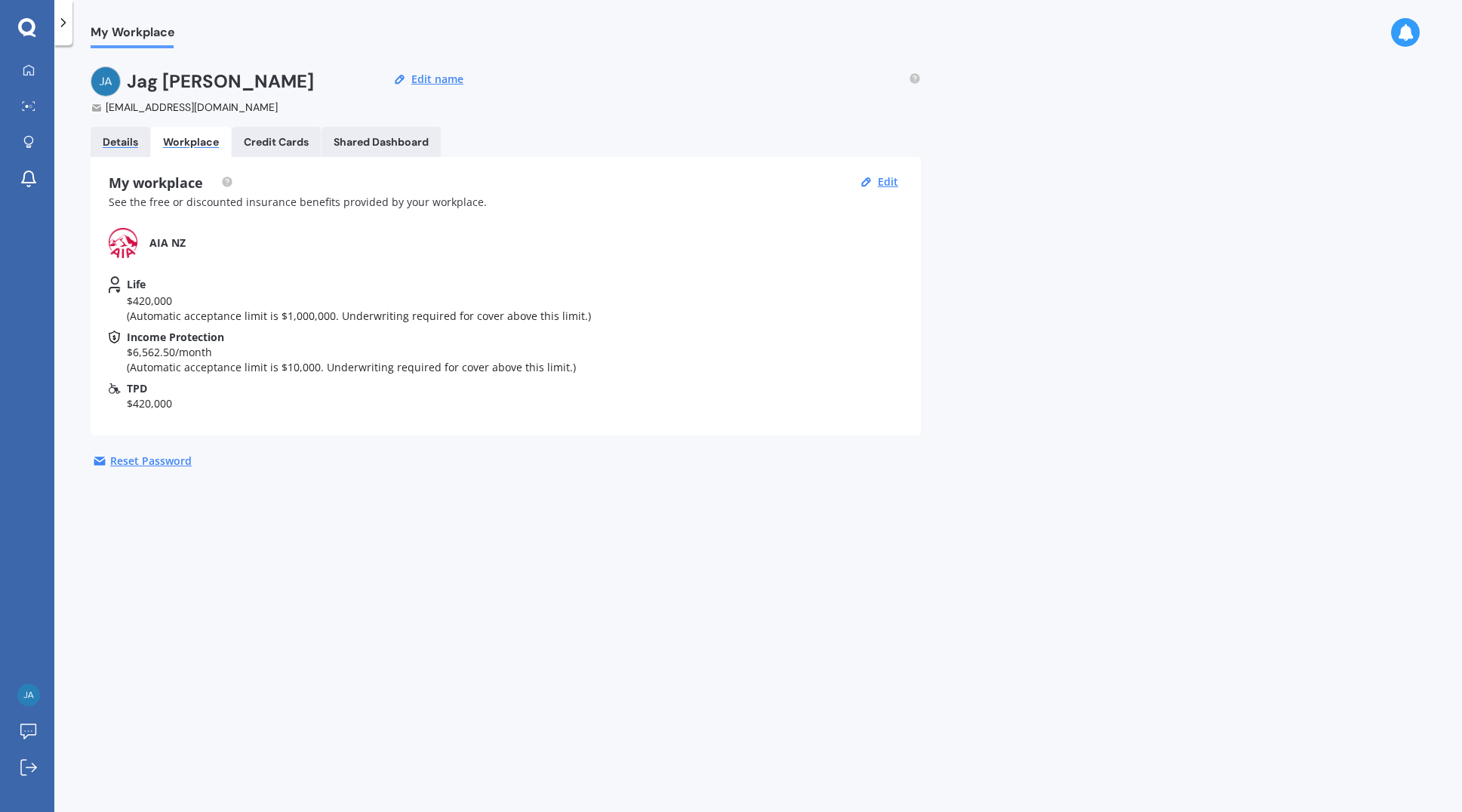
click at [120, 145] on div "Details" at bounding box center [120, 142] width 36 height 13
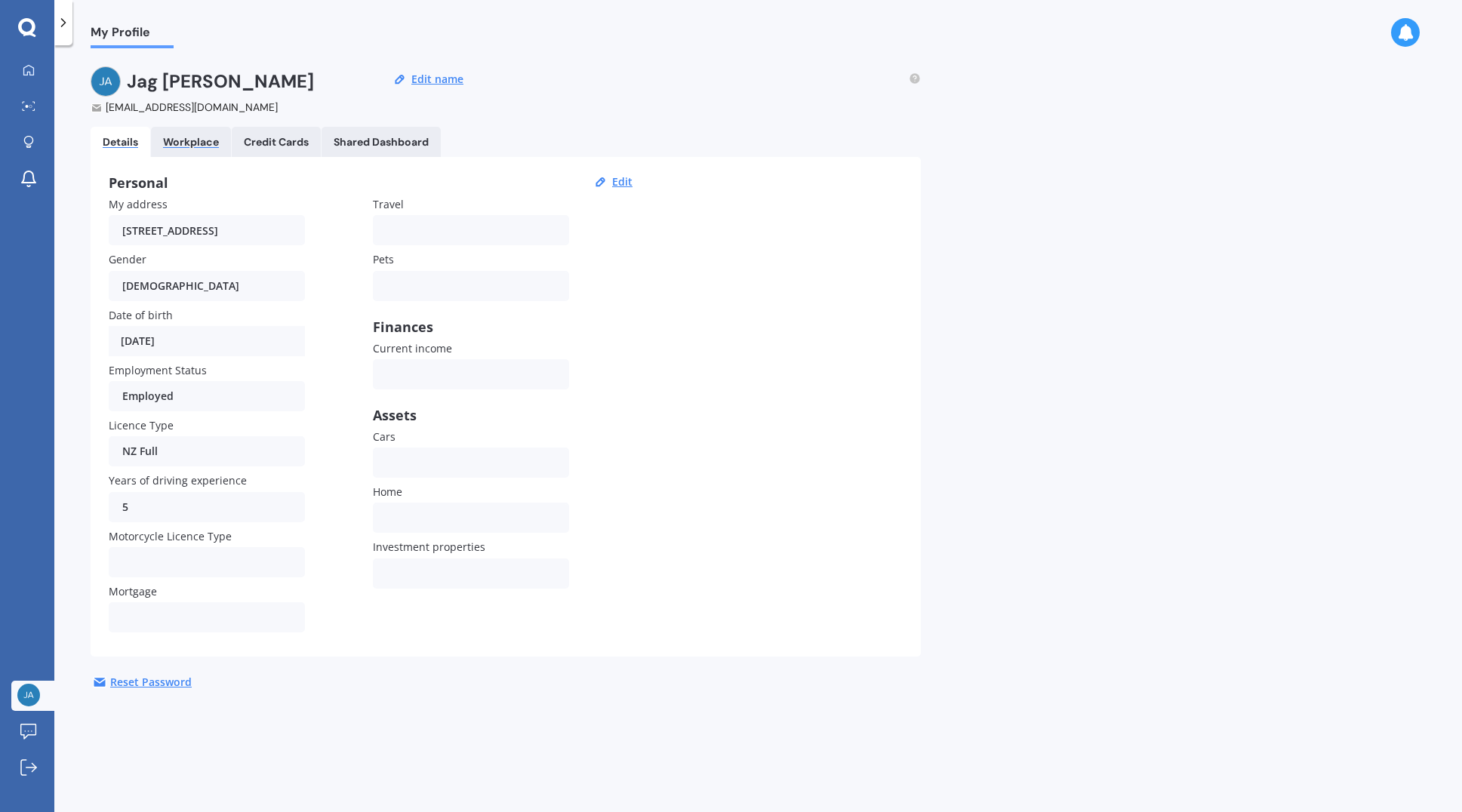
click at [192, 144] on div "Workplace" at bounding box center [191, 142] width 56 height 13
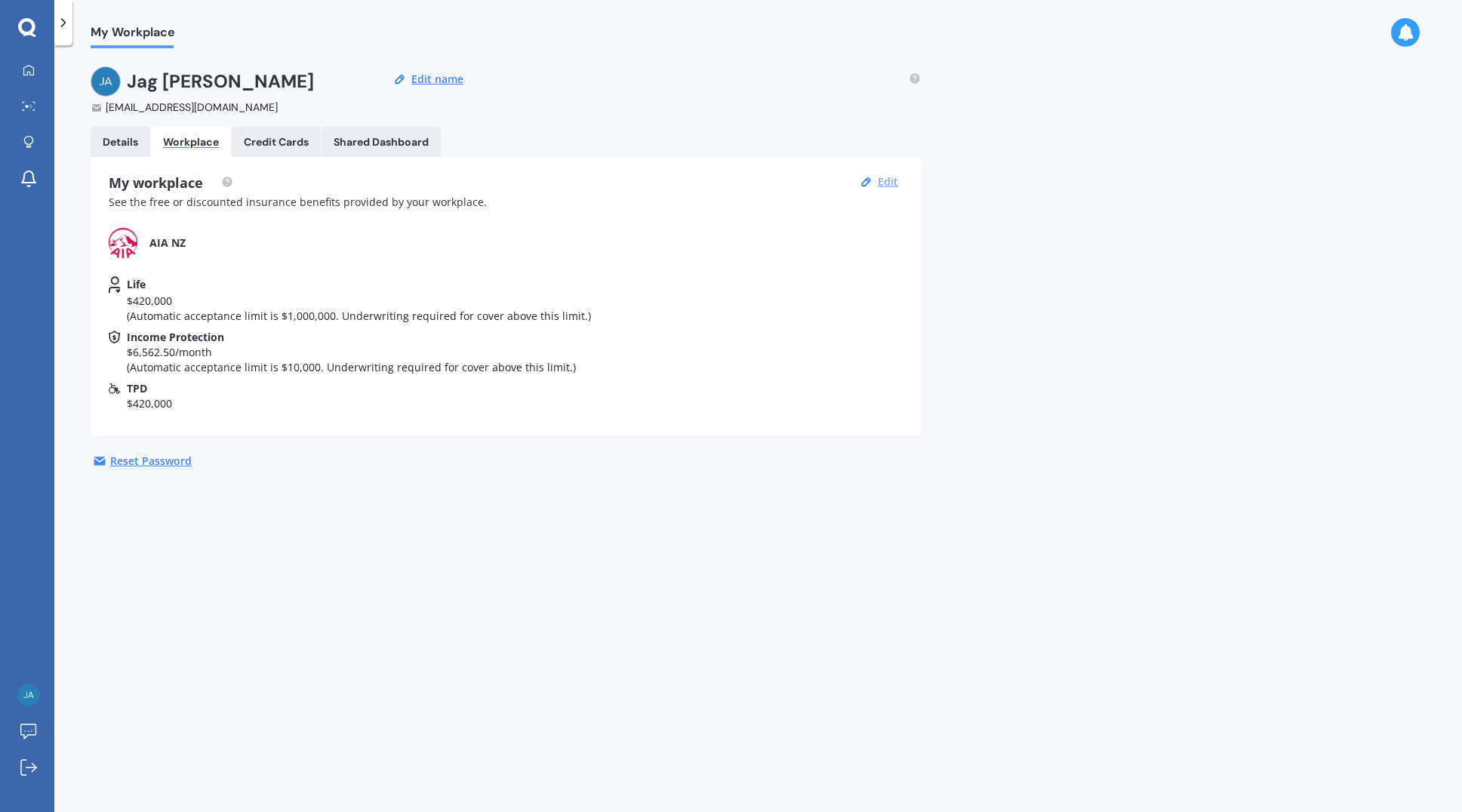
click at [890, 184] on button "Edit" at bounding box center [888, 182] width 29 height 14
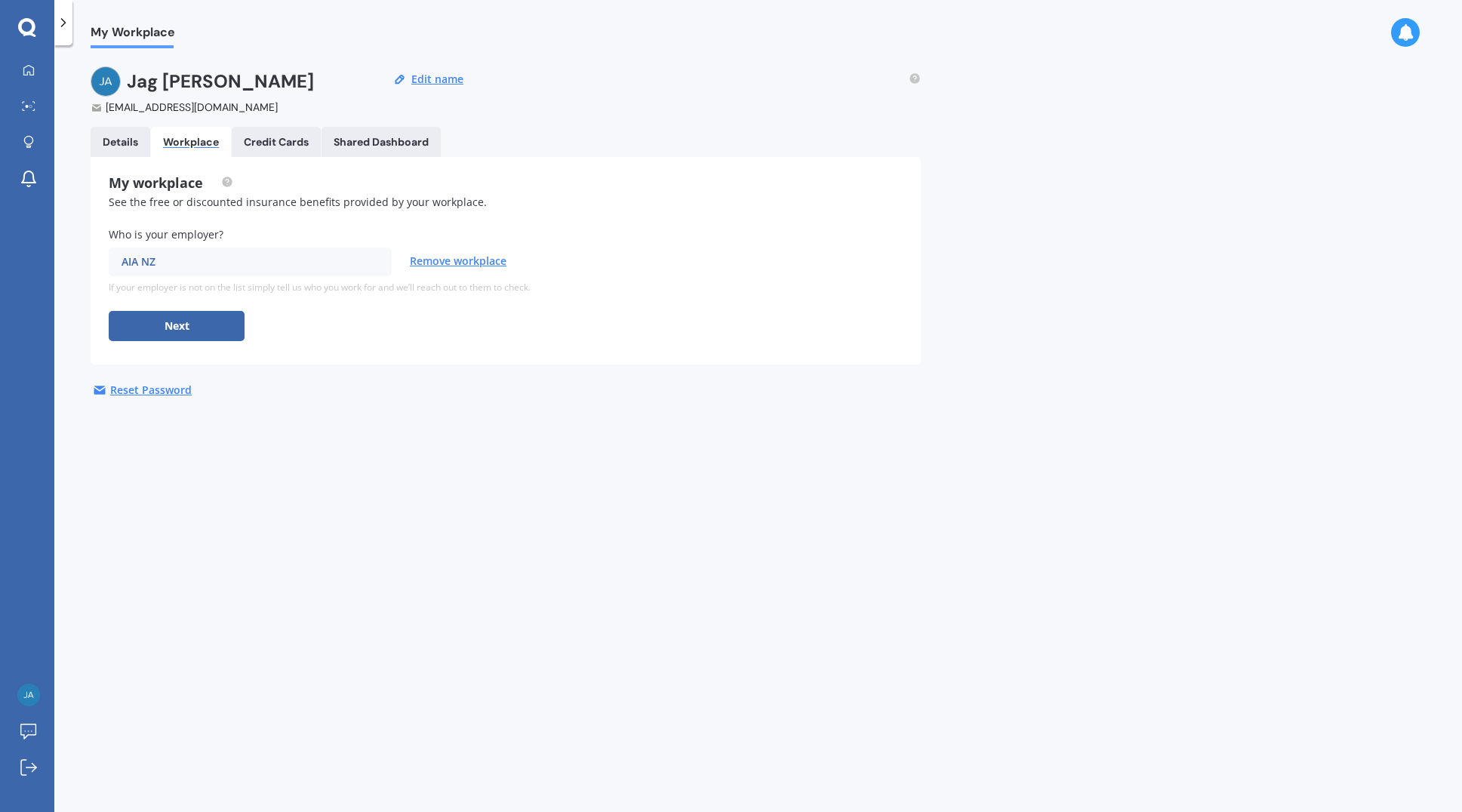
click at [252, 262] on div "AIA NZ" at bounding box center [241, 262] width 239 height 17
type input "NIB"
click at [228, 321] on button "Next" at bounding box center [177, 326] width 136 height 30
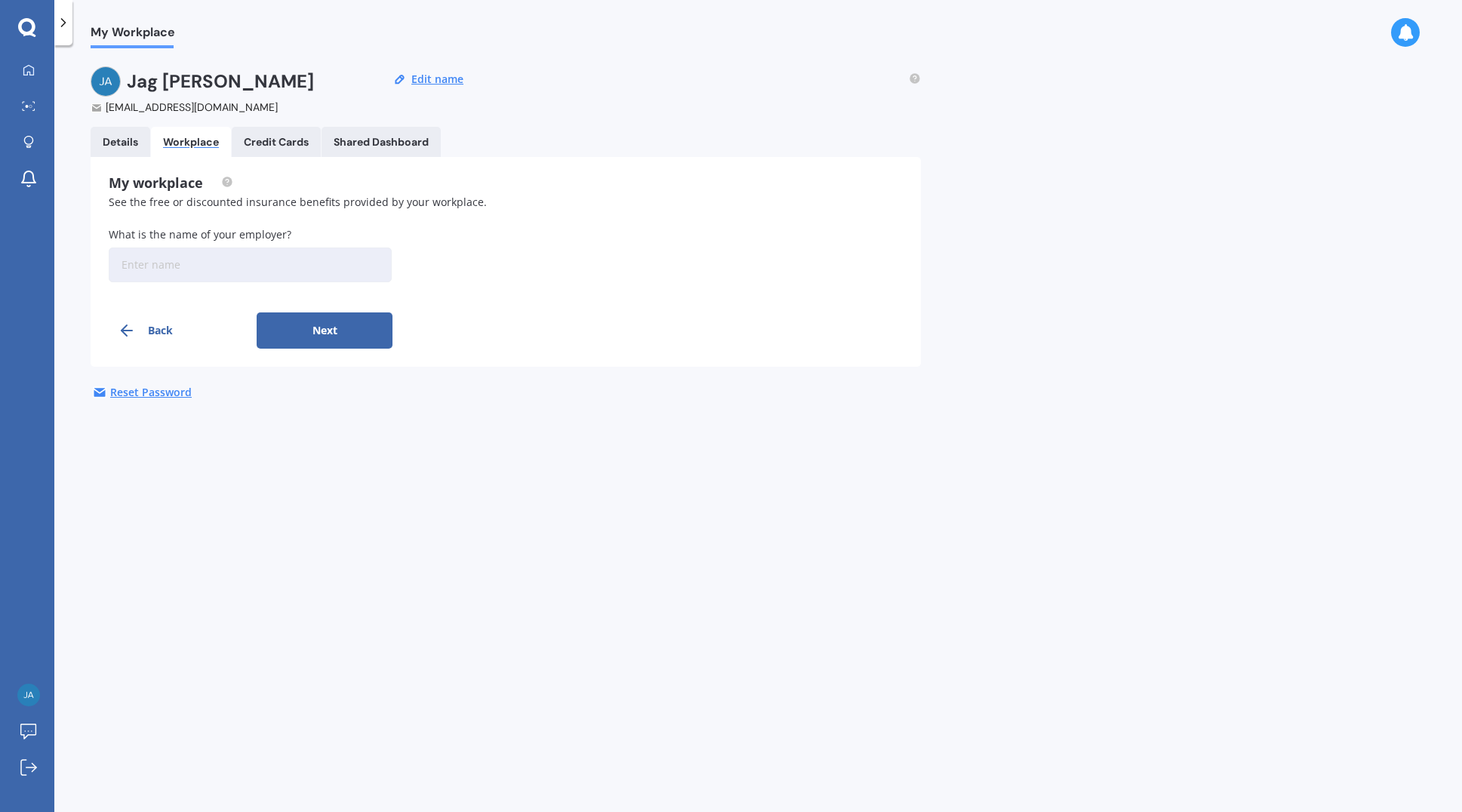
click at [210, 261] on input at bounding box center [250, 265] width 283 height 35
type input "NIB"
click at [344, 337] on button "Next" at bounding box center [324, 330] width 136 height 36
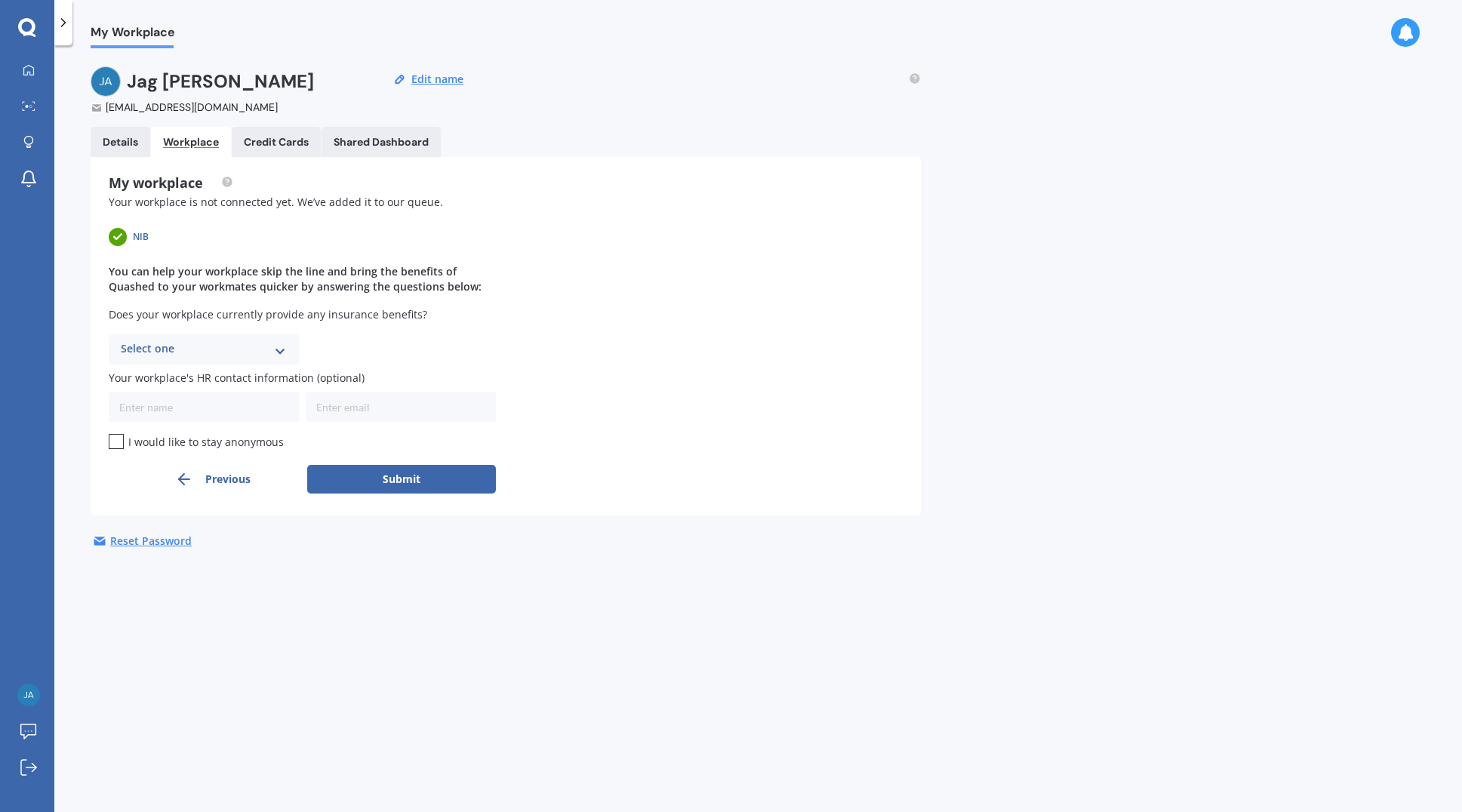
click at [285, 350] on icon at bounding box center [280, 349] width 13 height 11
click at [186, 381] on div "Yes" at bounding box center [204, 378] width 189 height 27
click at [381, 479] on button "Submit" at bounding box center [402, 479] width 188 height 29
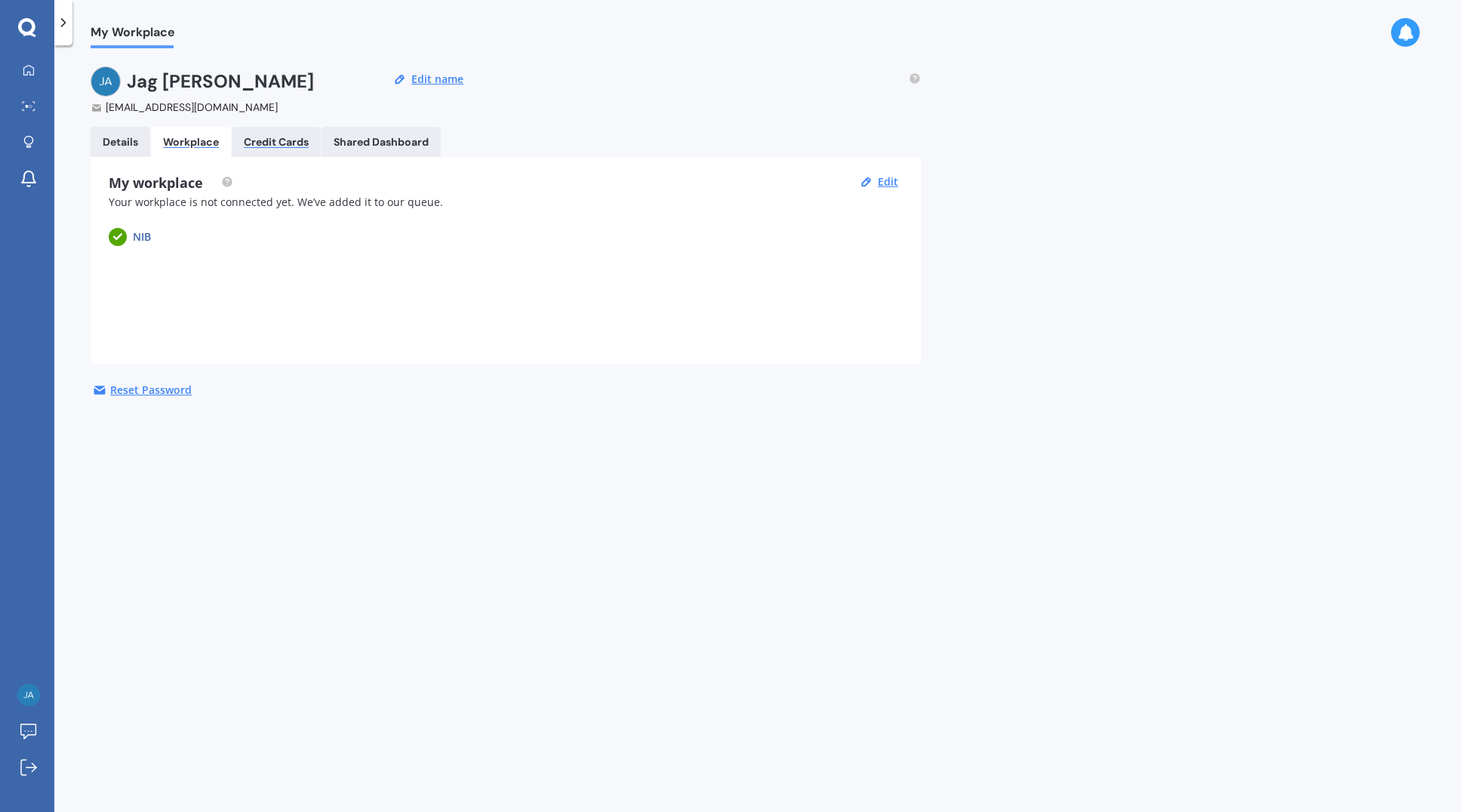
click at [289, 145] on div "Credit Cards" at bounding box center [276, 142] width 65 height 13
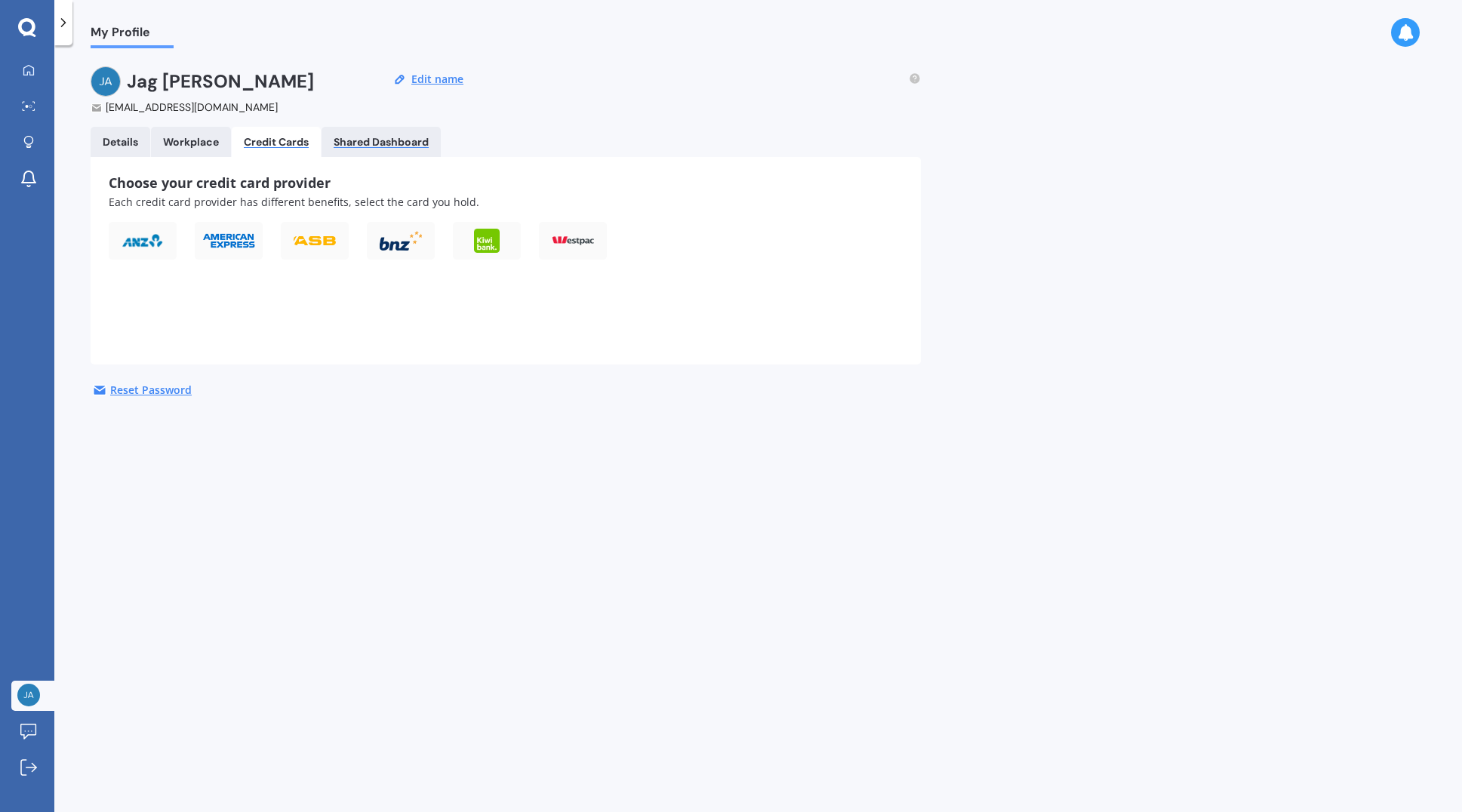
click at [368, 143] on div "Shared Dashboard" at bounding box center [381, 142] width 95 height 13
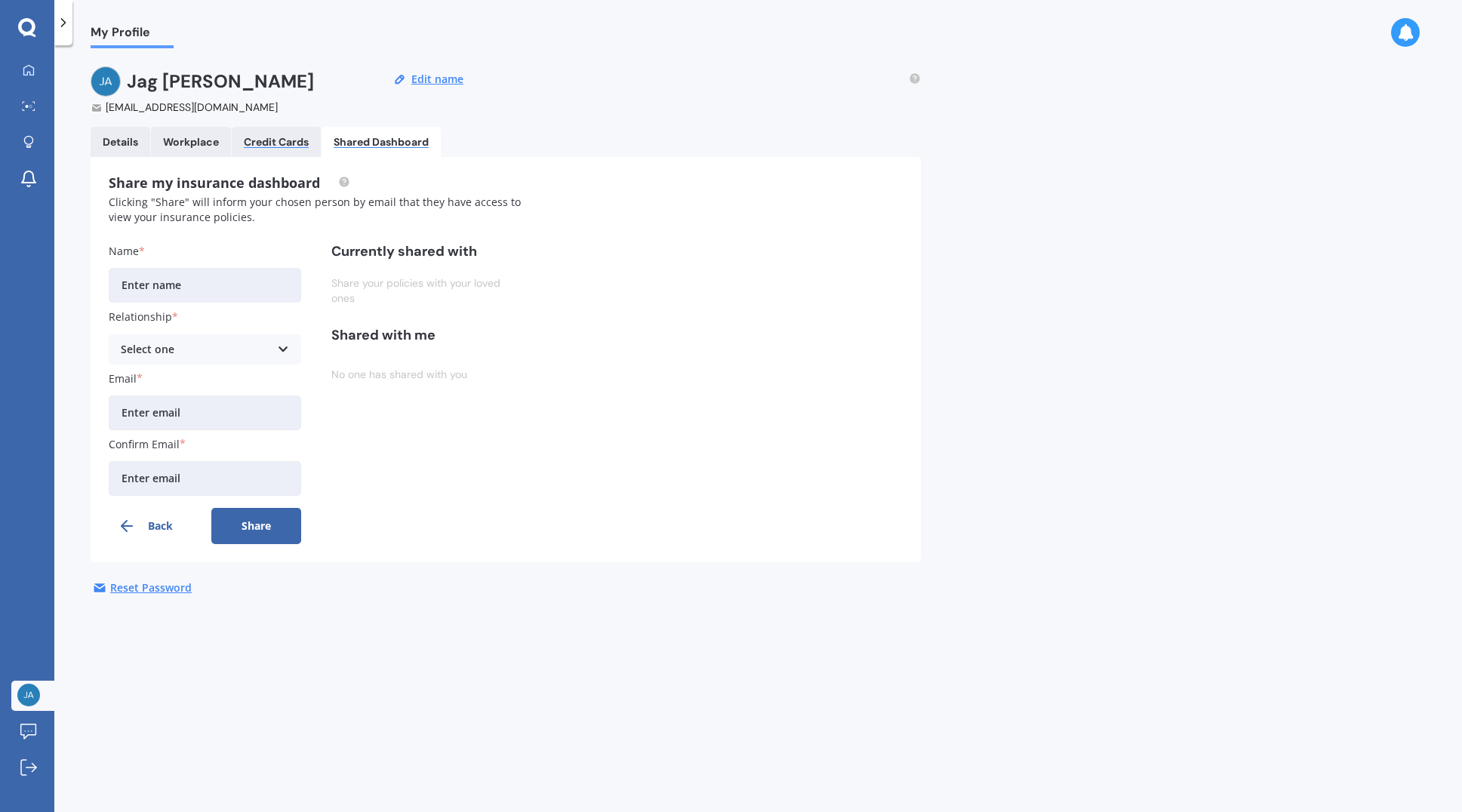
drag, startPoint x: 265, startPoint y: 137, endPoint x: 253, endPoint y: 142, distance: 13.0
click at [263, 140] on div "Credit Cards" at bounding box center [276, 142] width 65 height 13
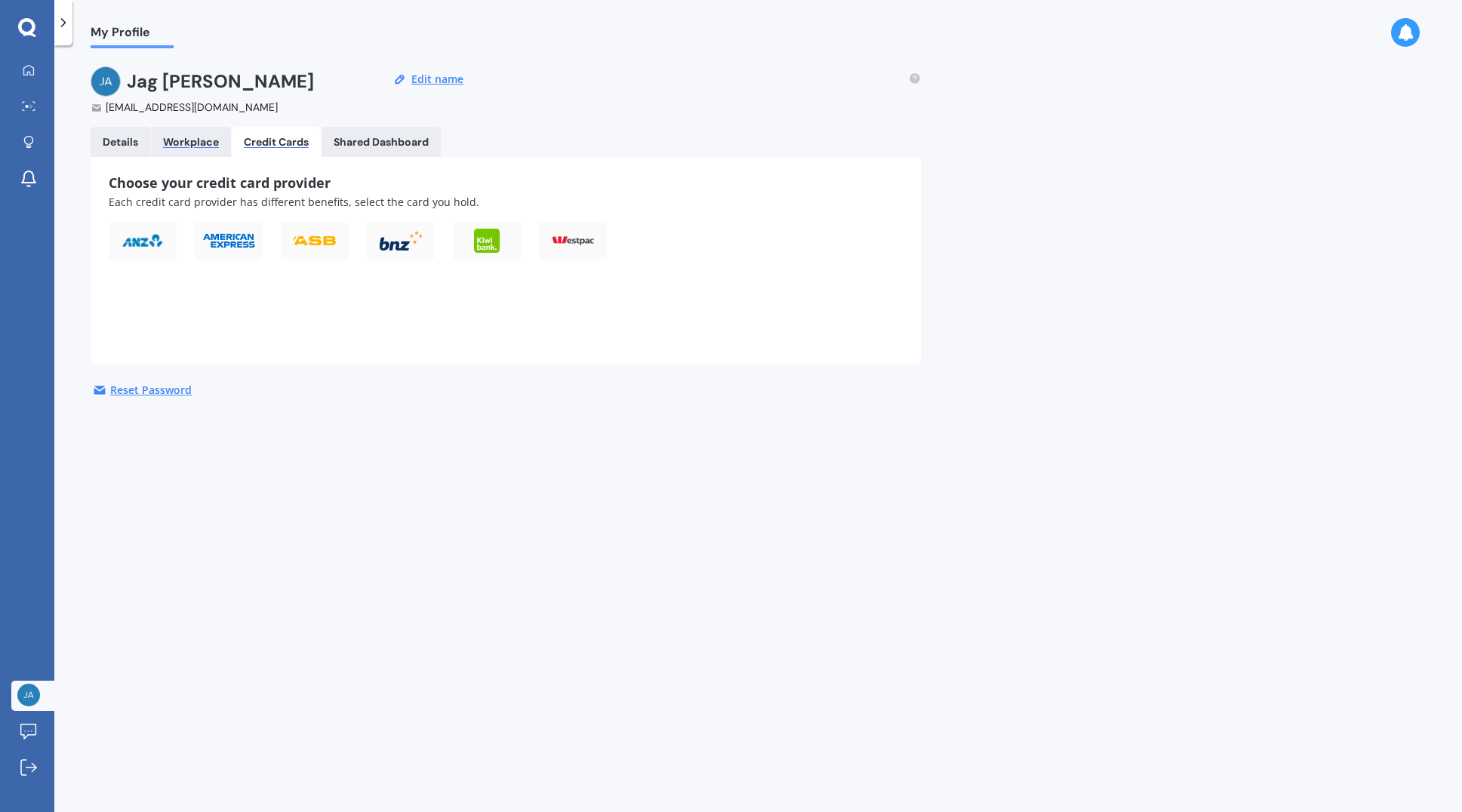
click at [198, 142] on div "Workplace" at bounding box center [191, 142] width 56 height 13
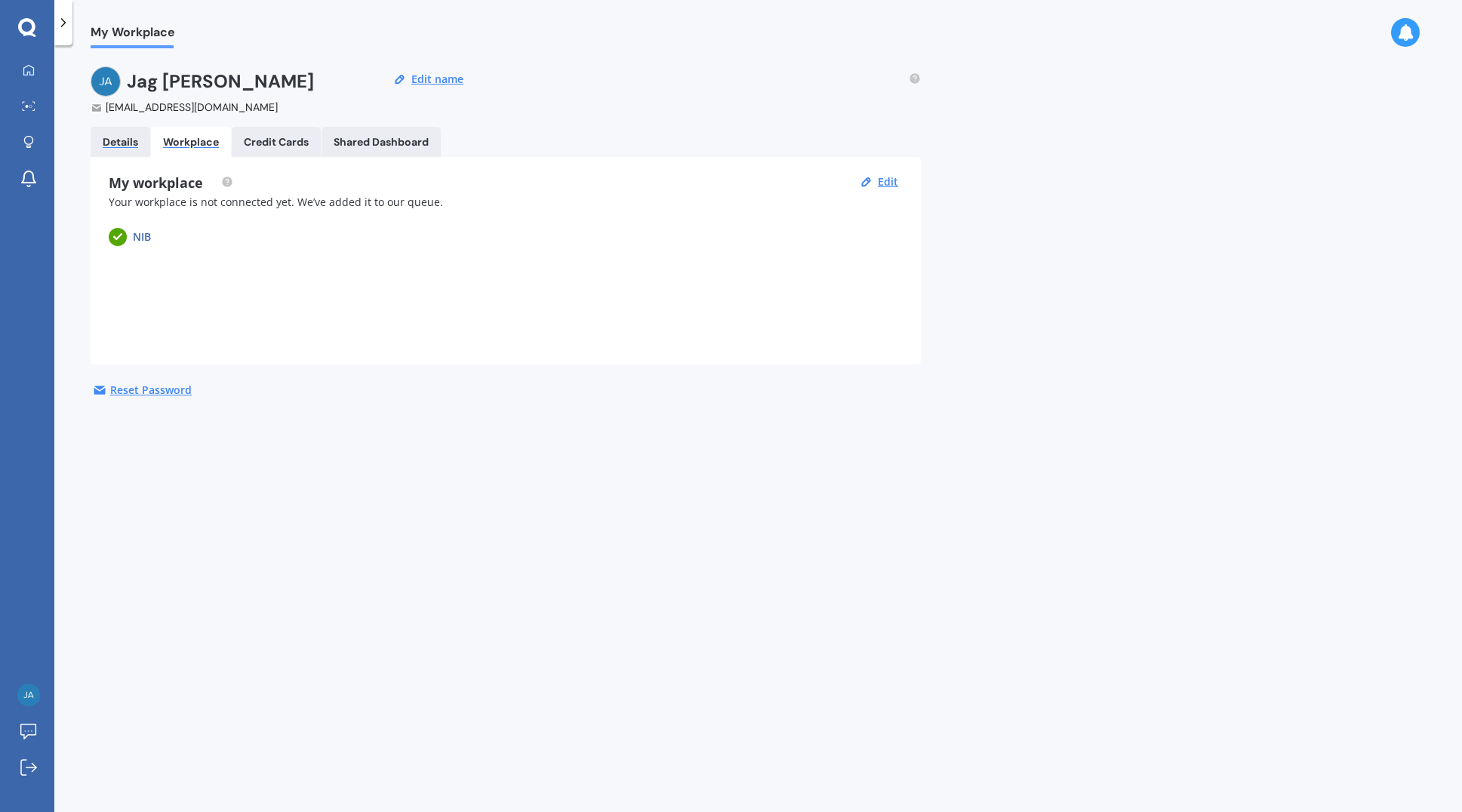
click at [118, 144] on div "Details" at bounding box center [120, 142] width 36 height 13
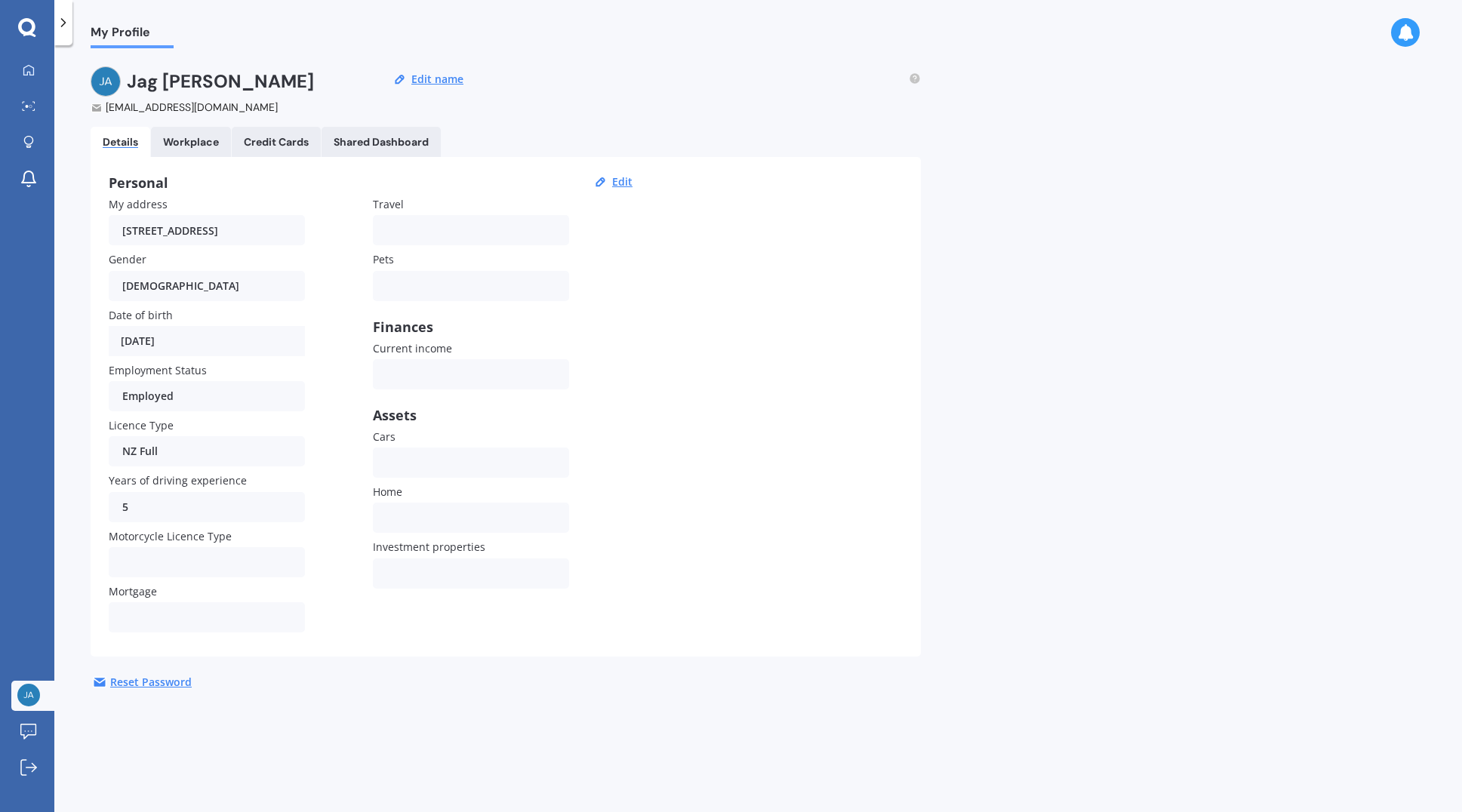
click at [420, 459] on div "Own None" at bounding box center [471, 462] width 196 height 30
click at [412, 471] on div "Own None" at bounding box center [471, 462] width 196 height 30
click at [28, 77] on div at bounding box center [28, 71] width 22 height 14
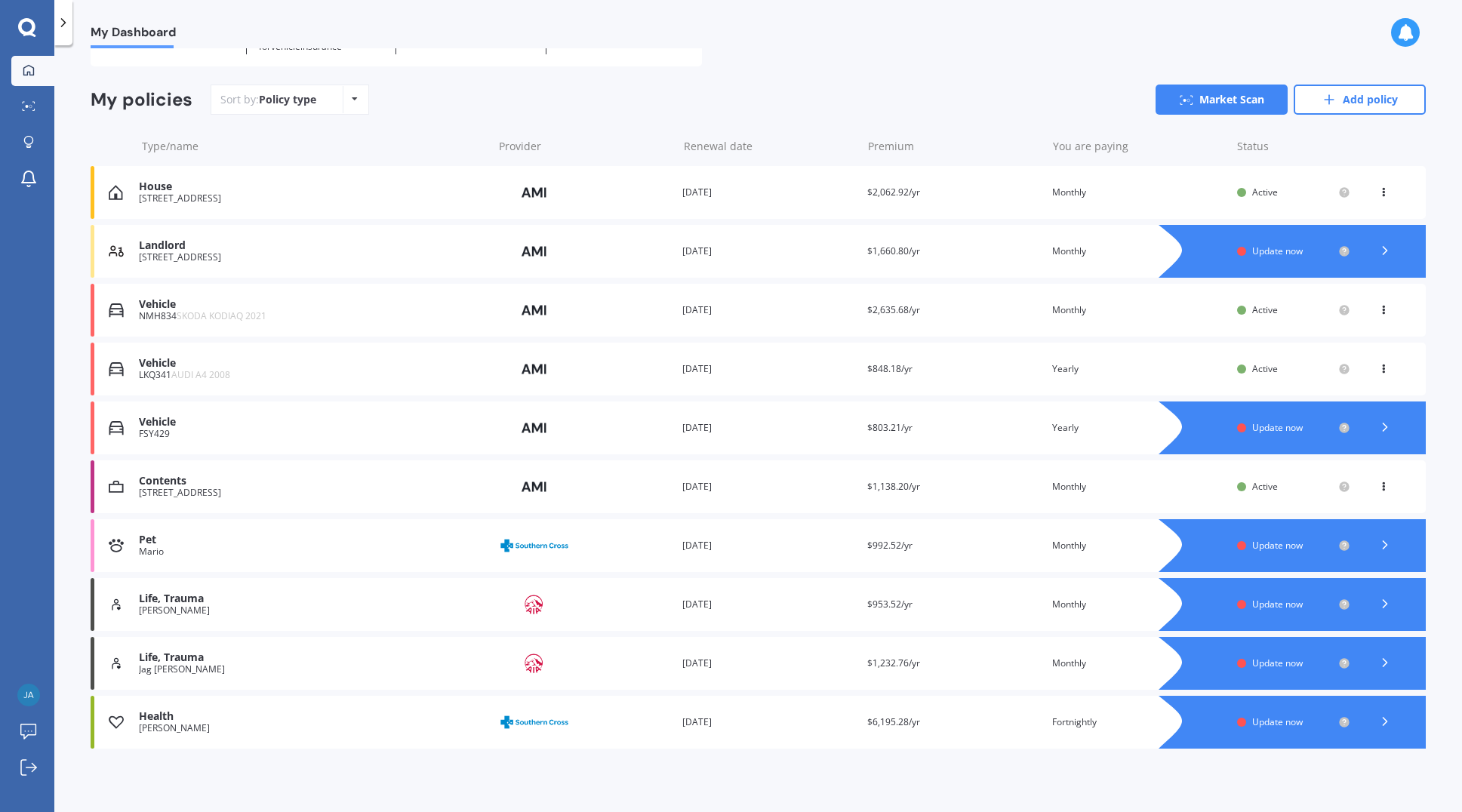
scroll to position [106, 0]
click at [150, 724] on div "[PERSON_NAME]" at bounding box center [312, 728] width 346 height 11
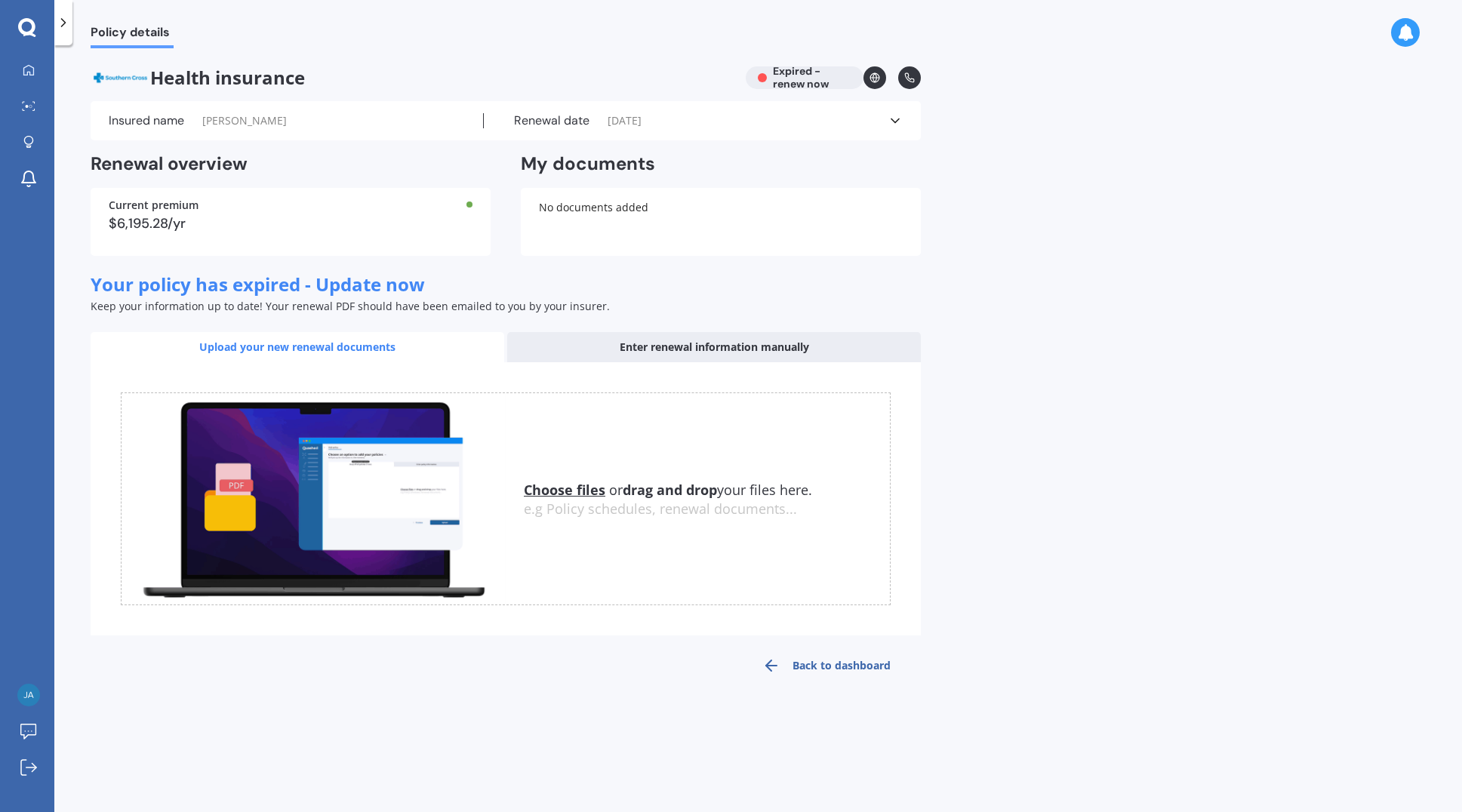
click at [256, 120] on span "[PERSON_NAME]" at bounding box center [244, 121] width 84 height 15
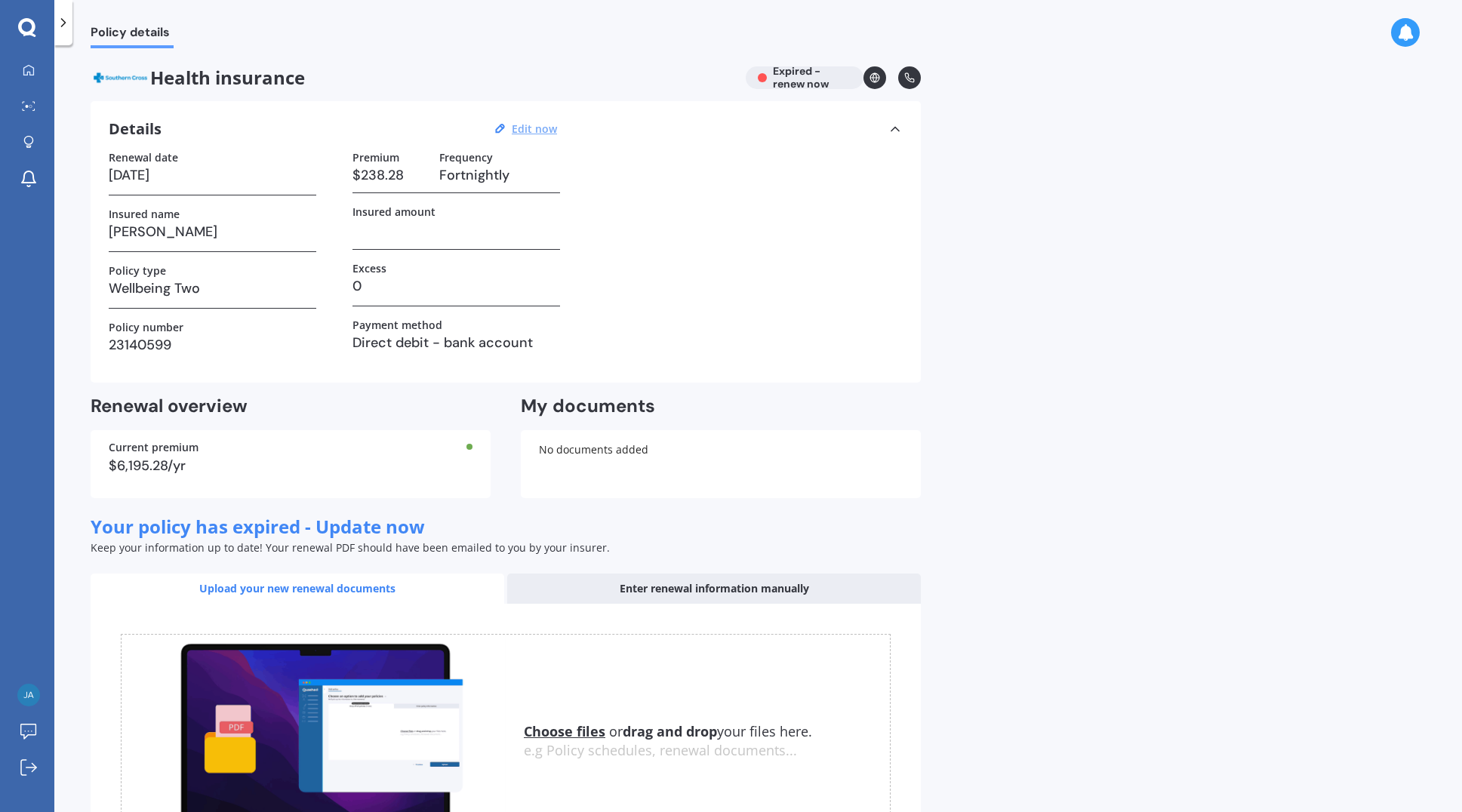
click at [529, 129] on u "Edit now" at bounding box center [534, 128] width 46 height 15
select select "01"
select select "06"
select select "2024"
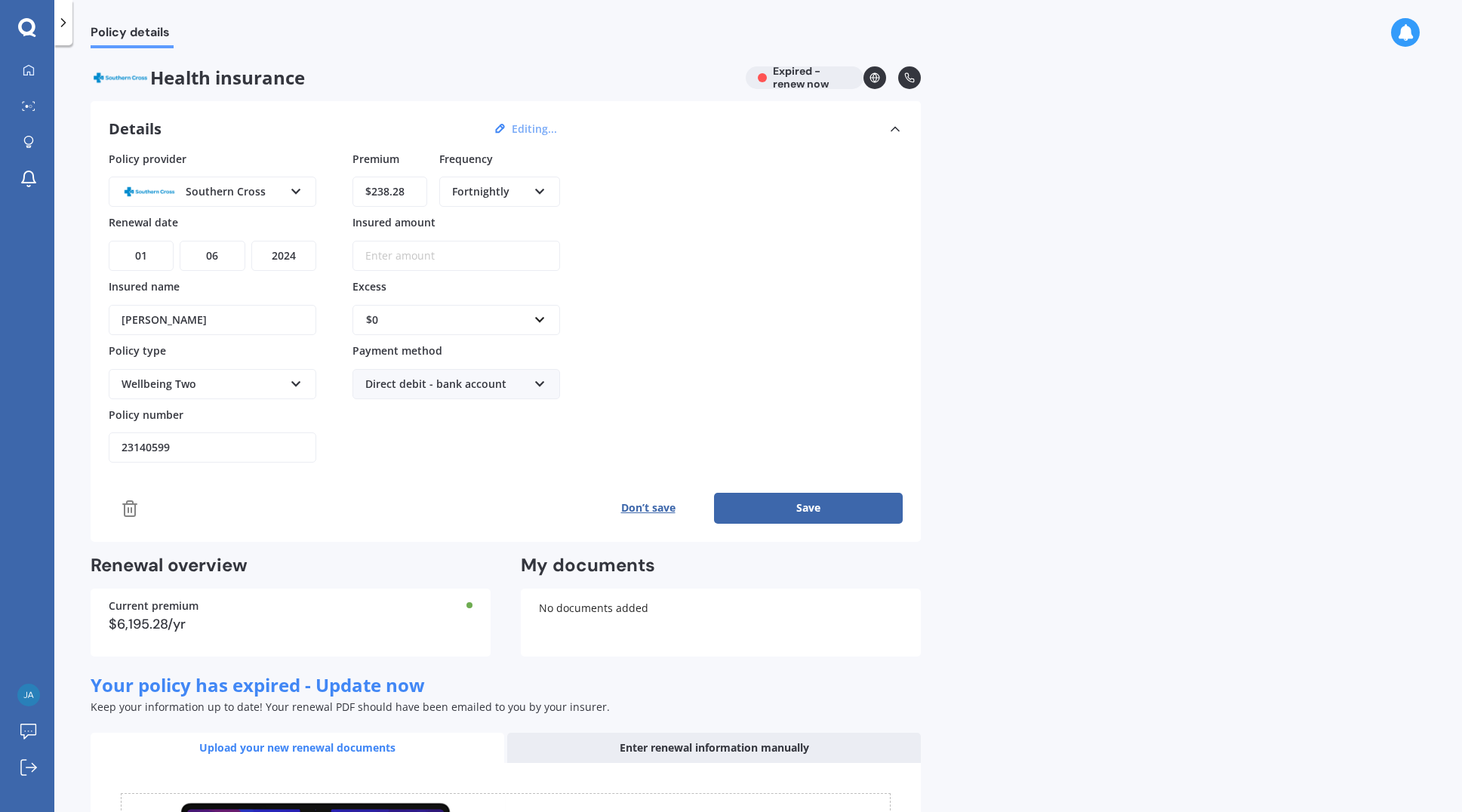
drag, startPoint x: 416, startPoint y: 188, endPoint x: 373, endPoint y: 186, distance: 43.0
click at [373, 186] on input "$238.28" at bounding box center [389, 191] width 75 height 30
type input "$95.74"
click at [644, 249] on div "Policy provider Southern Cross AA AIA AMP ASB Accuro BNZ Other Partners Life So…" at bounding box center [506, 307] width 794 height 313
click at [296, 190] on icon at bounding box center [296, 189] width 13 height 11
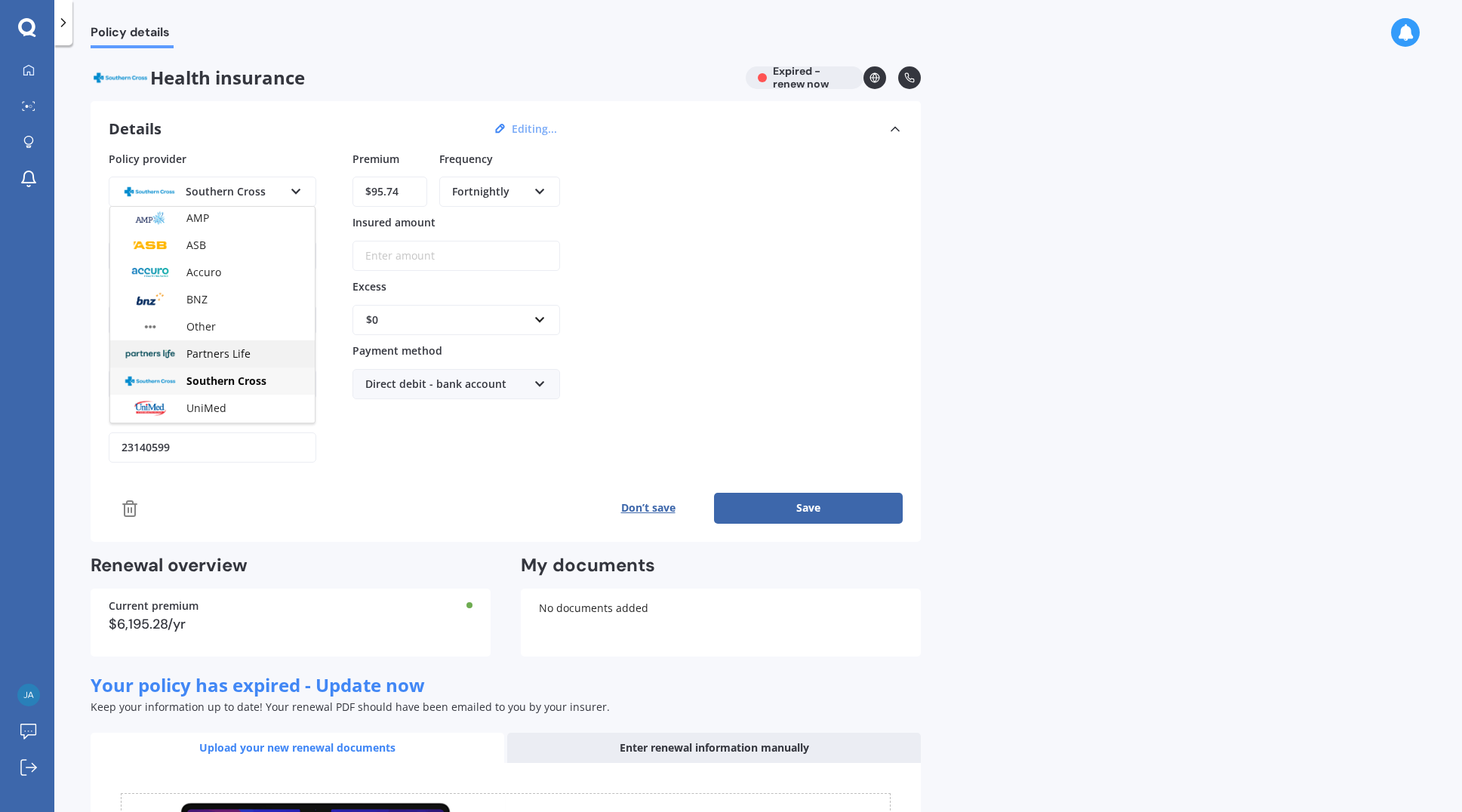
scroll to position [83, 0]
click at [192, 410] on span "nib" at bounding box center [195, 408] width 17 height 15
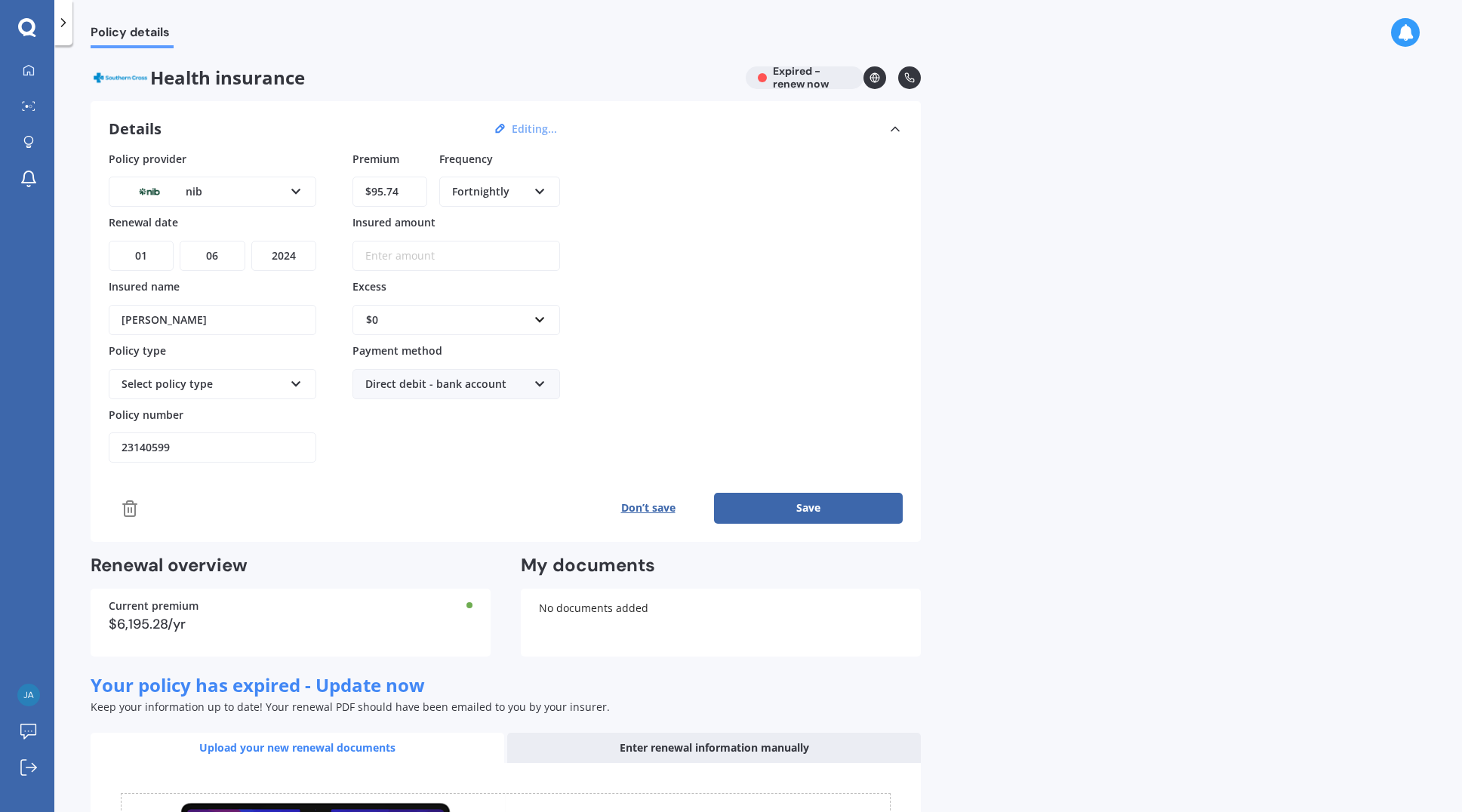
click at [256, 385] on div "Select policy type" at bounding box center [202, 384] width 162 height 17
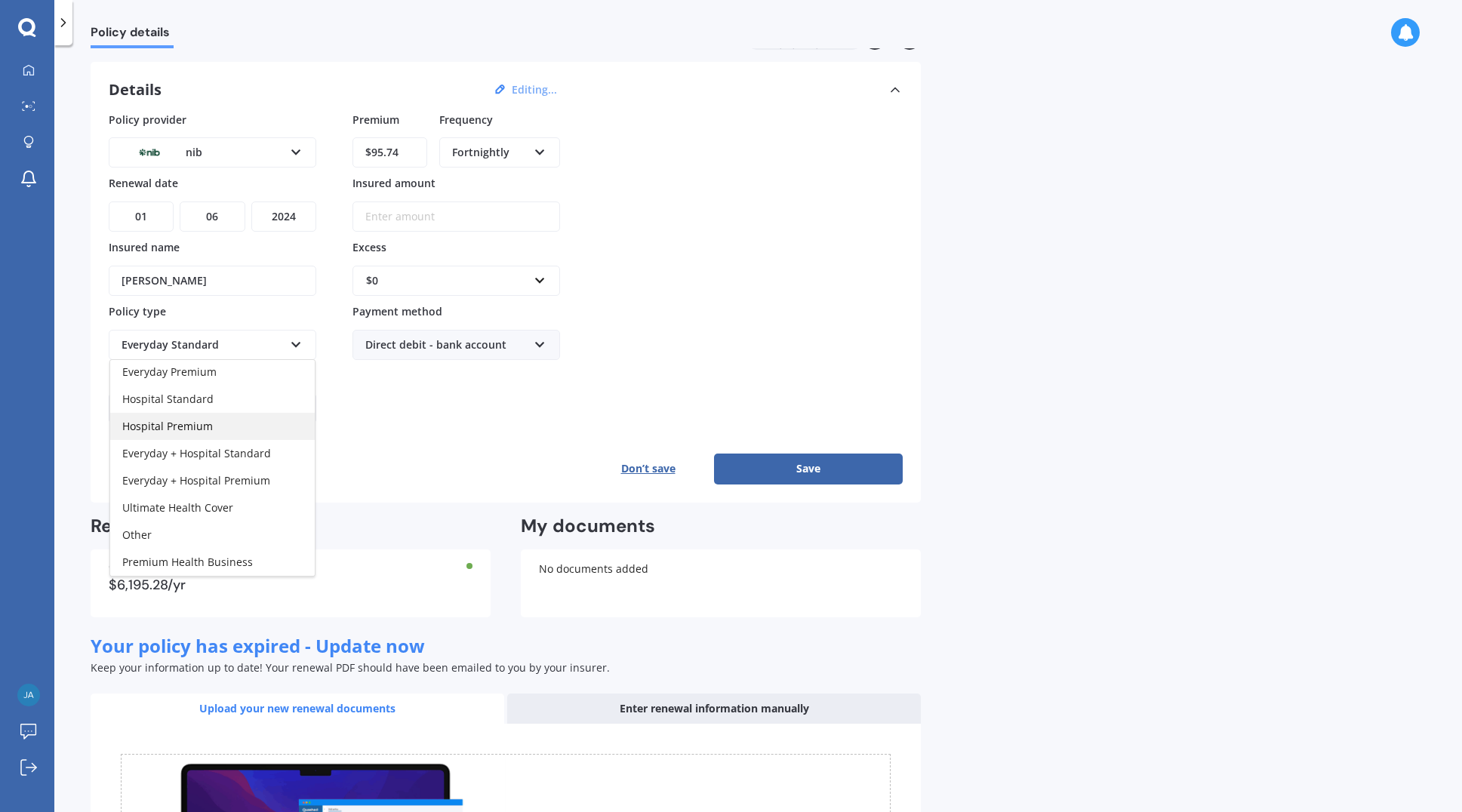
scroll to position [0, 0]
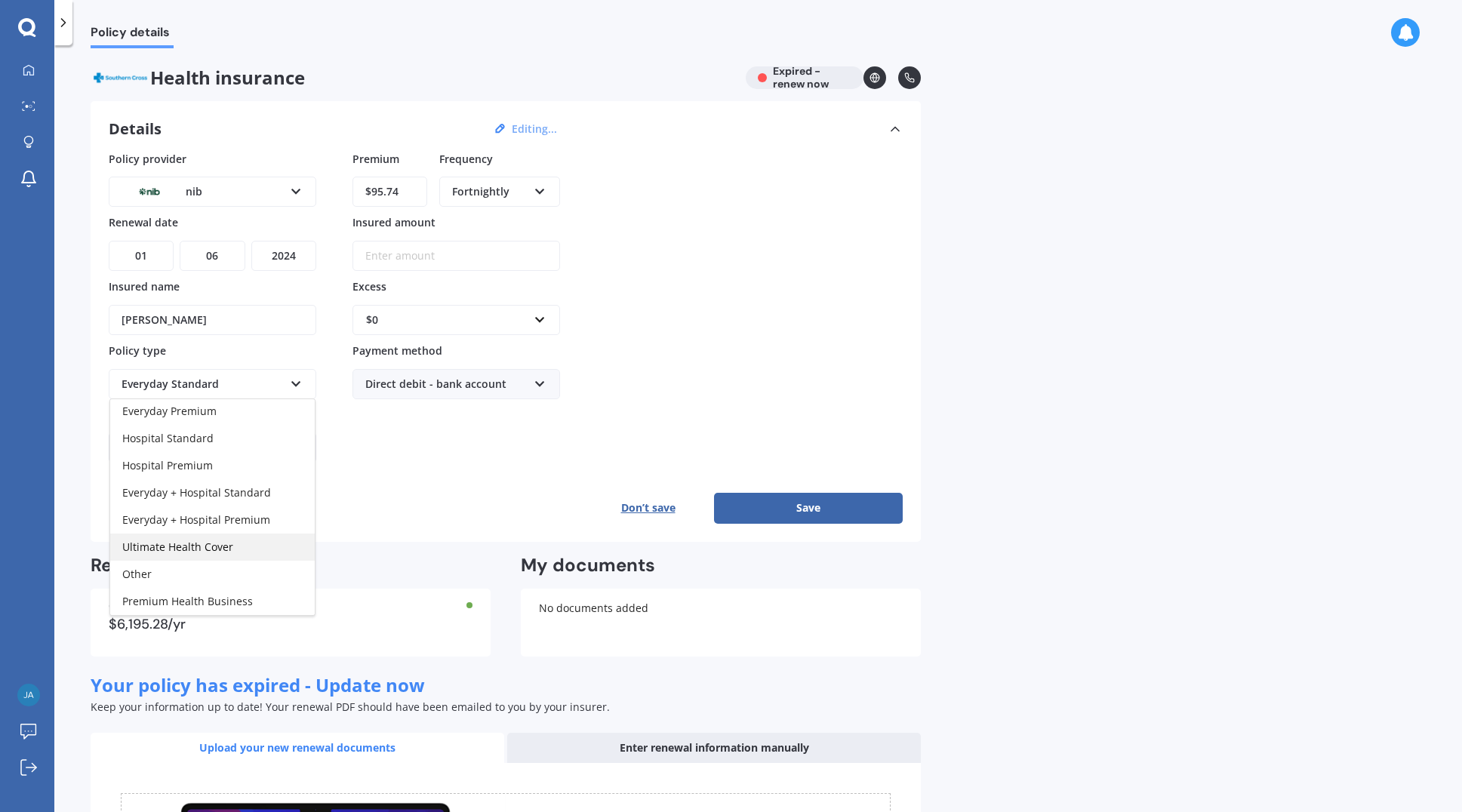
click at [187, 545] on span "Ultimate Health Cover" at bounding box center [178, 546] width 111 height 15
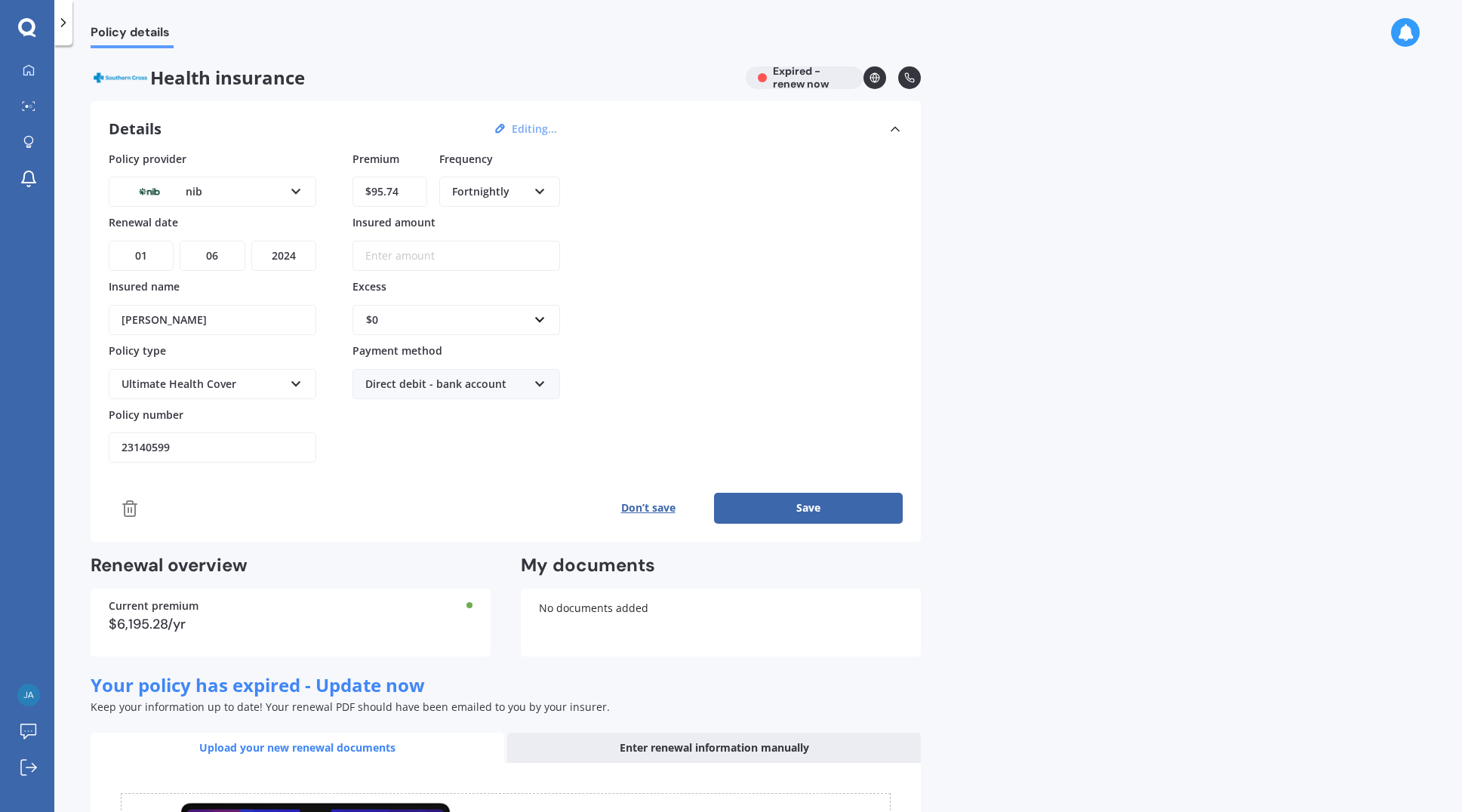
drag, startPoint x: 177, startPoint y: 445, endPoint x: 111, endPoint y: 440, distance: 66.2
click at [111, 440] on input "23140599" at bounding box center [212, 447] width 208 height 30
type input "00597252"
click at [798, 509] on button "Save" at bounding box center [809, 507] width 188 height 30
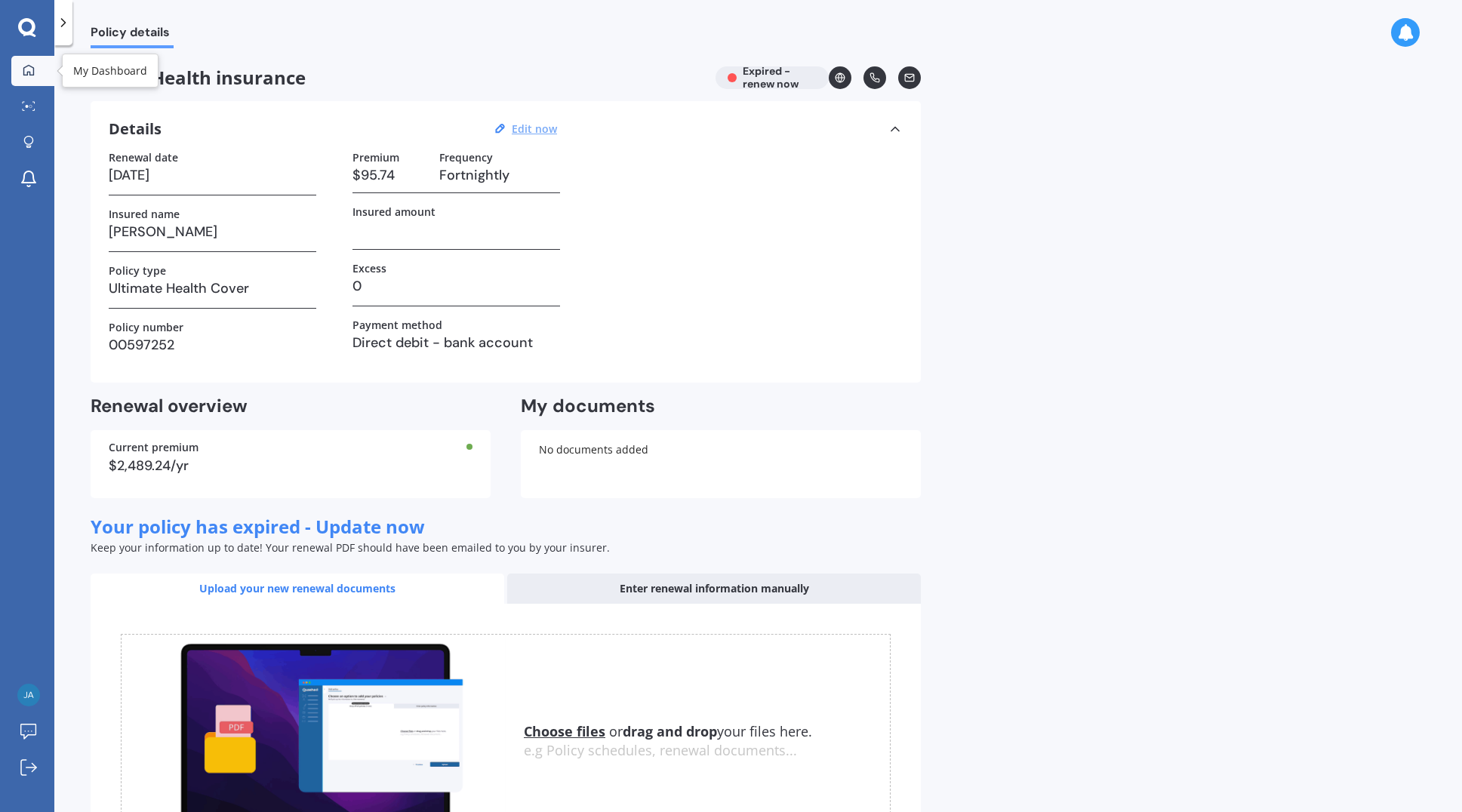
click at [24, 74] on icon at bounding box center [29, 69] width 11 height 11
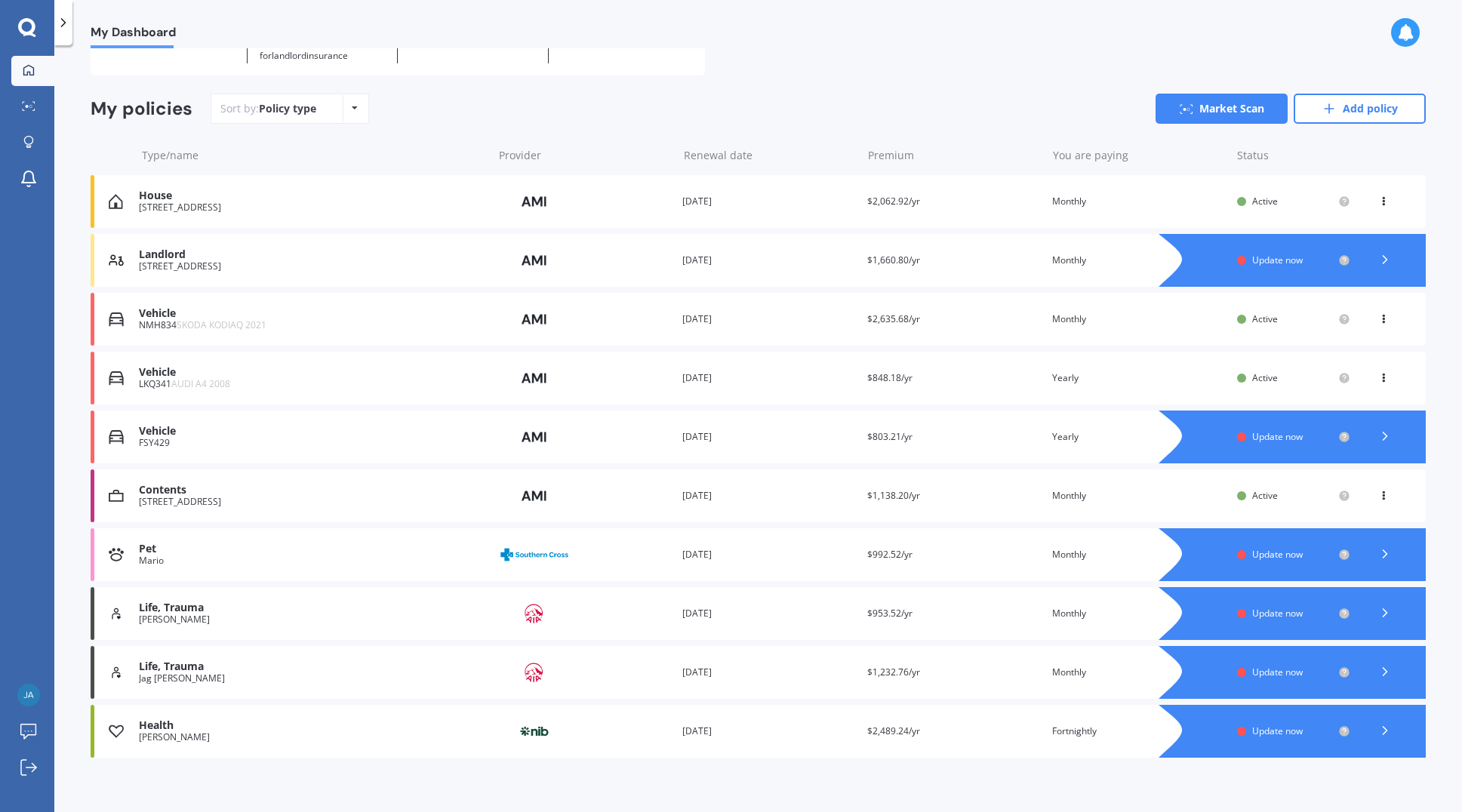
scroll to position [106, 0]
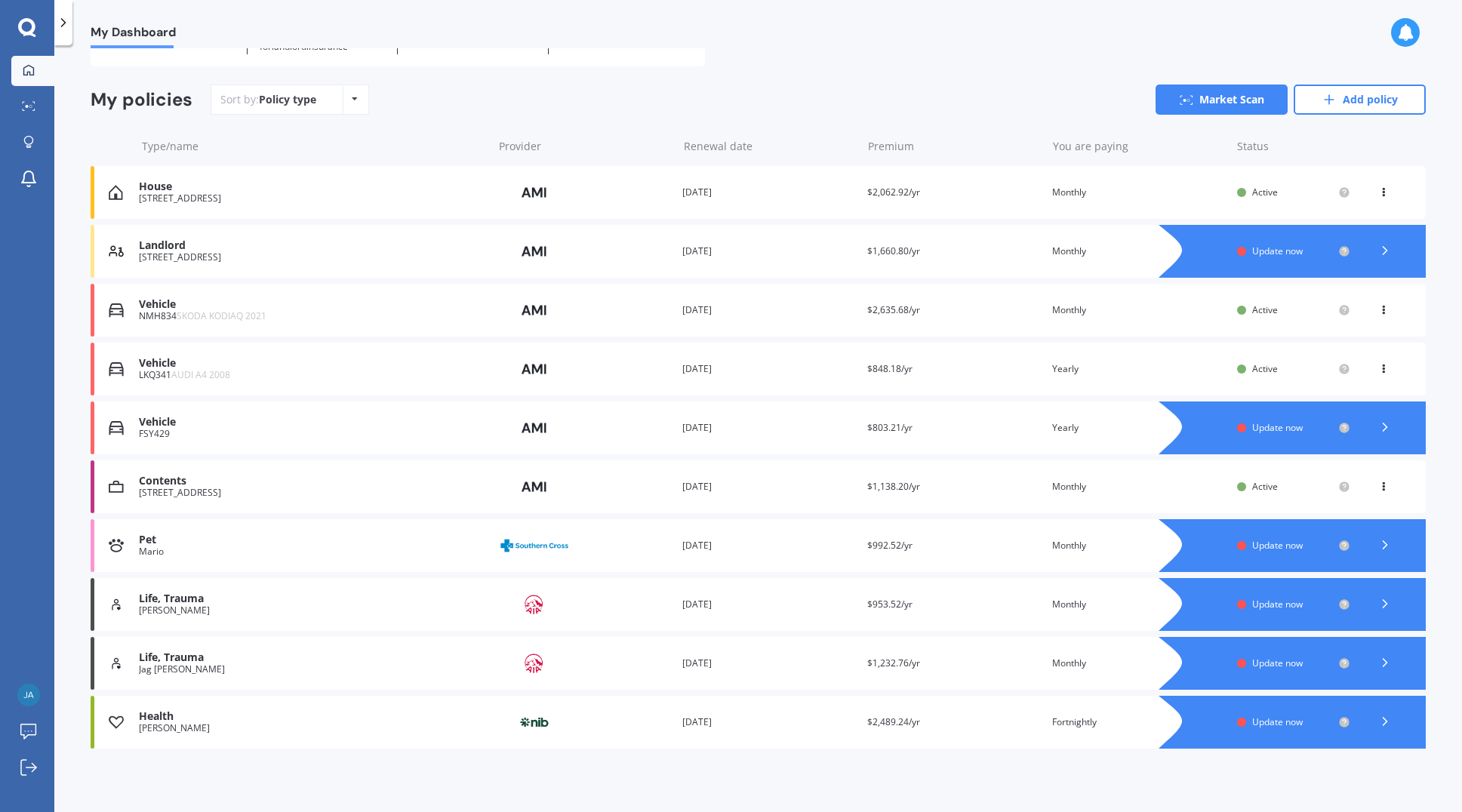
click at [162, 714] on div "Health" at bounding box center [312, 716] width 346 height 13
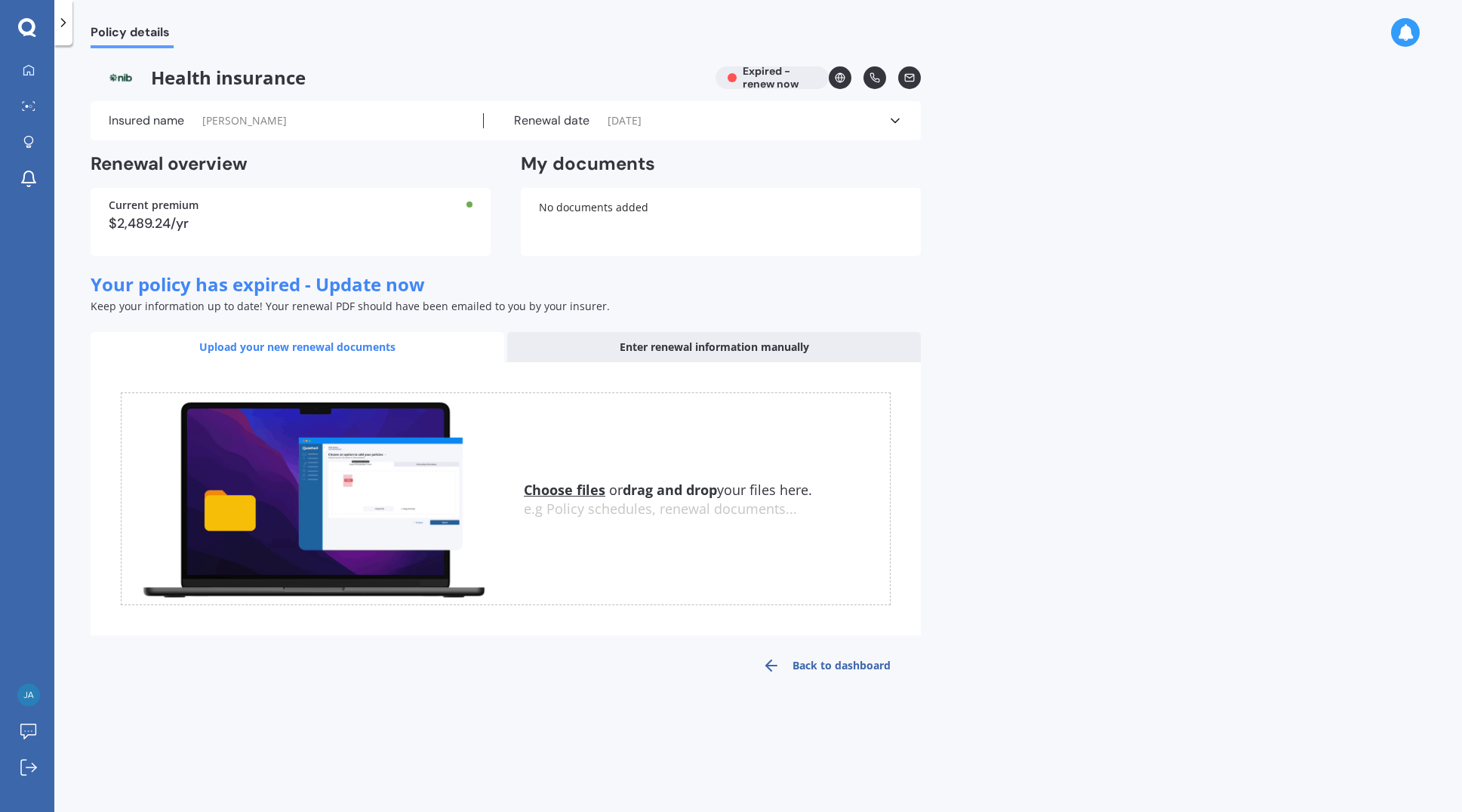
click at [220, 122] on span "[PERSON_NAME]" at bounding box center [244, 121] width 84 height 15
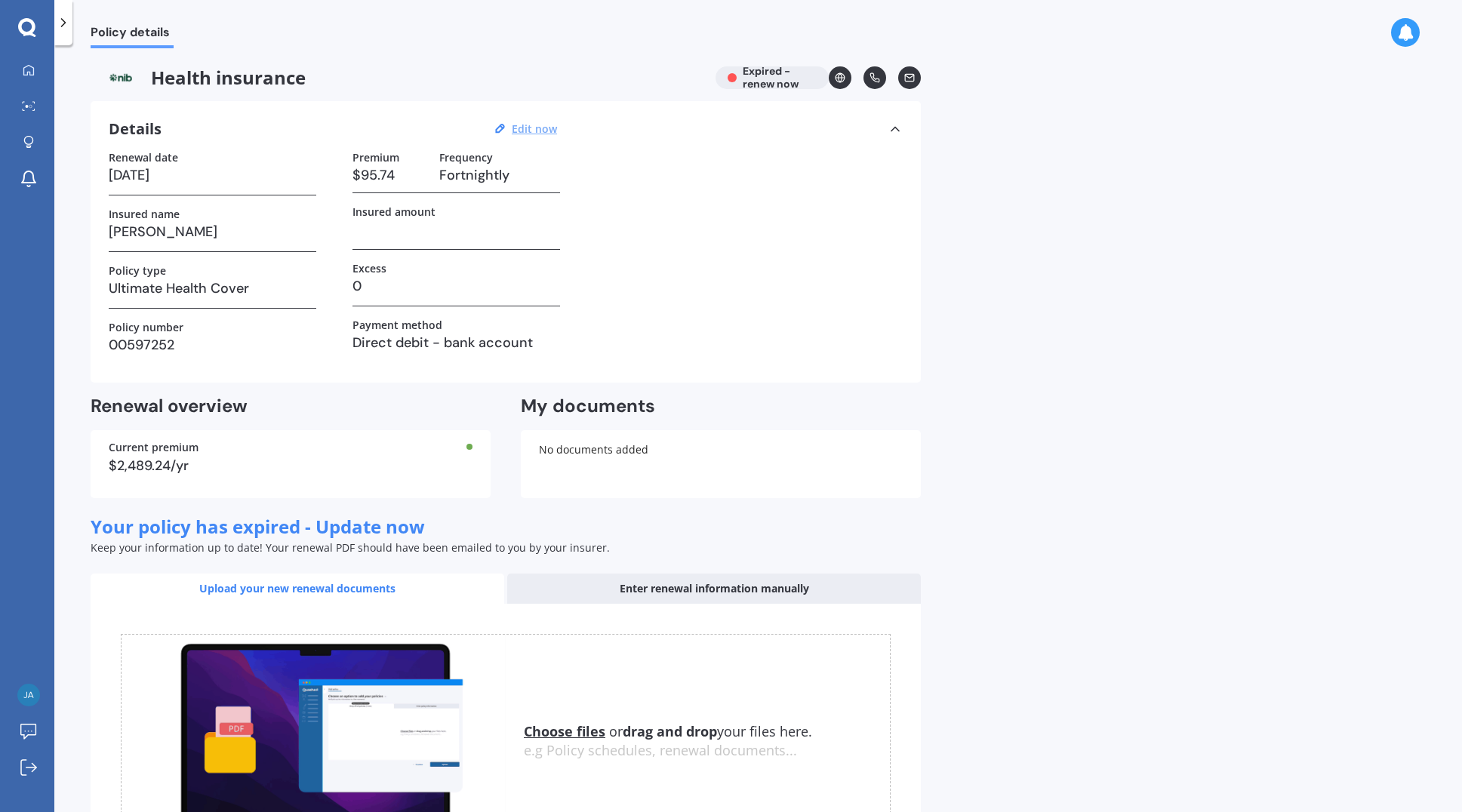
click at [533, 130] on u "Edit now" at bounding box center [534, 128] width 46 height 15
select select "01"
select select "06"
select select "2024"
